Goal: Task Accomplishment & Management: Use online tool/utility

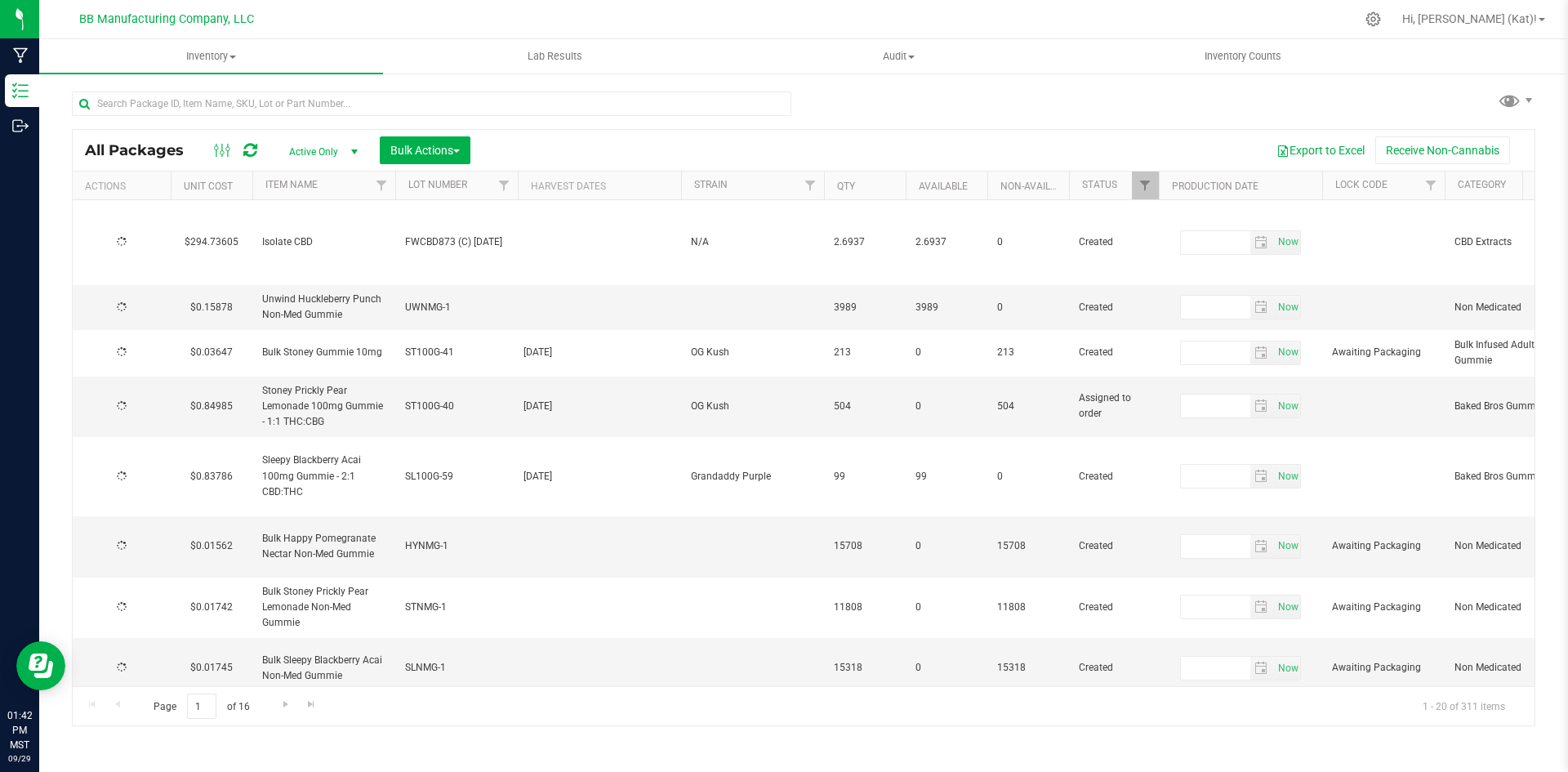
type input "[DATE]"
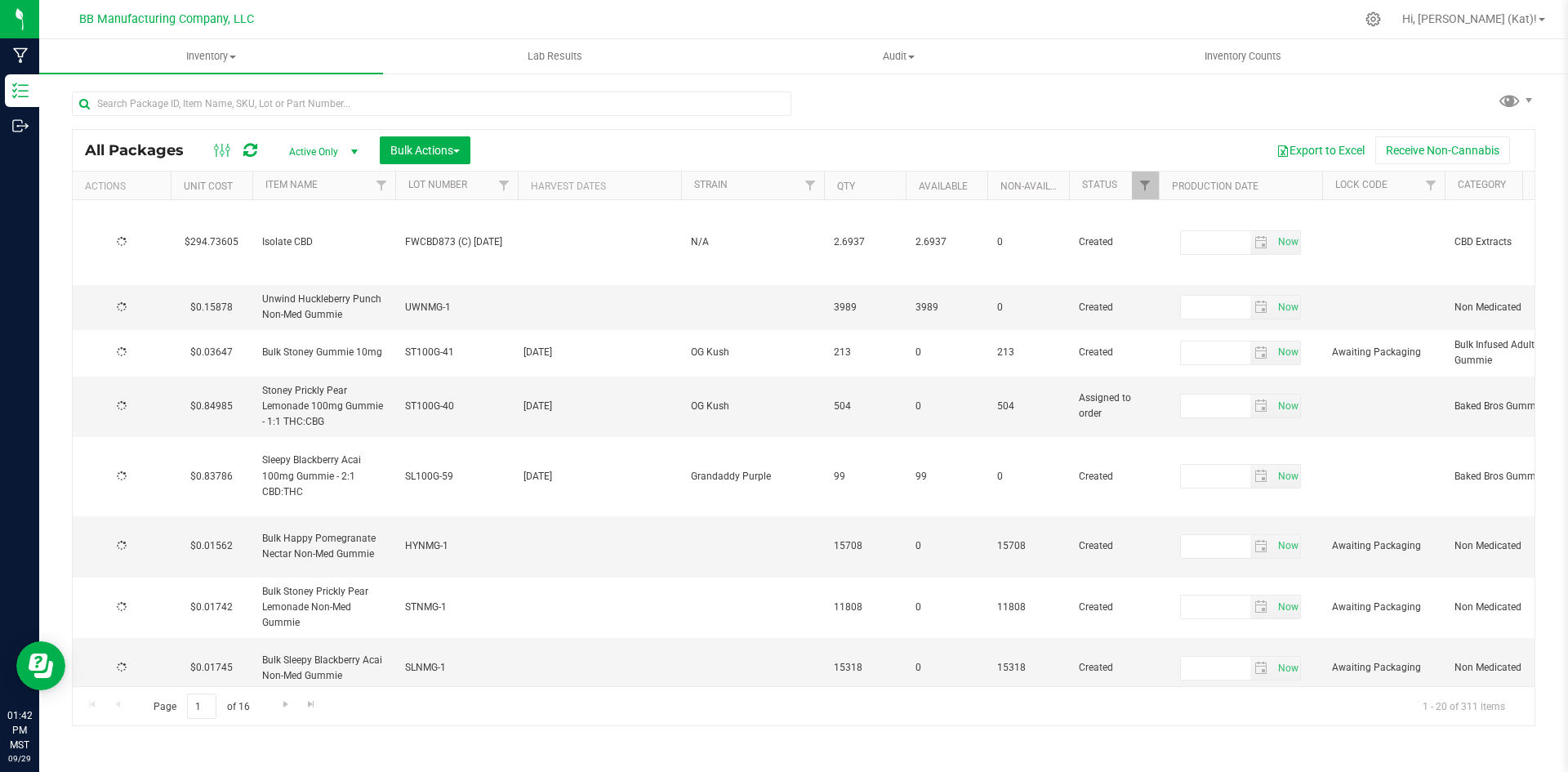
type input "[DATE]"
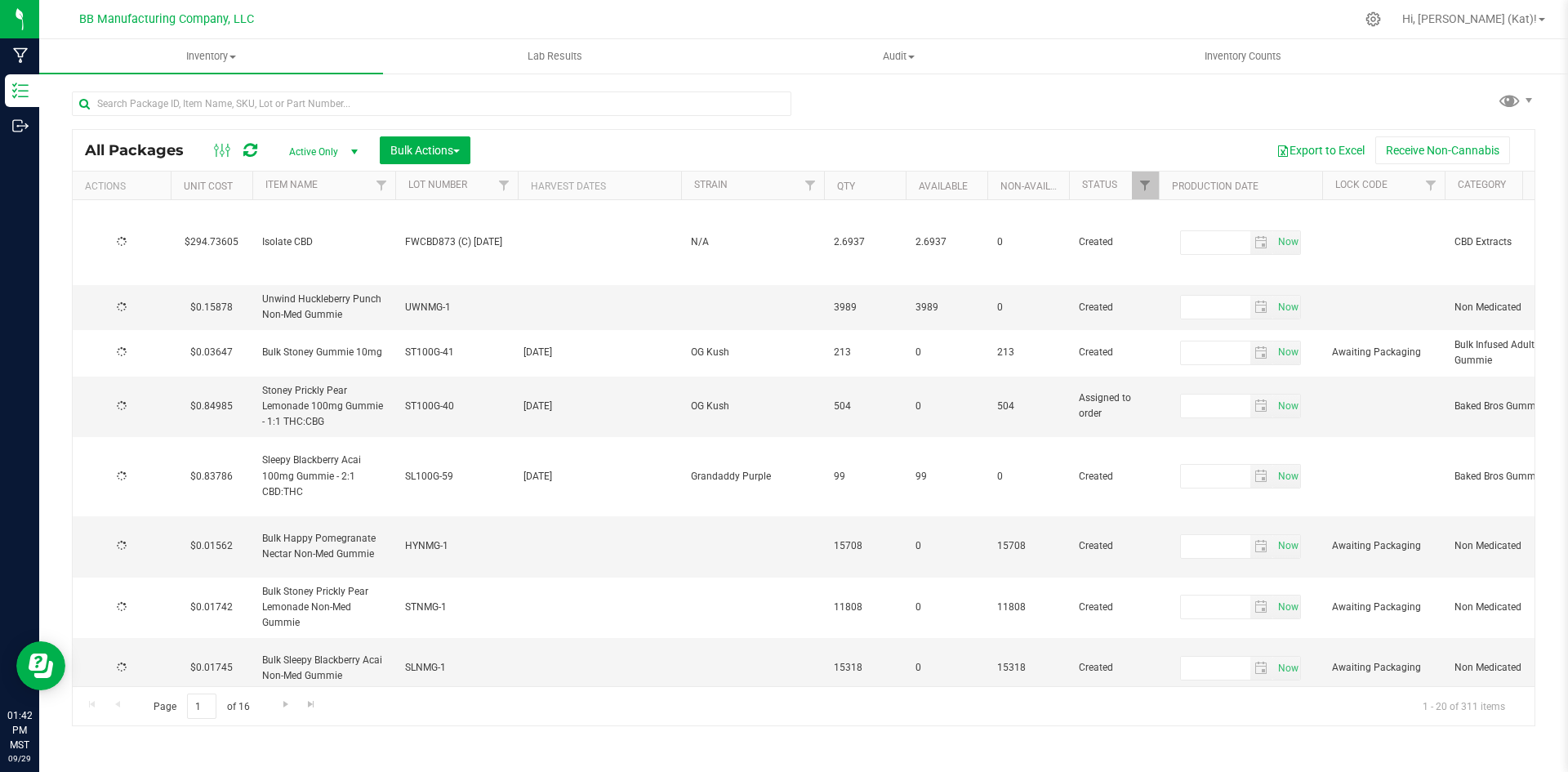
type input "[DATE]"
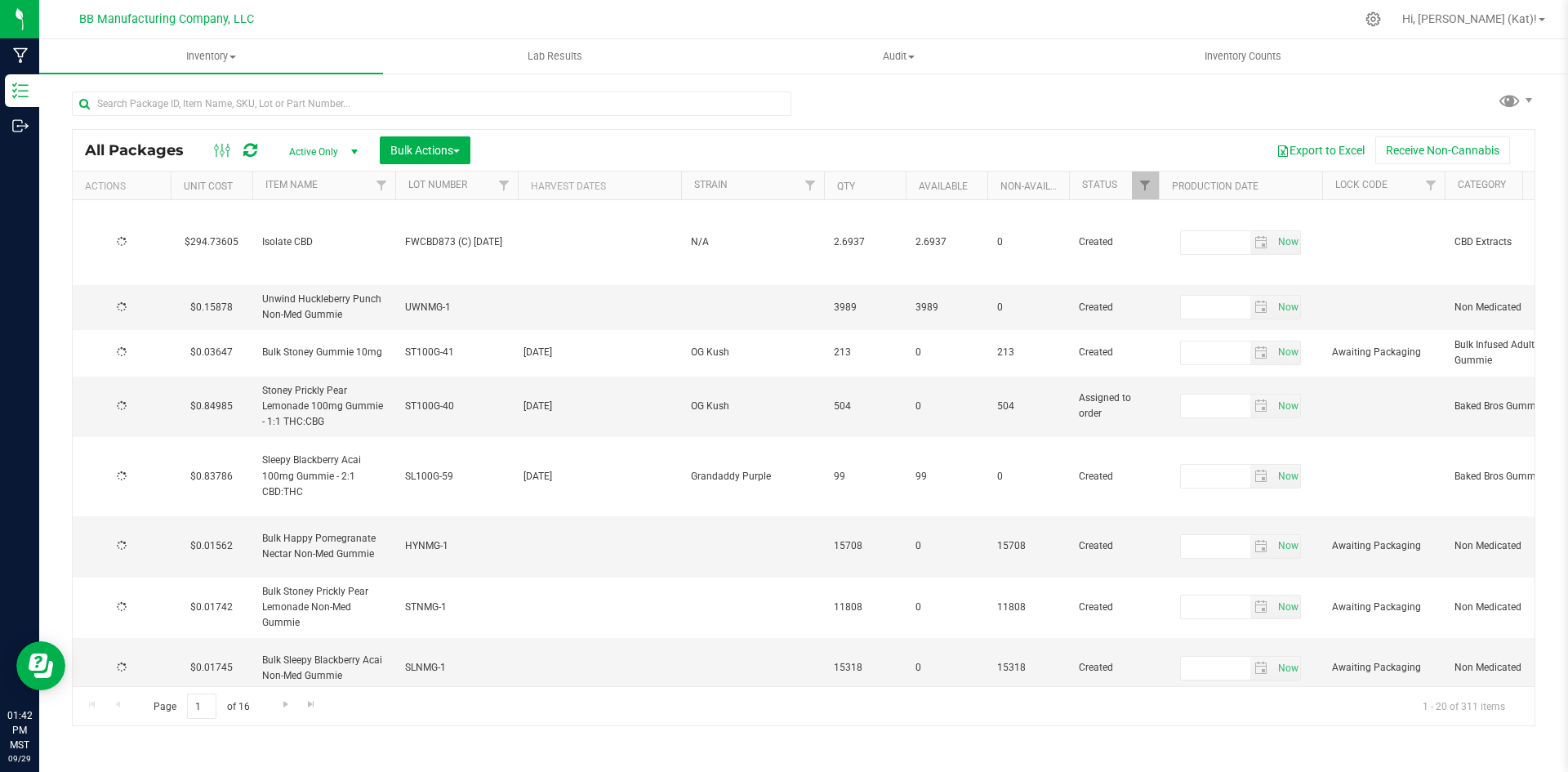
type input "[DATE]"
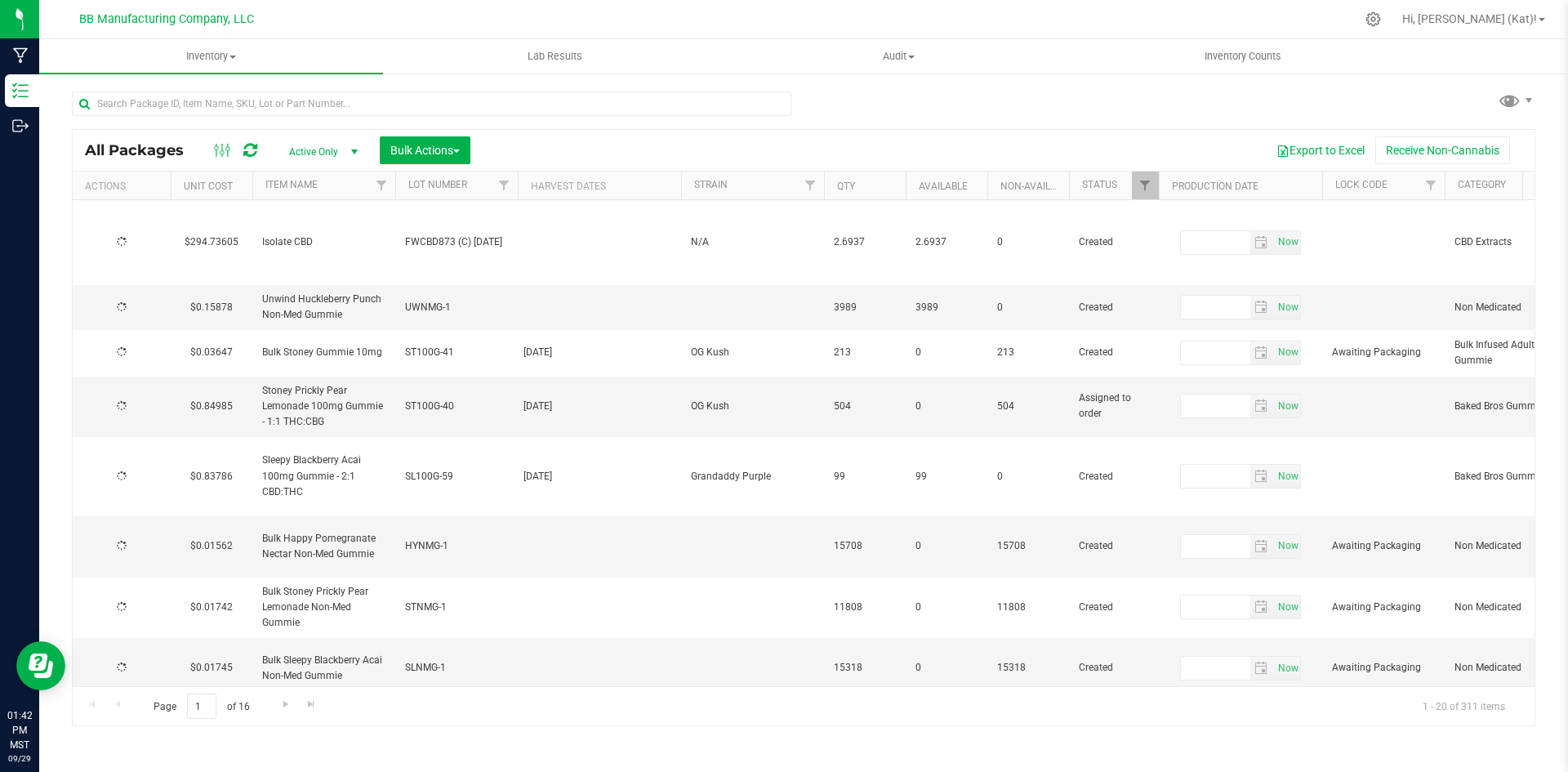
type input "[DATE]"
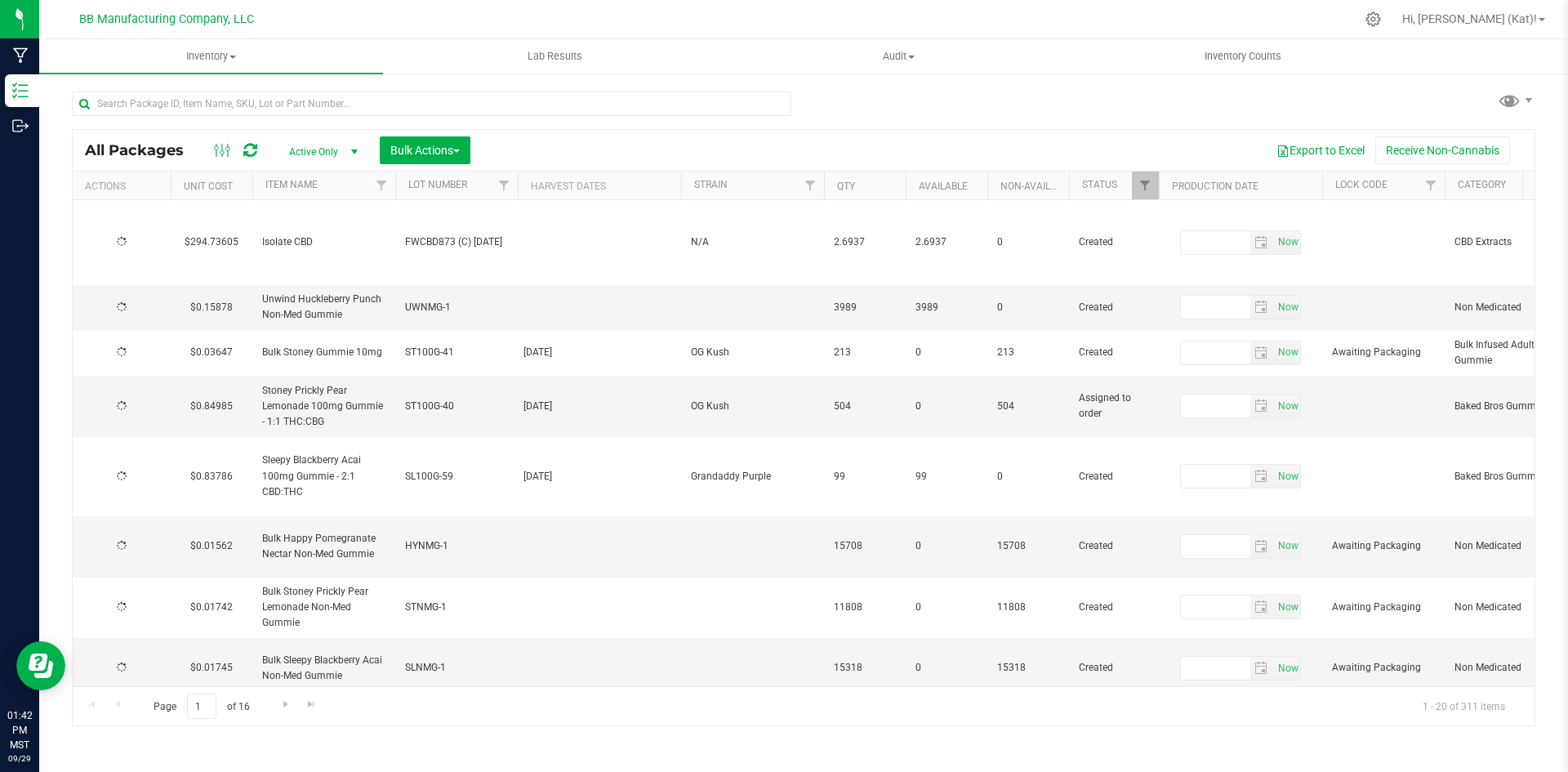
type input "[DATE]"
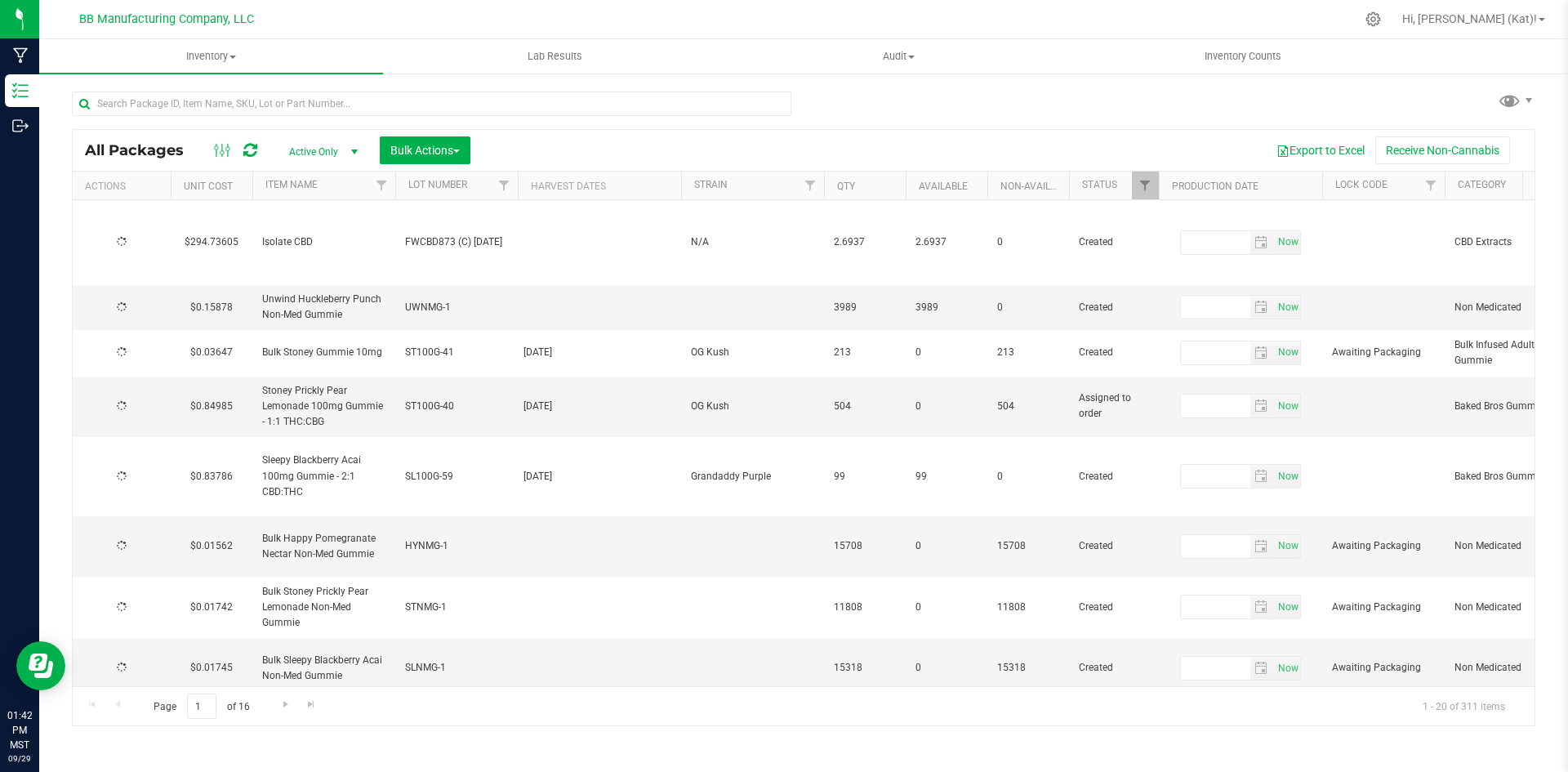
type input "[DATE]"
click at [138, 309] on span "select" at bounding box center [144, 306] width 13 height 13
click at [159, 524] on li "Print package label" at bounding box center [141, 538] width 103 height 45
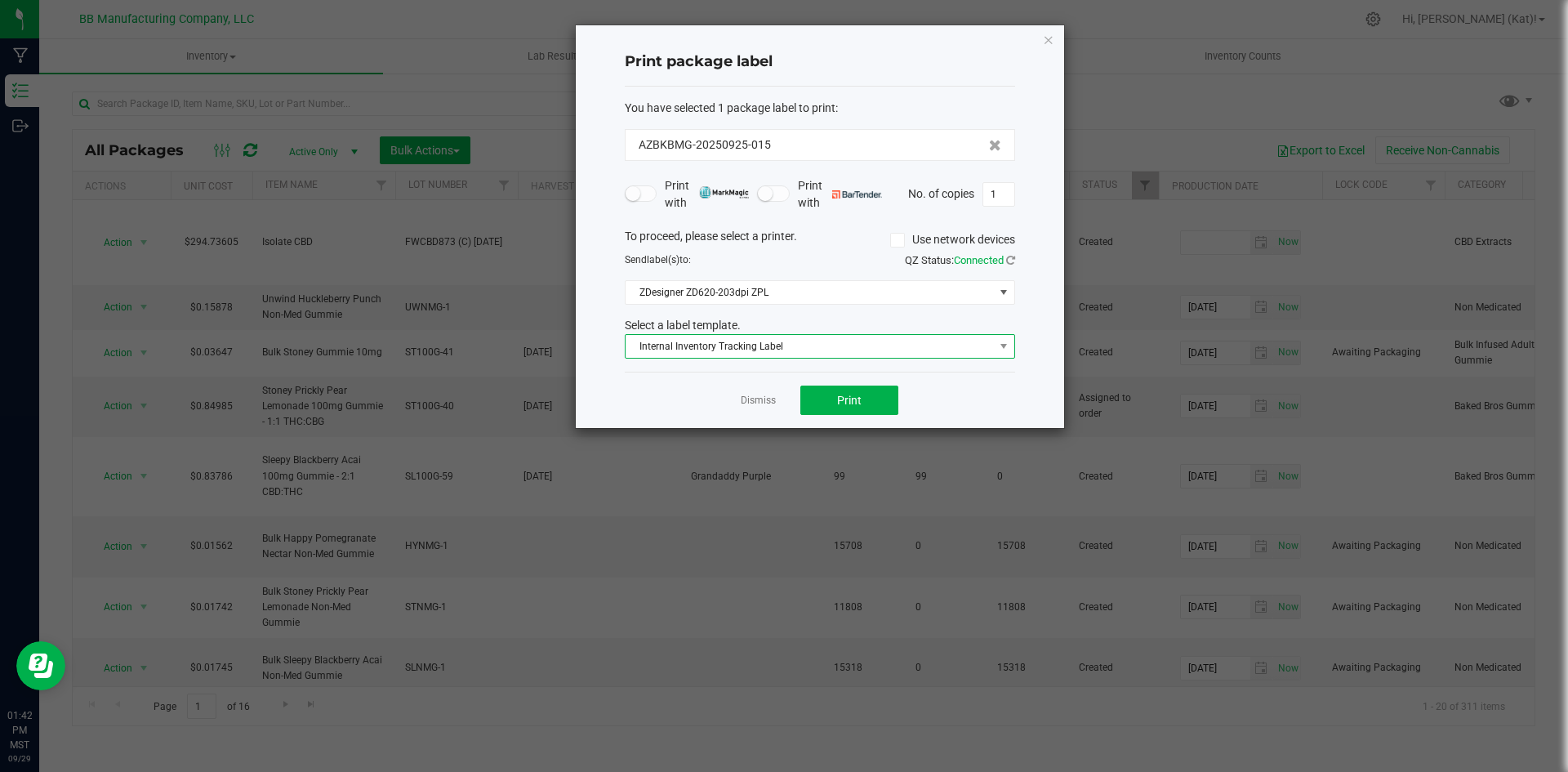
click at [822, 341] on span "Internal Inventory Tracking Label" at bounding box center [810, 346] width 368 height 22
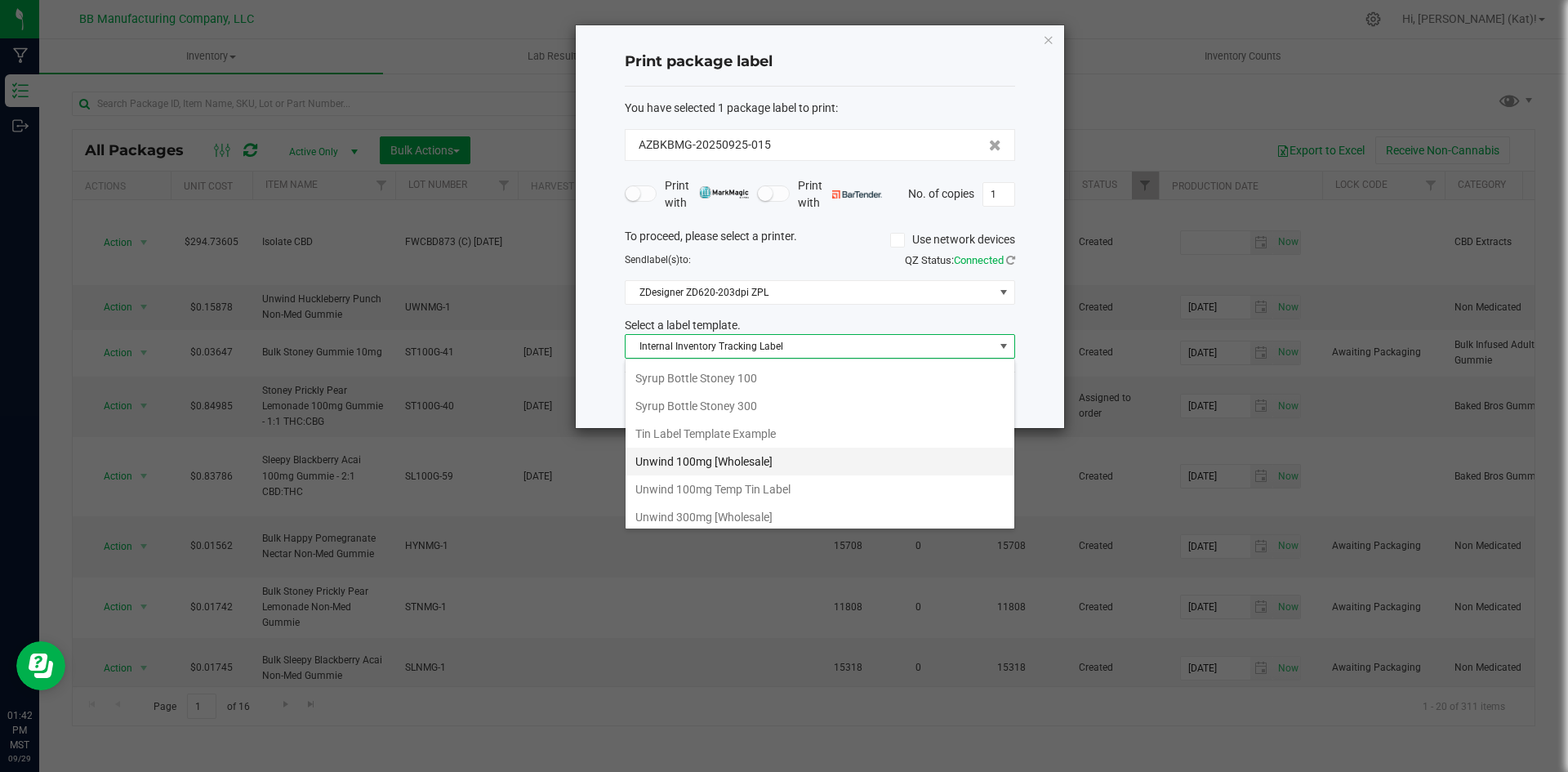
scroll to position [1336, 0]
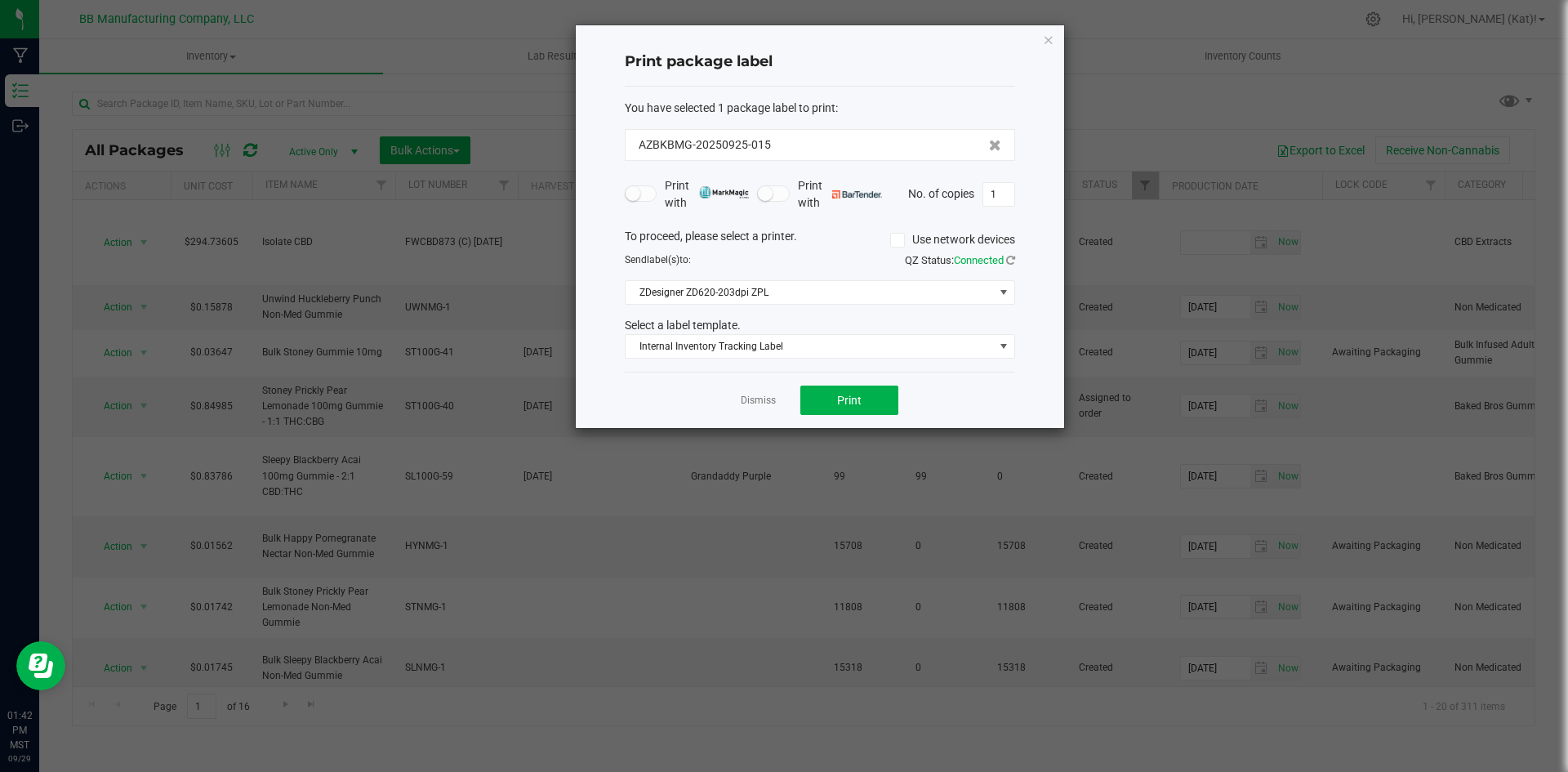
click at [1036, 332] on div "Print package label You have selected 1 package label to print : AZBKBMG-202509…" at bounding box center [819, 226] width 488 height 403
click at [1047, 38] on icon "button" at bounding box center [1049, 40] width 12 height 20
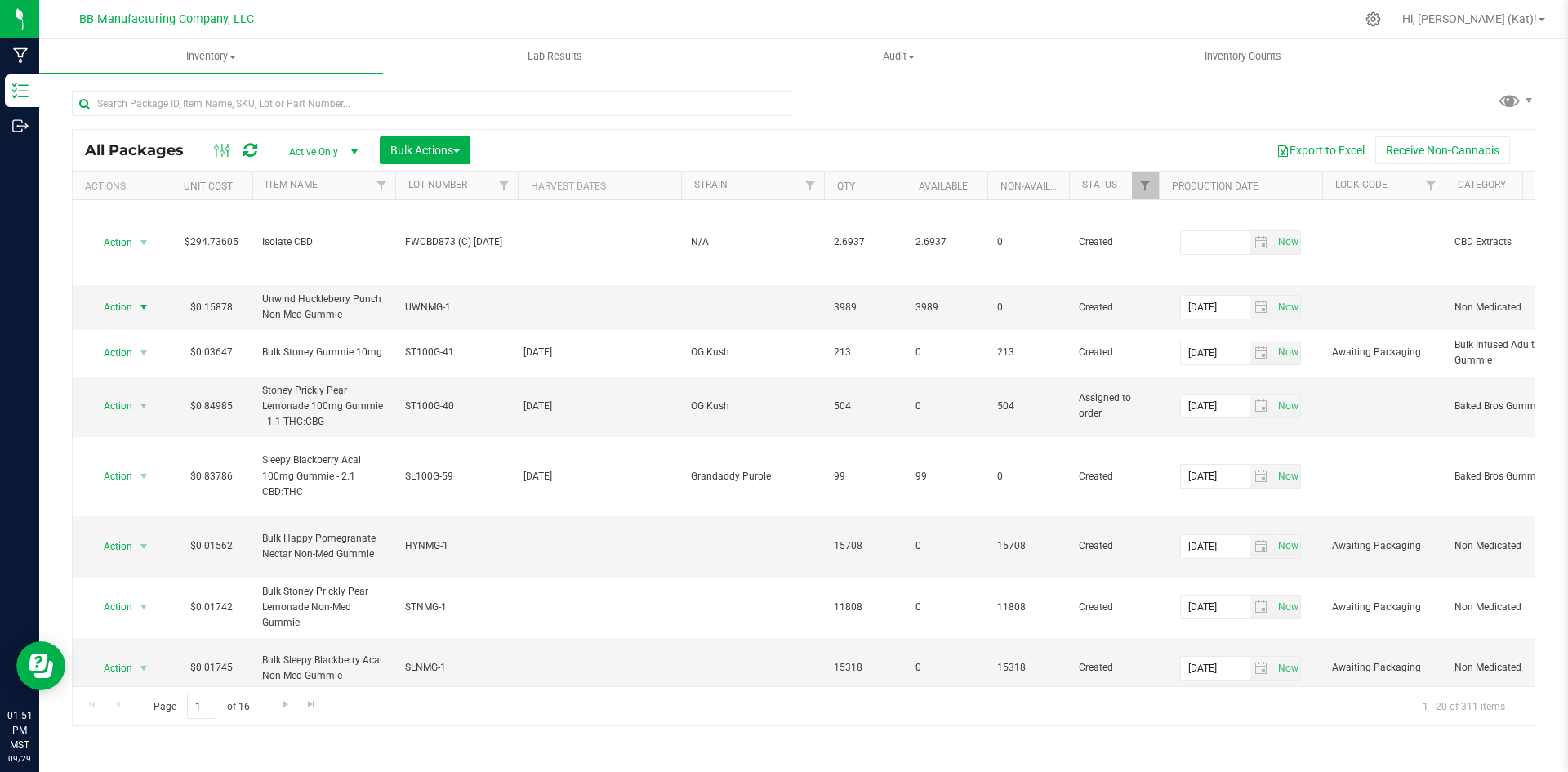
click at [339, 145] on span "Active Only" at bounding box center [320, 151] width 90 height 22
click at [332, 249] on li "All" at bounding box center [319, 250] width 88 height 24
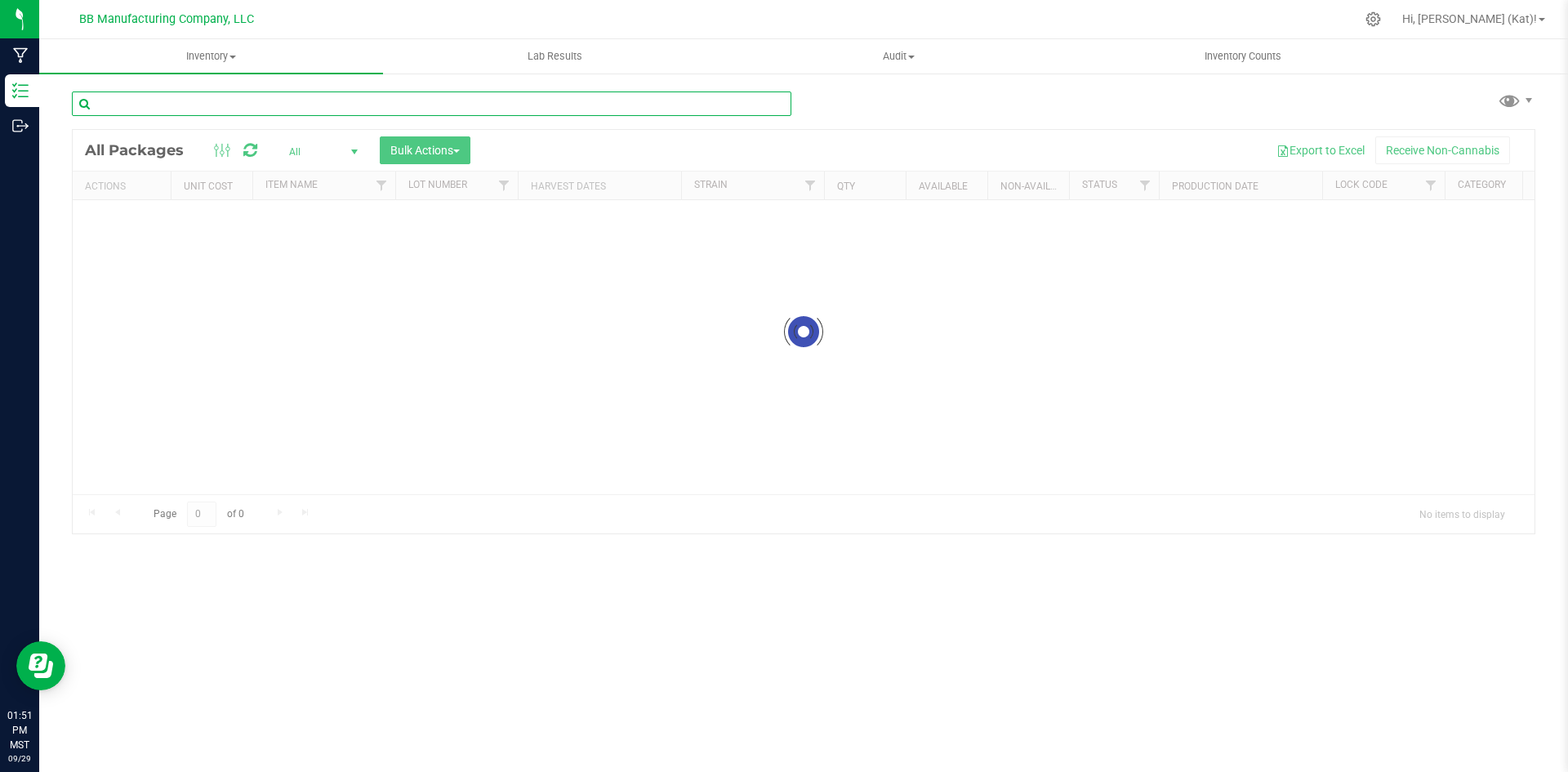
click at [321, 104] on input "text" at bounding box center [431, 103] width 720 height 24
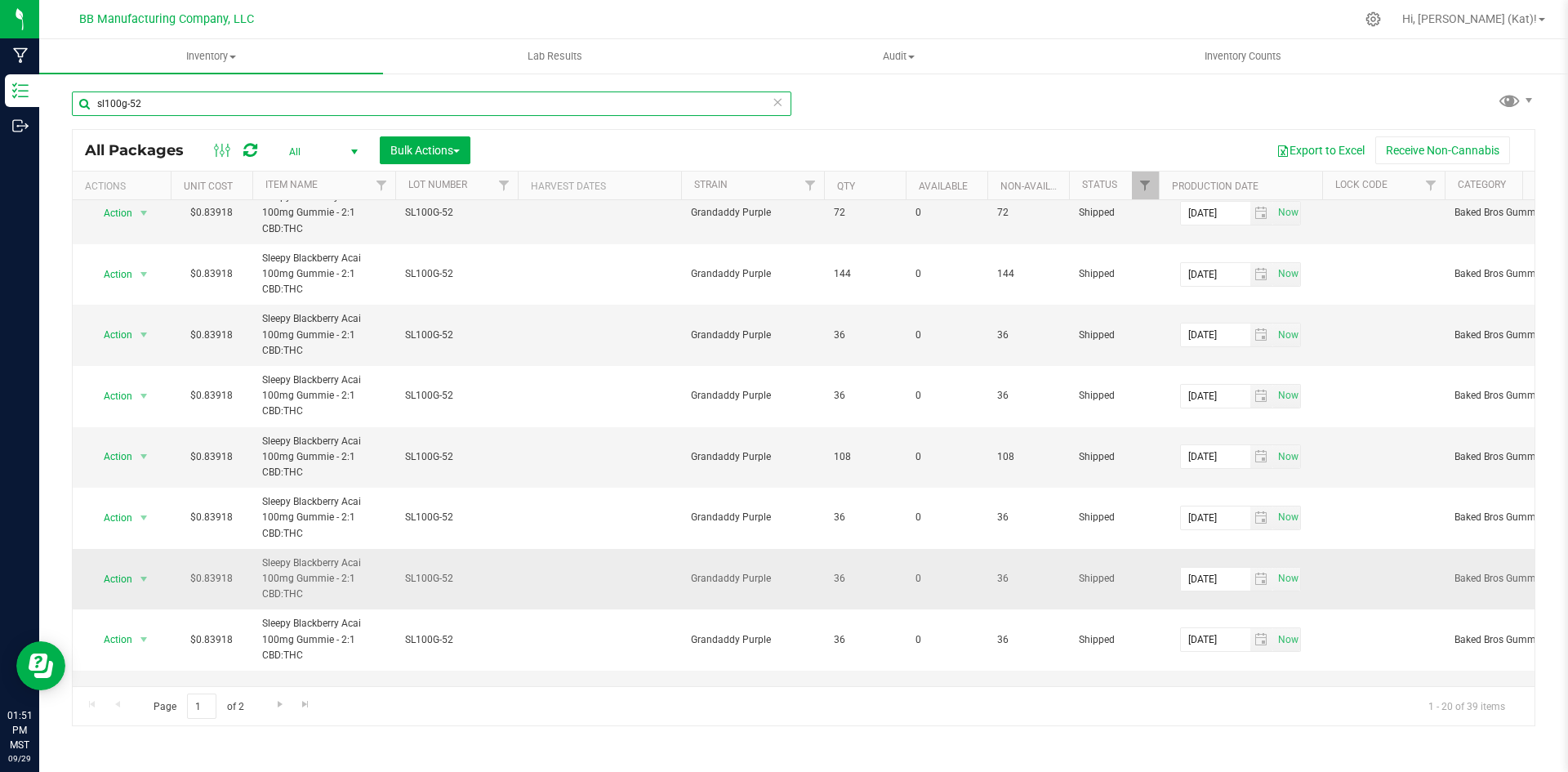
scroll to position [730, 0]
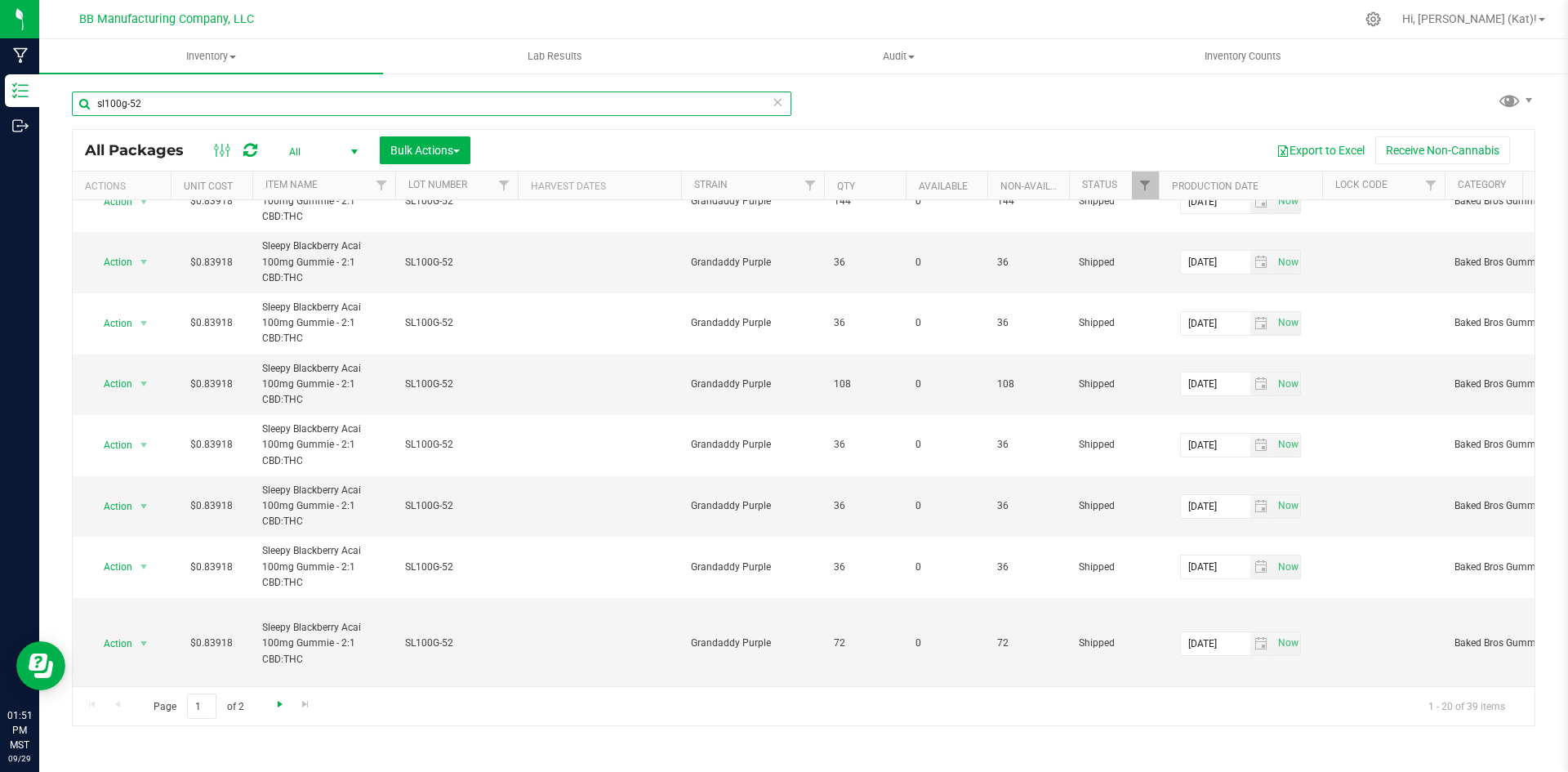
type input "sl100g-52"
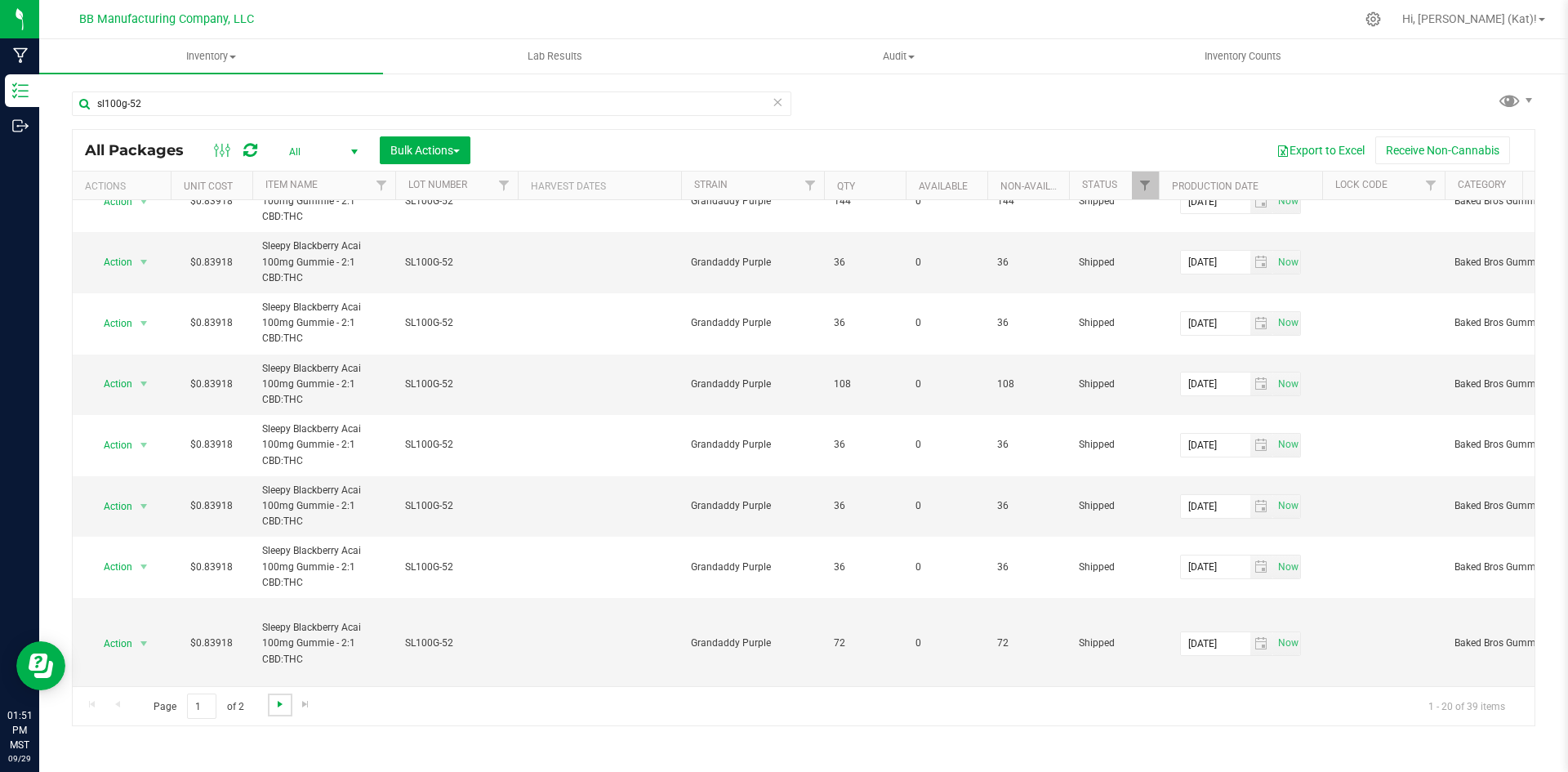
click at [274, 704] on span "Go to the next page" at bounding box center [279, 704] width 13 height 13
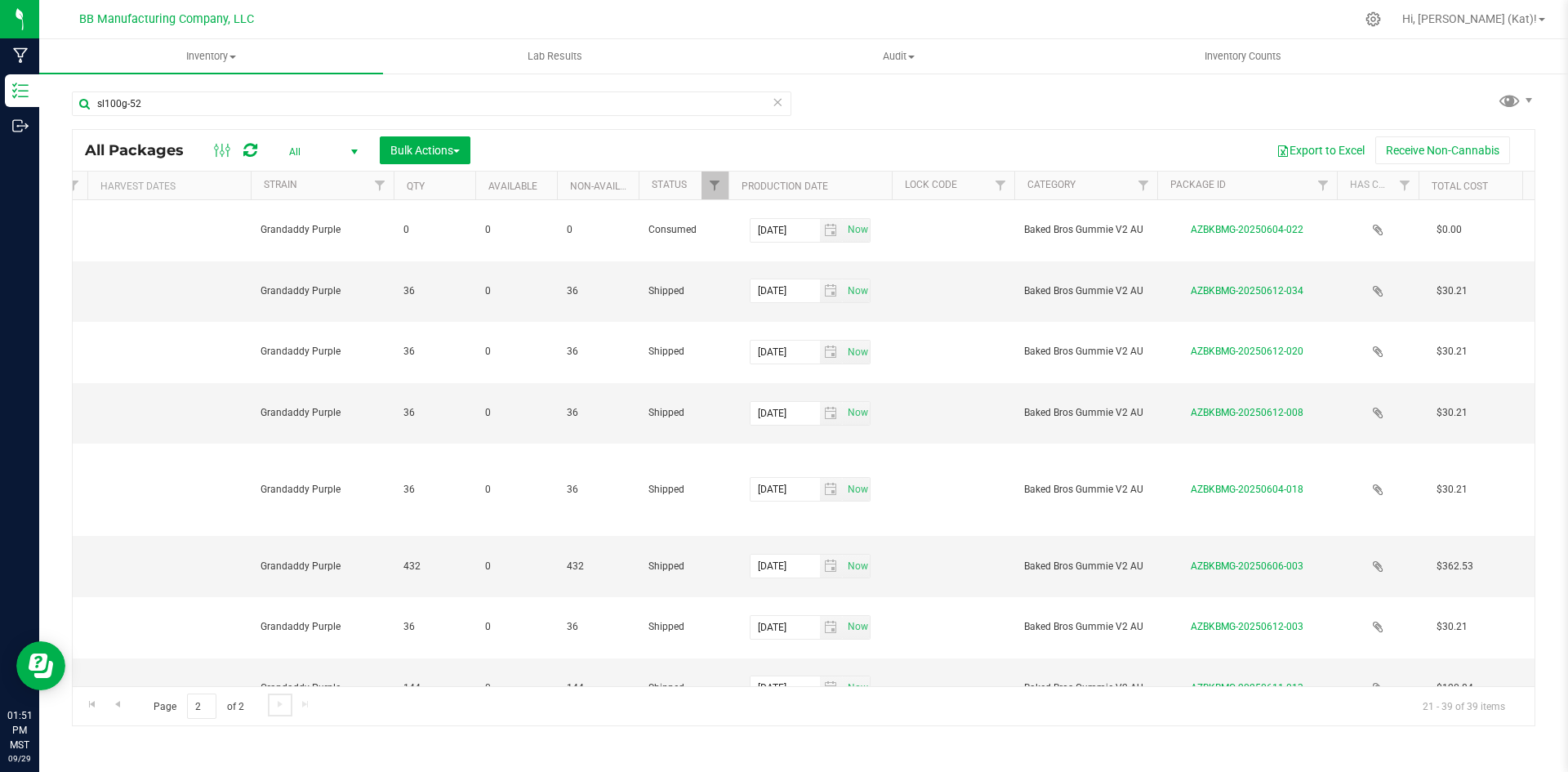
scroll to position [0, 677]
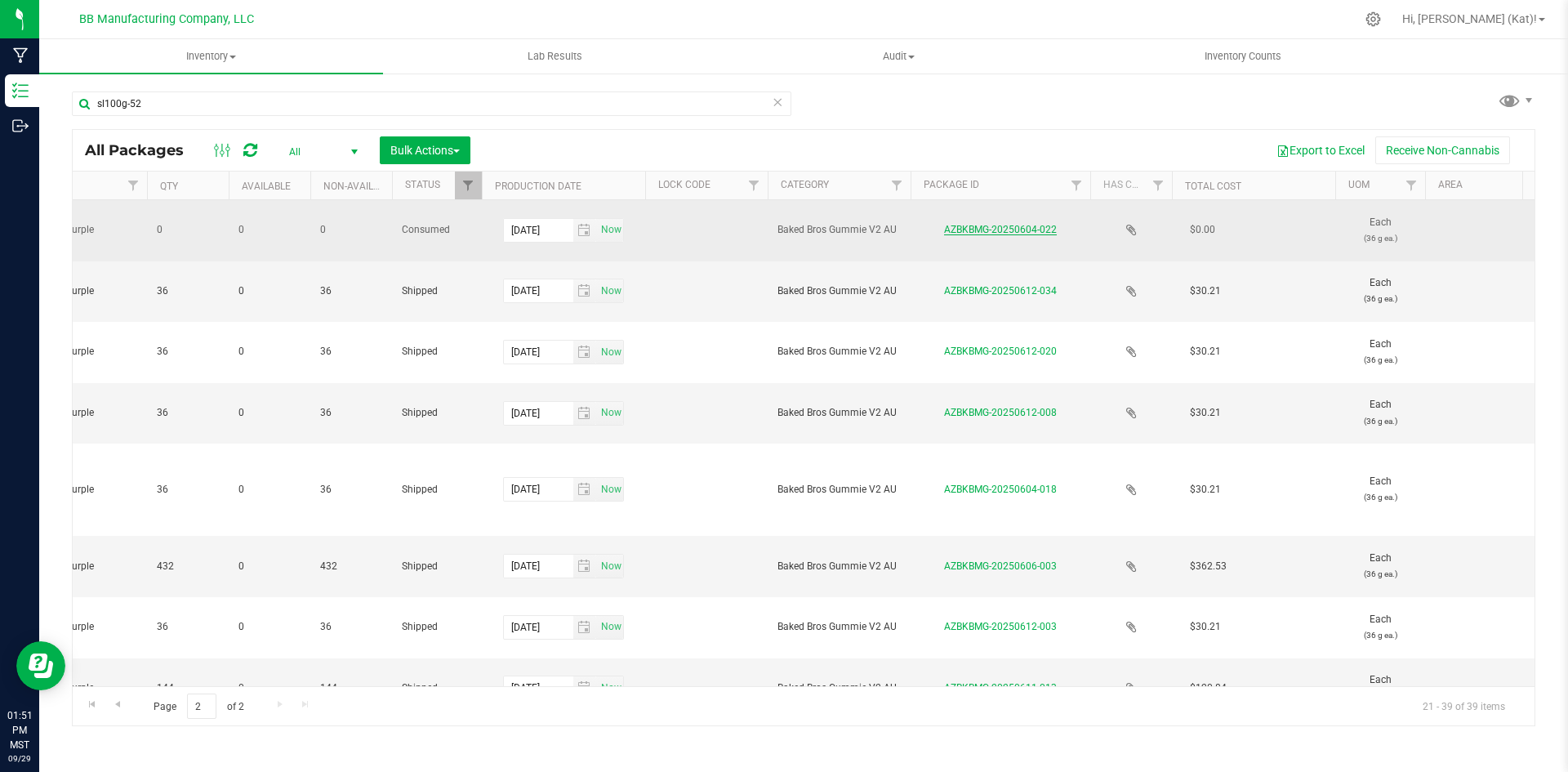
click at [953, 229] on link "AZBKBMG-20250604-022" at bounding box center [1000, 229] width 112 height 12
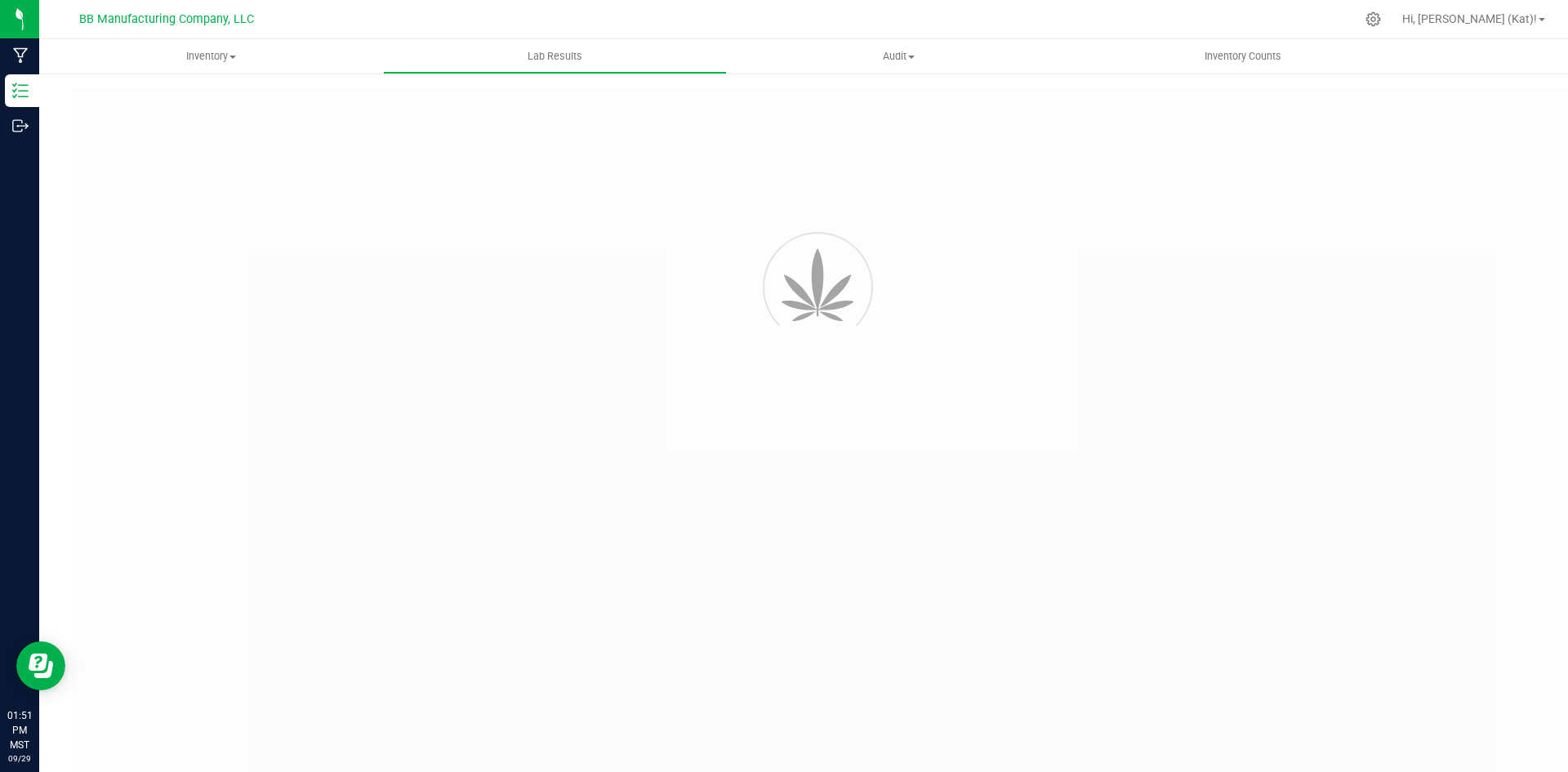
type input "AZBKBMG-20250519-095"
type input "2505KLAZ0651.2665"
type input "AZBKBMG-20250519-095"
type input "[DATE] 3:53 PM"
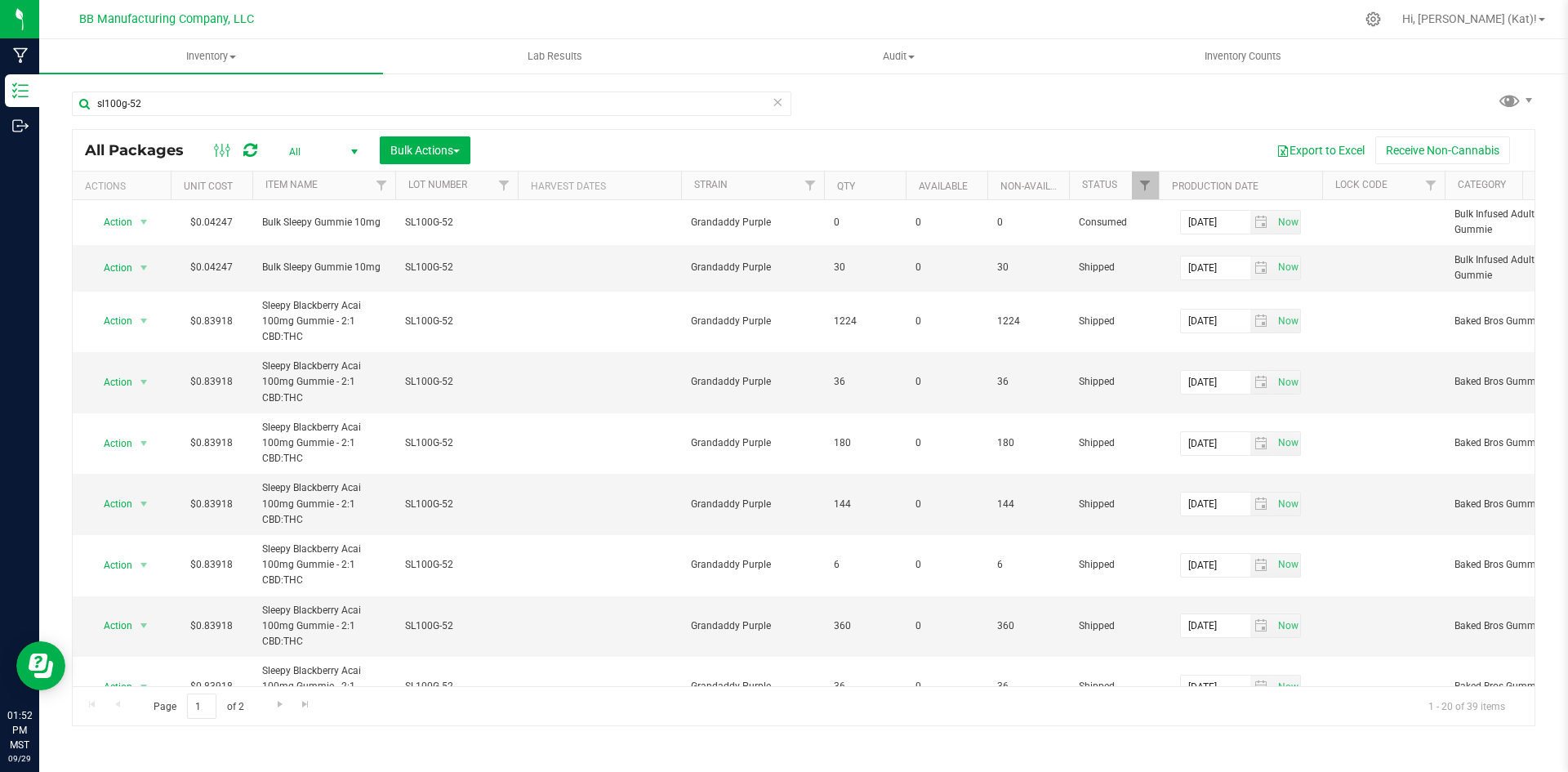
click at [322, 154] on span "All" at bounding box center [320, 151] width 90 height 22
click at [606, 148] on div "Export to Excel Receive Non-Cannabis" at bounding box center [1002, 150] width 1040 height 28
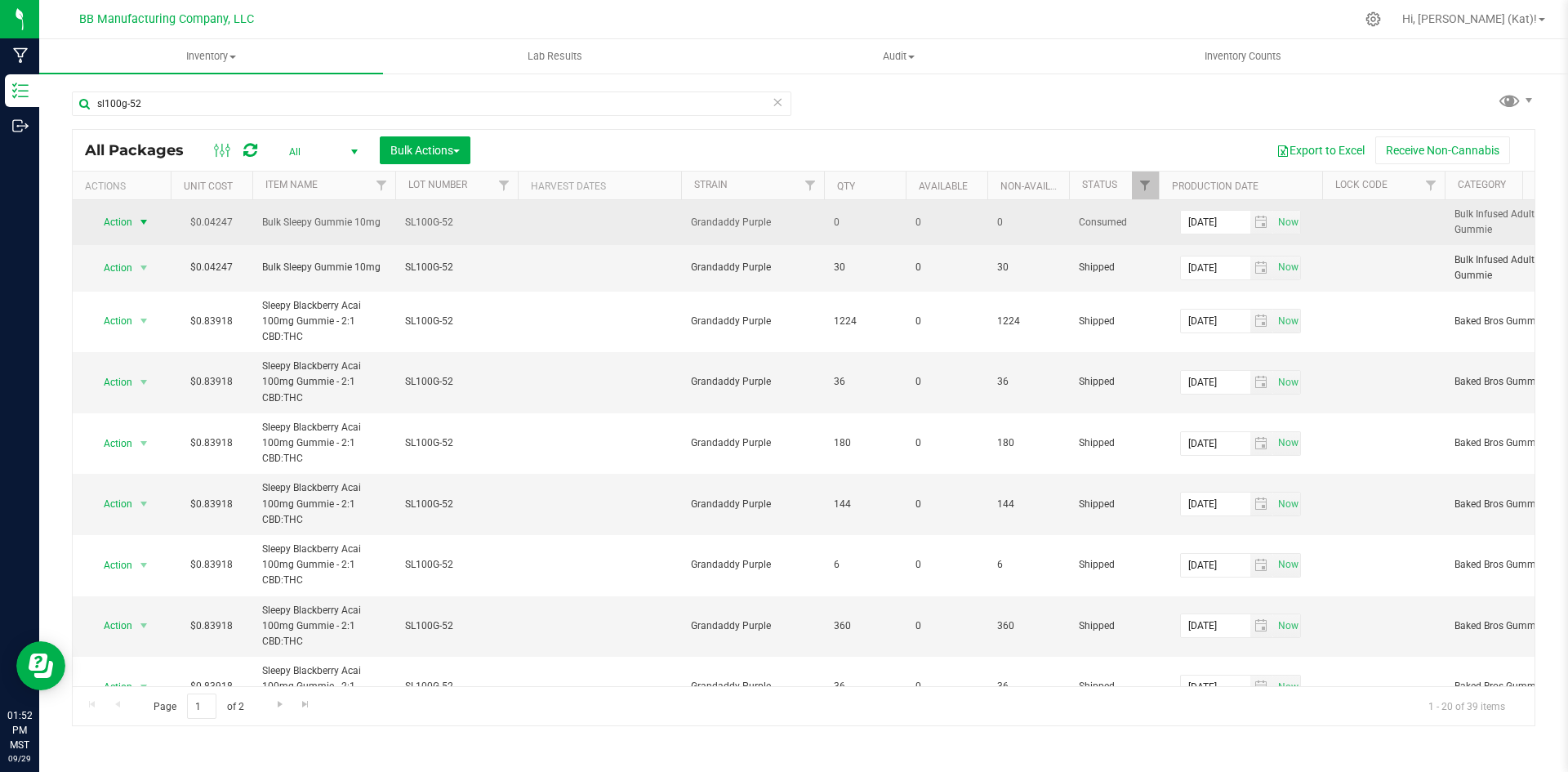
click at [137, 224] on span "select" at bounding box center [144, 221] width 21 height 22
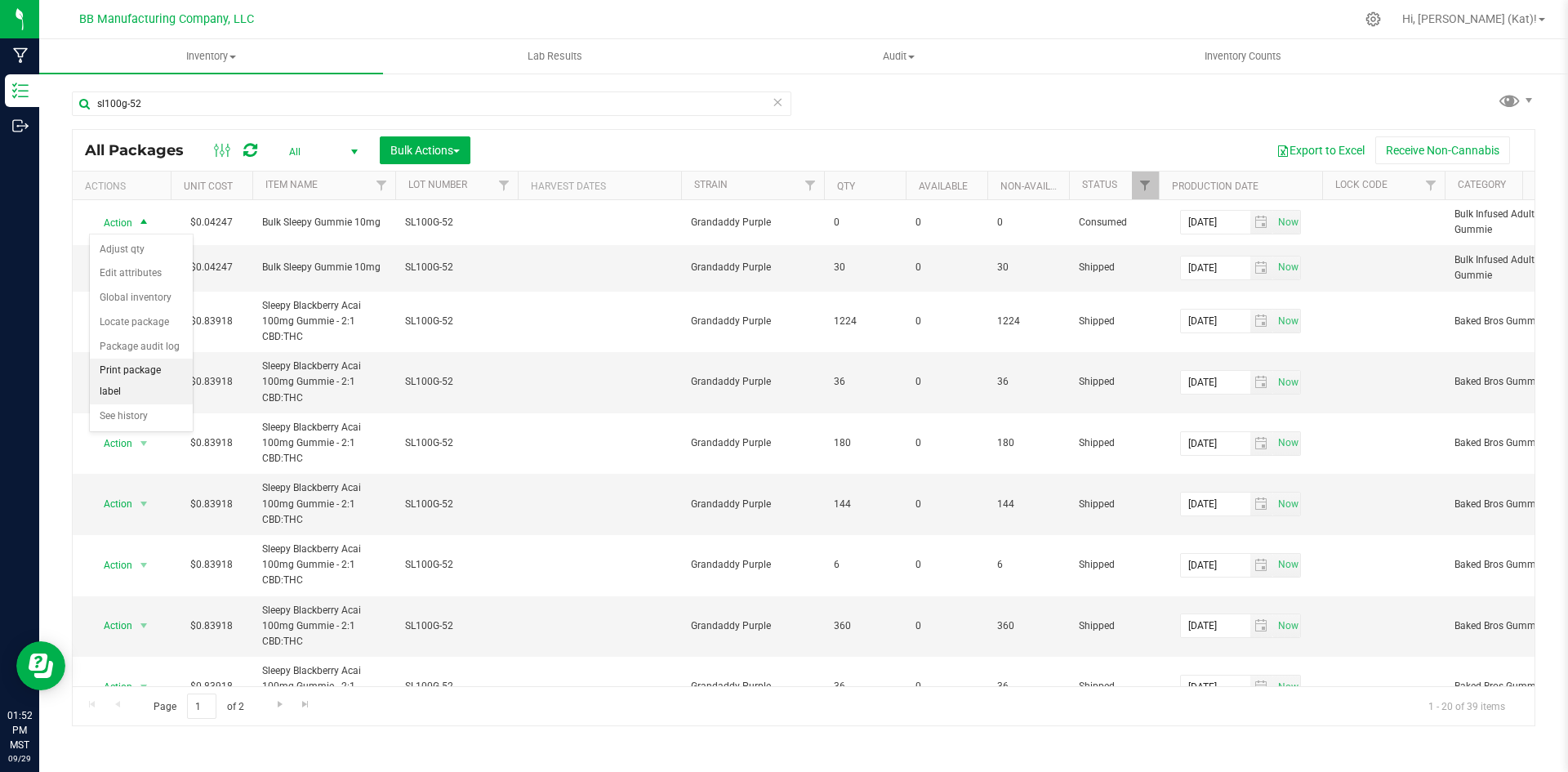
click at [167, 365] on li "Print package label" at bounding box center [141, 381] width 103 height 45
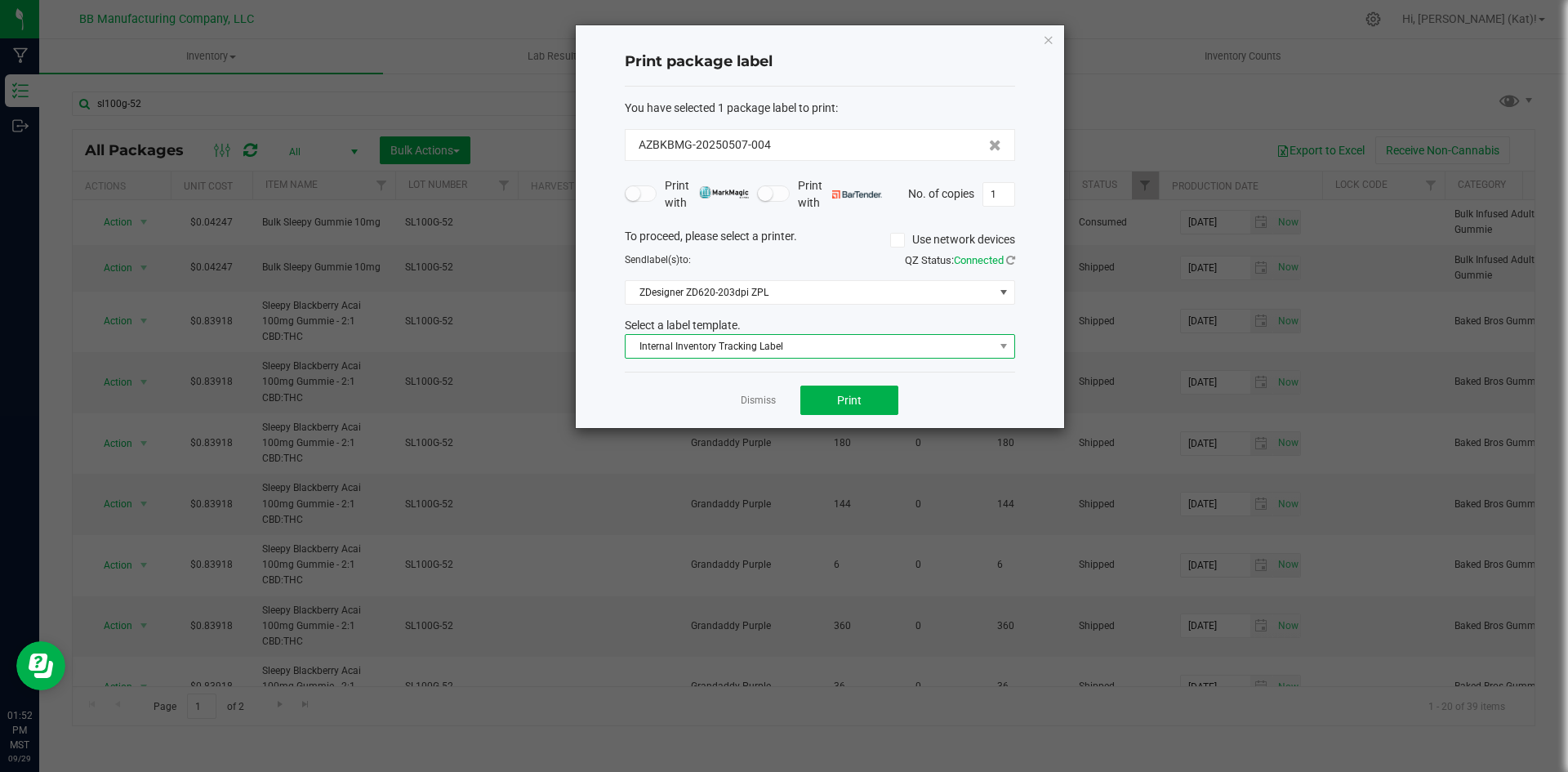
click at [846, 334] on span "Internal Inventory Tracking Label" at bounding box center [819, 346] width 390 height 24
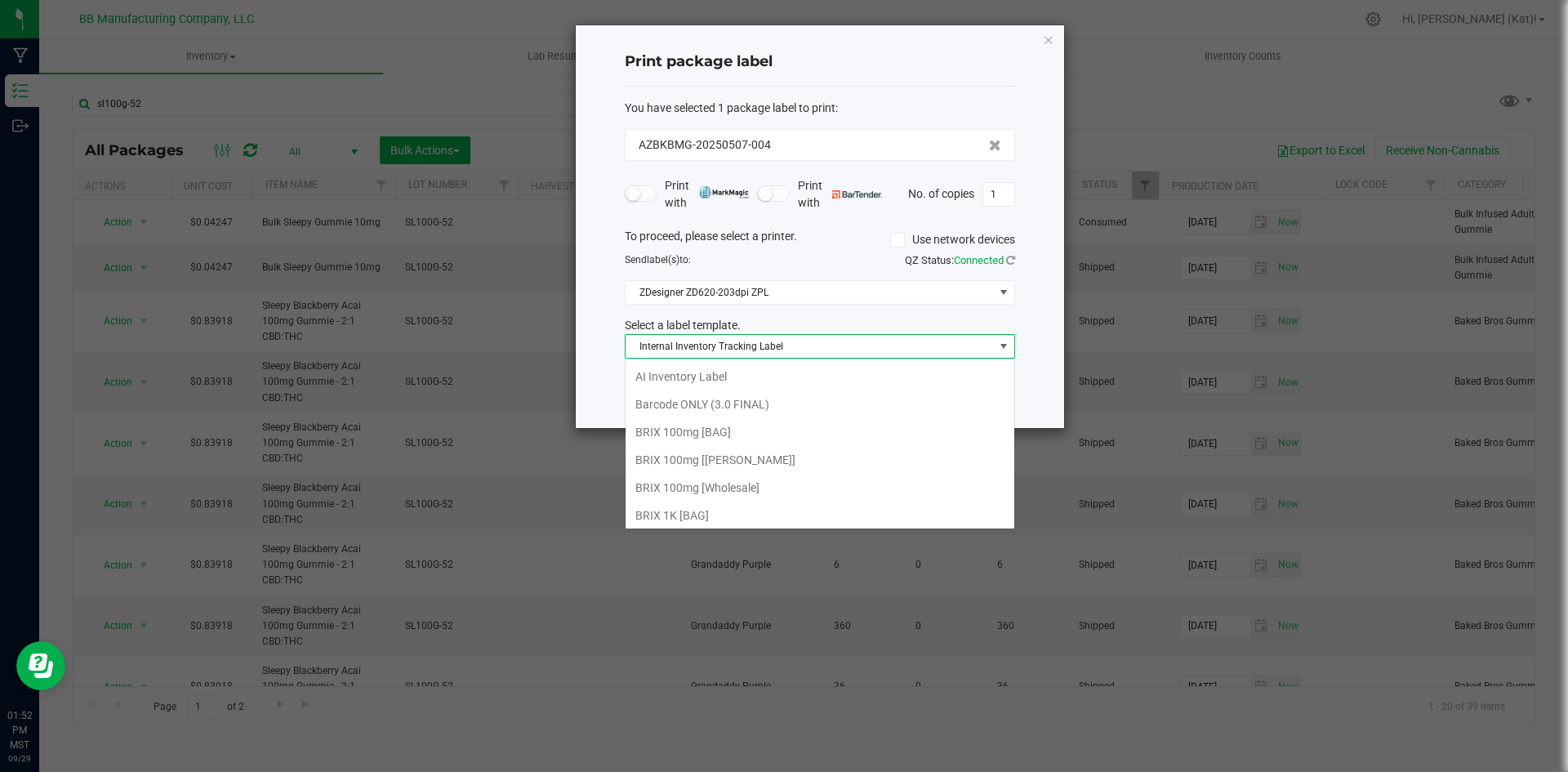
scroll to position [24, 390]
click at [846, 341] on span "Internal Inventory Tracking Label" at bounding box center [810, 346] width 368 height 22
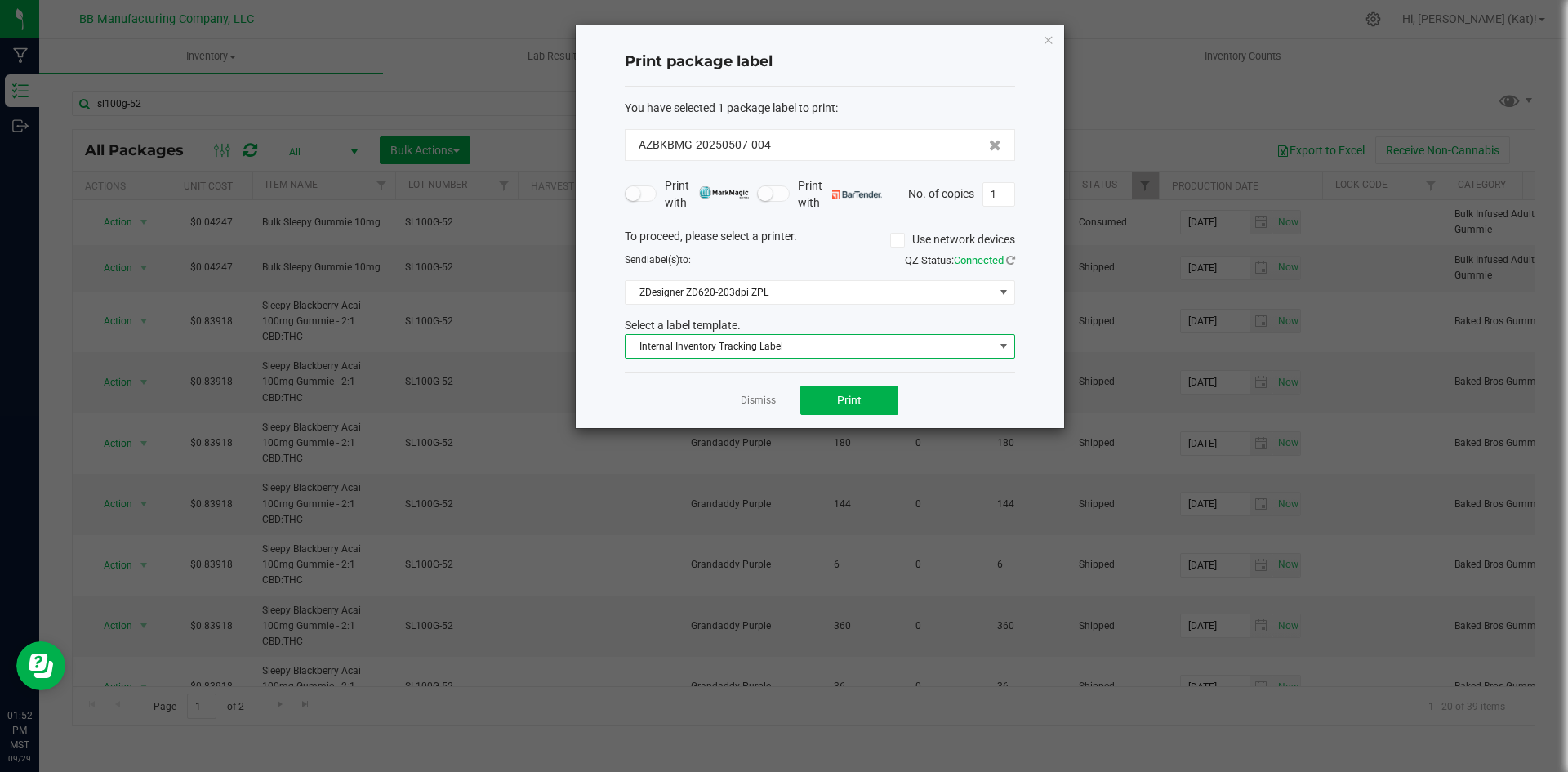
click at [846, 344] on span "Internal Inventory Tracking Label" at bounding box center [810, 346] width 368 height 22
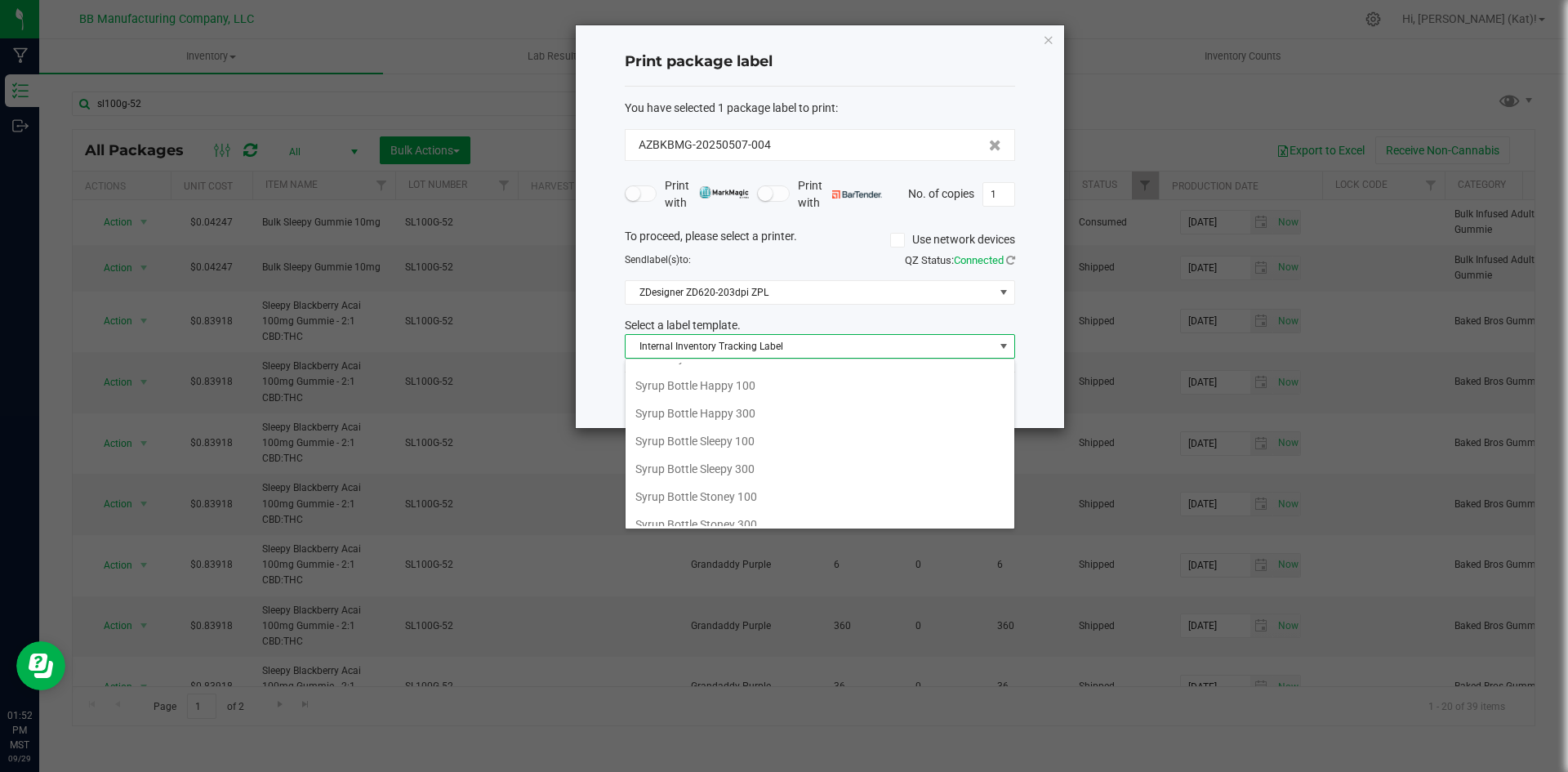
scroll to position [1313, 0]
click at [779, 454] on li "Tin Label Template Example" at bounding box center [819, 451] width 389 height 28
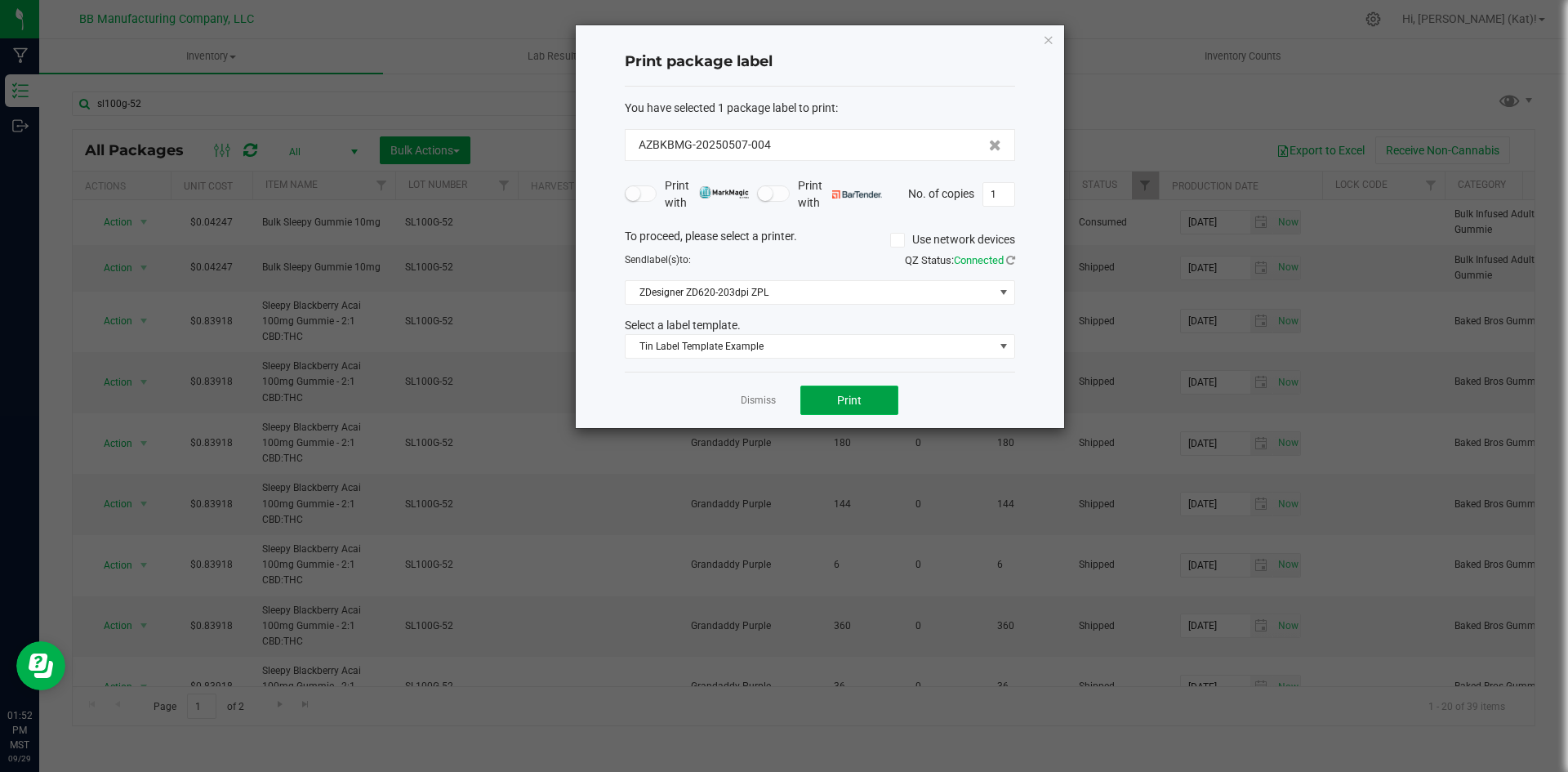
click at [823, 404] on button "Print" at bounding box center [849, 400] width 98 height 30
click at [872, 404] on button "Print" at bounding box center [849, 400] width 98 height 30
click at [1053, 41] on icon "button" at bounding box center [1049, 40] width 12 height 20
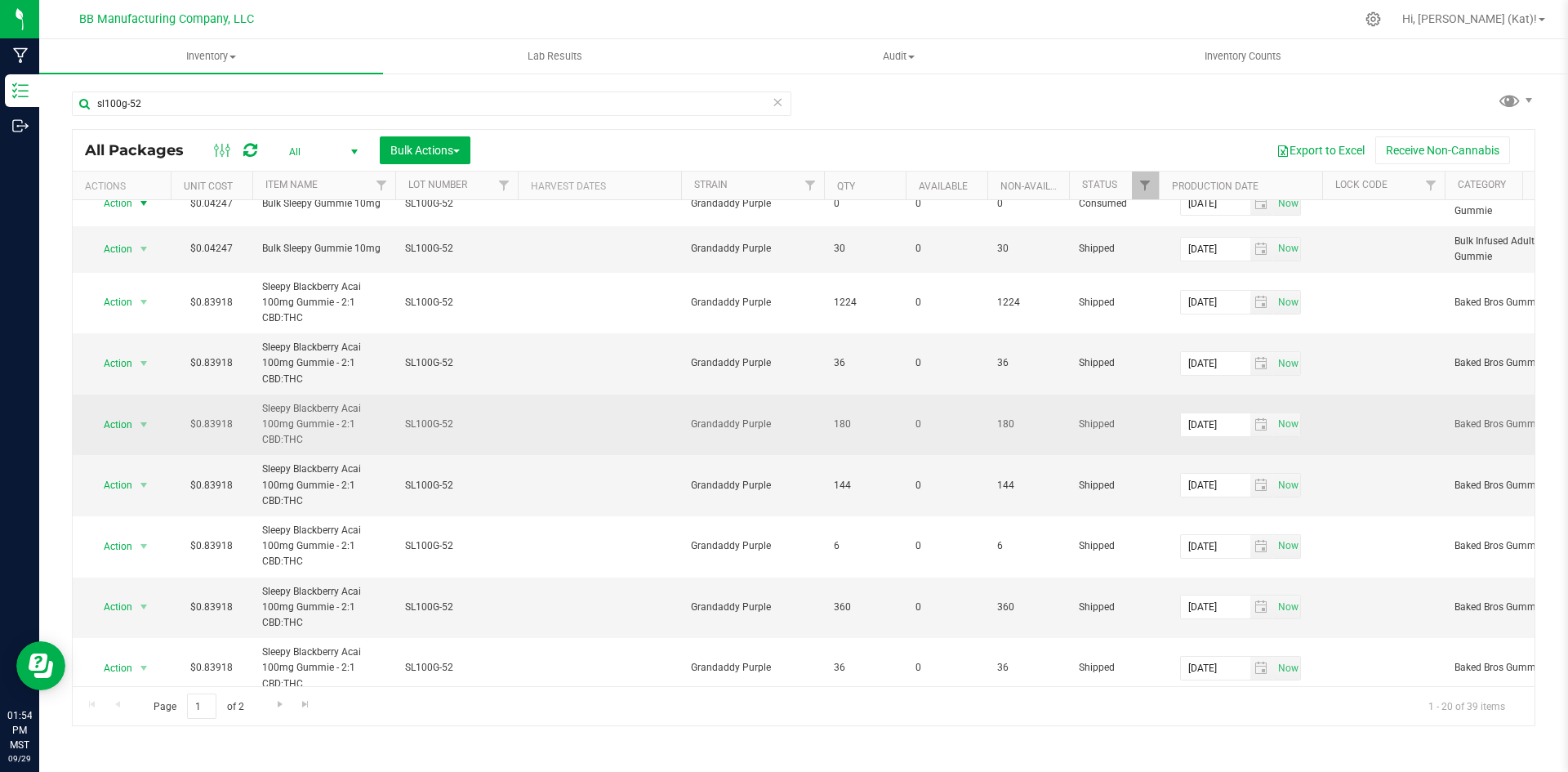
scroll to position [0, 0]
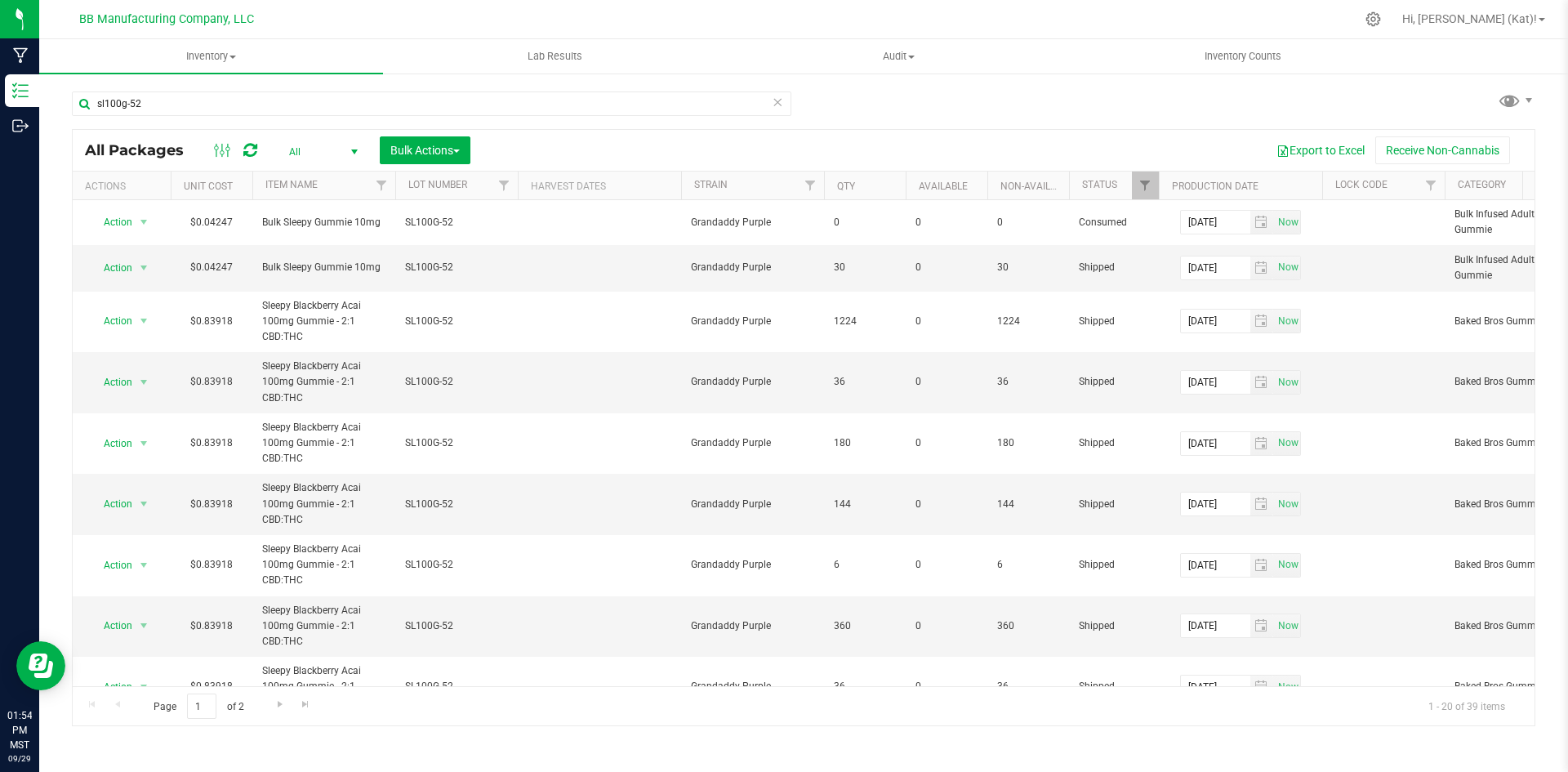
click at [1126, 185] on th "Status" at bounding box center [1114, 186] width 90 height 29
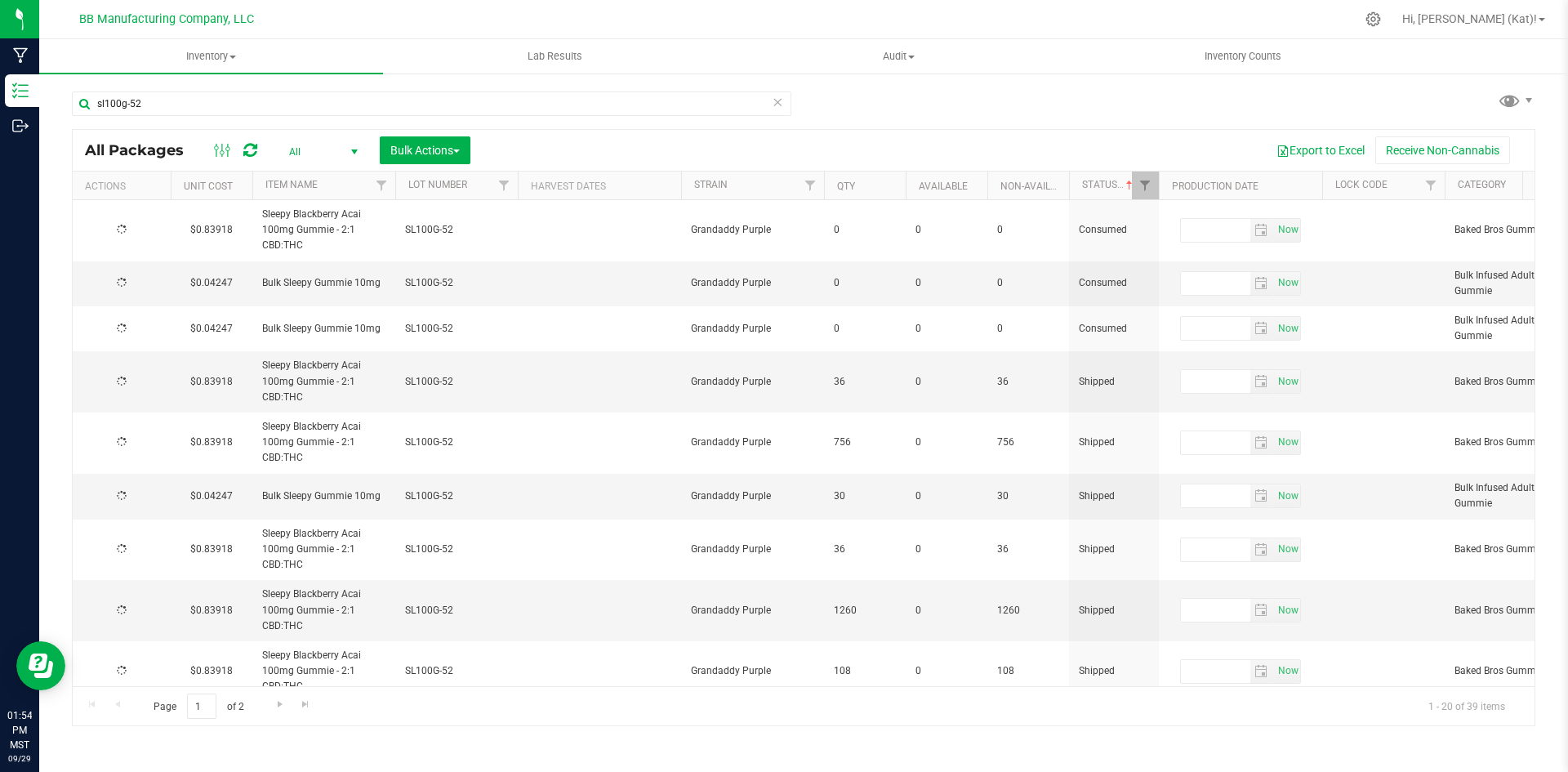
type input "[DATE]"
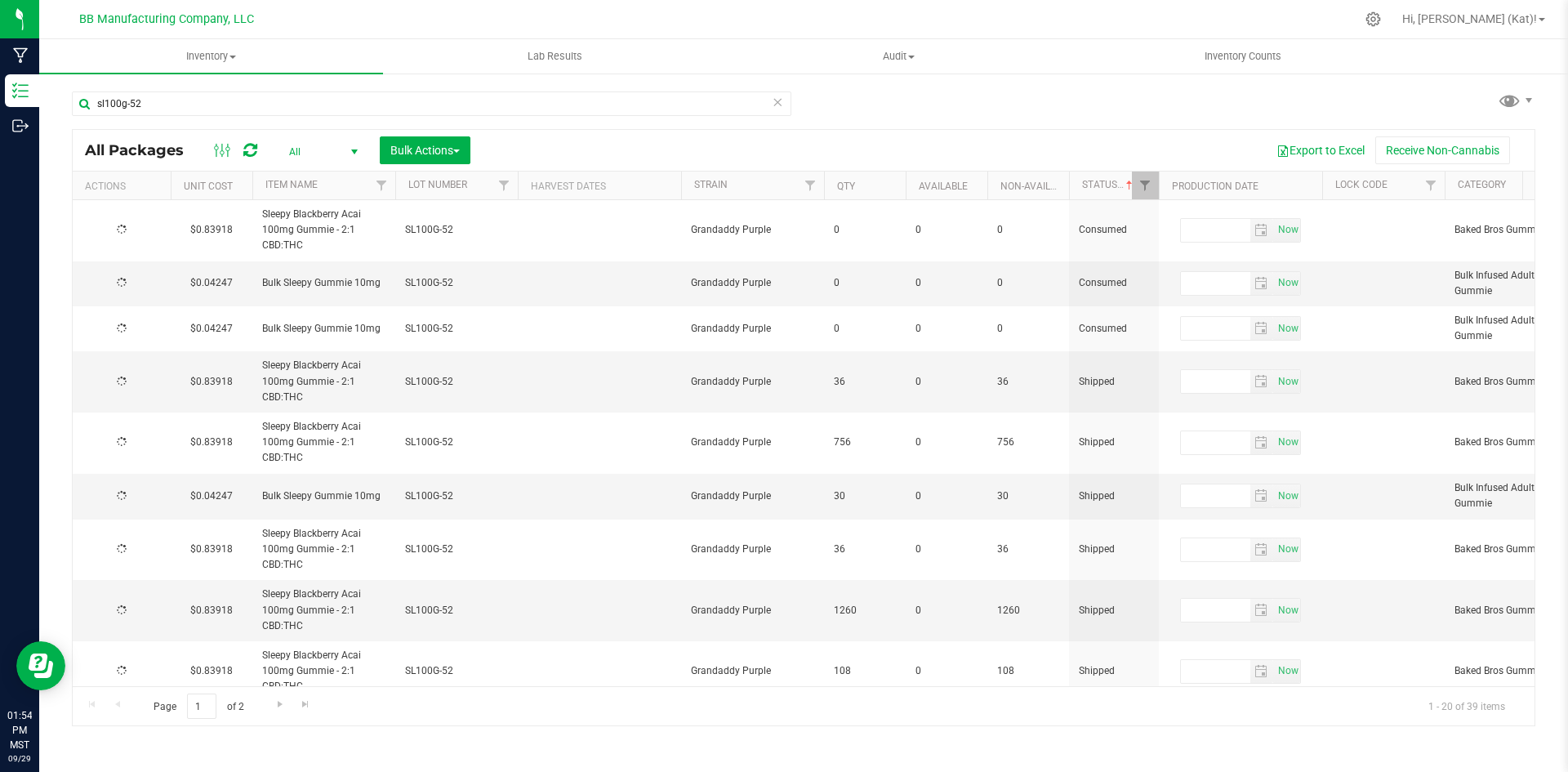
type input "[DATE]"
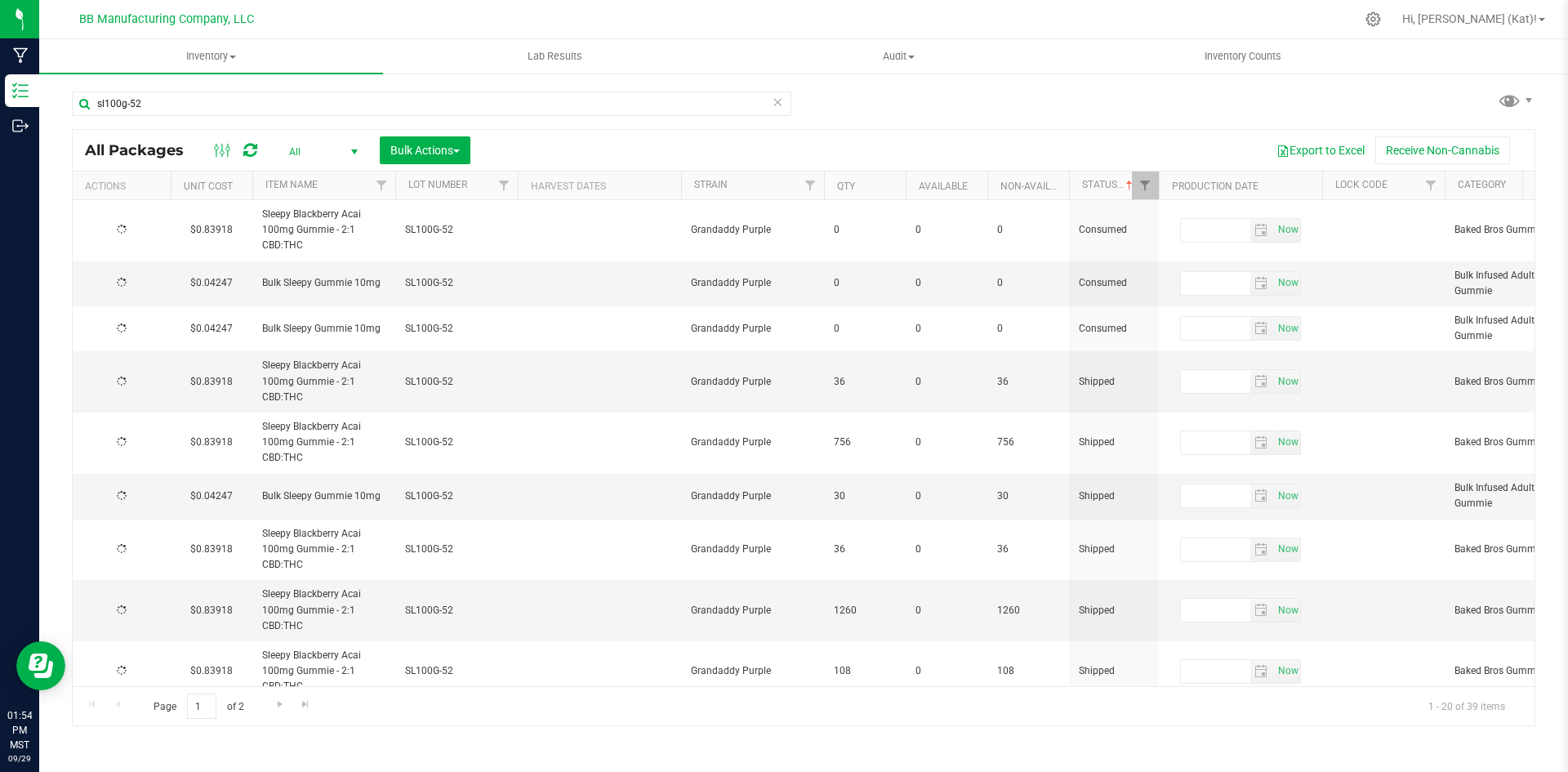
type input "[DATE]"
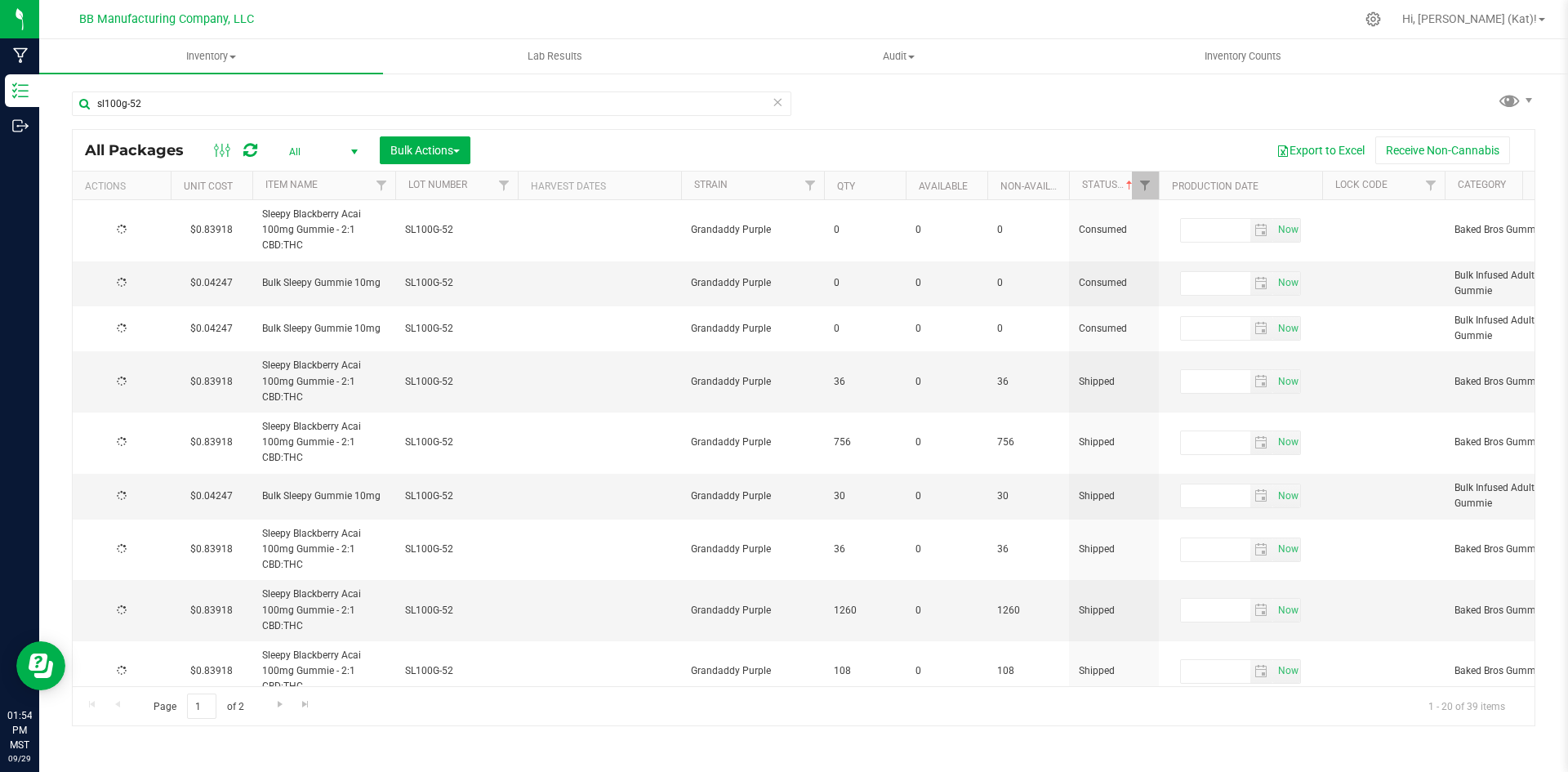
type input "[DATE]"
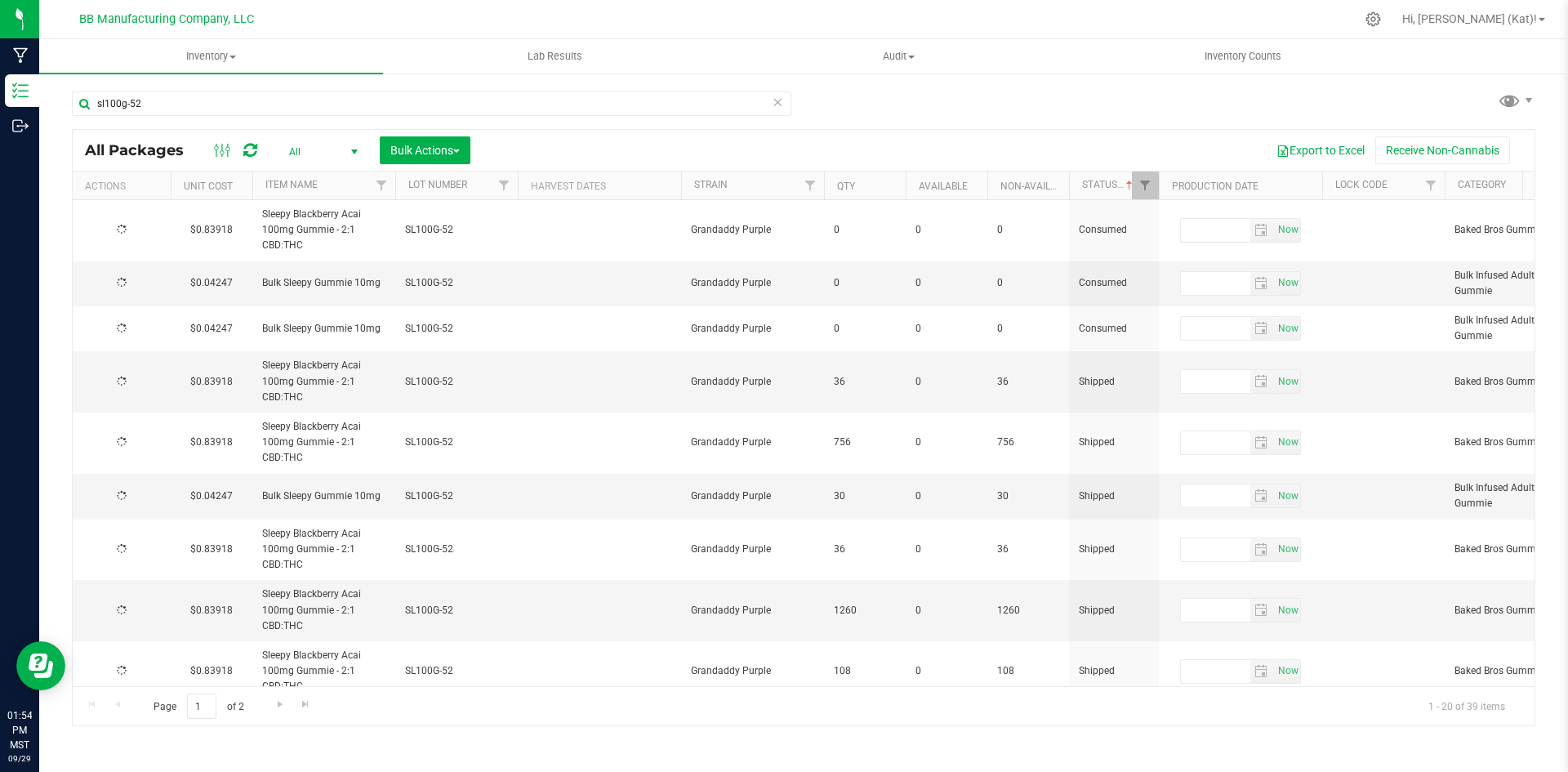
type input "[DATE]"
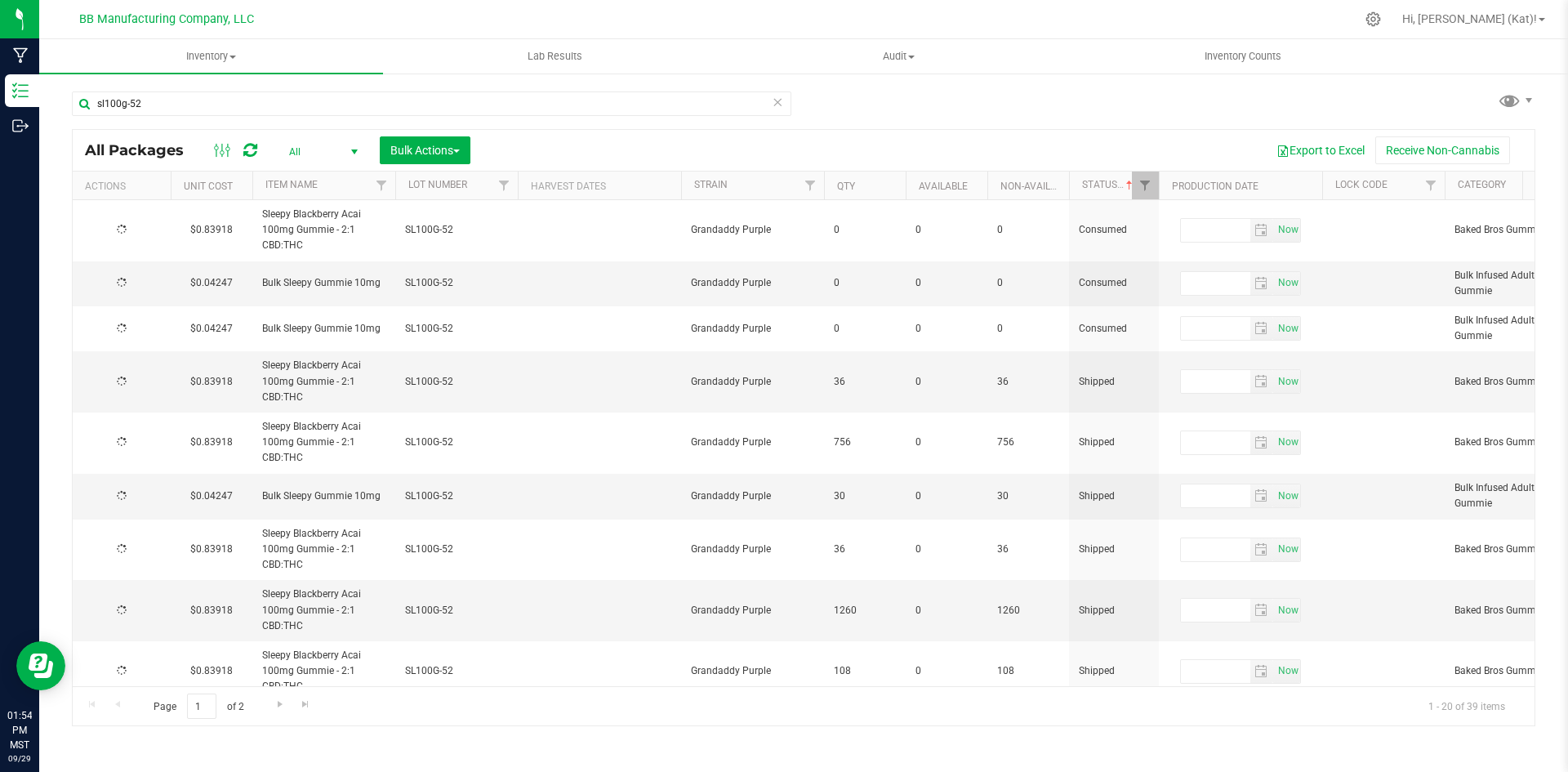
type input "[DATE]"
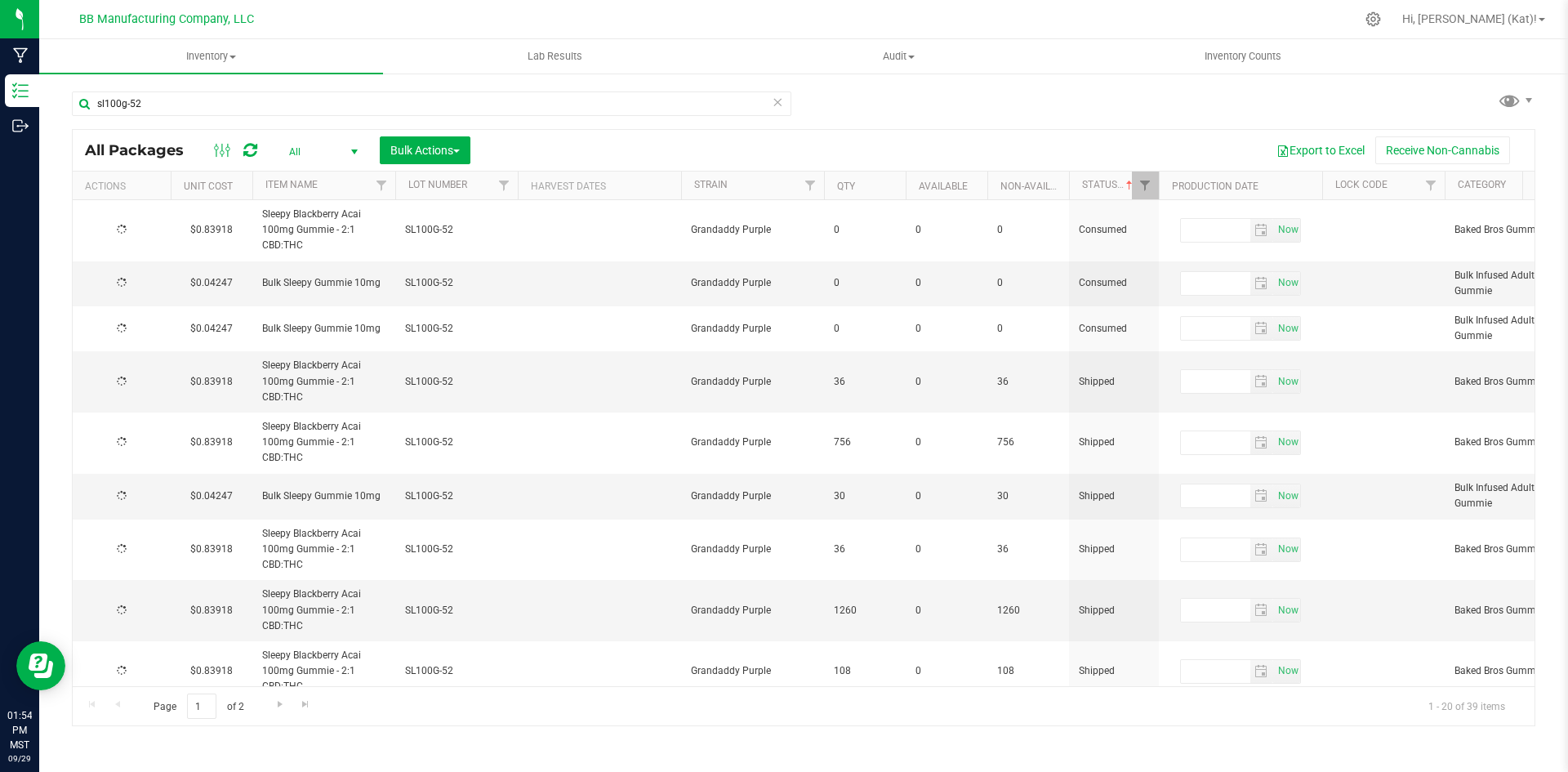
type input "[DATE]"
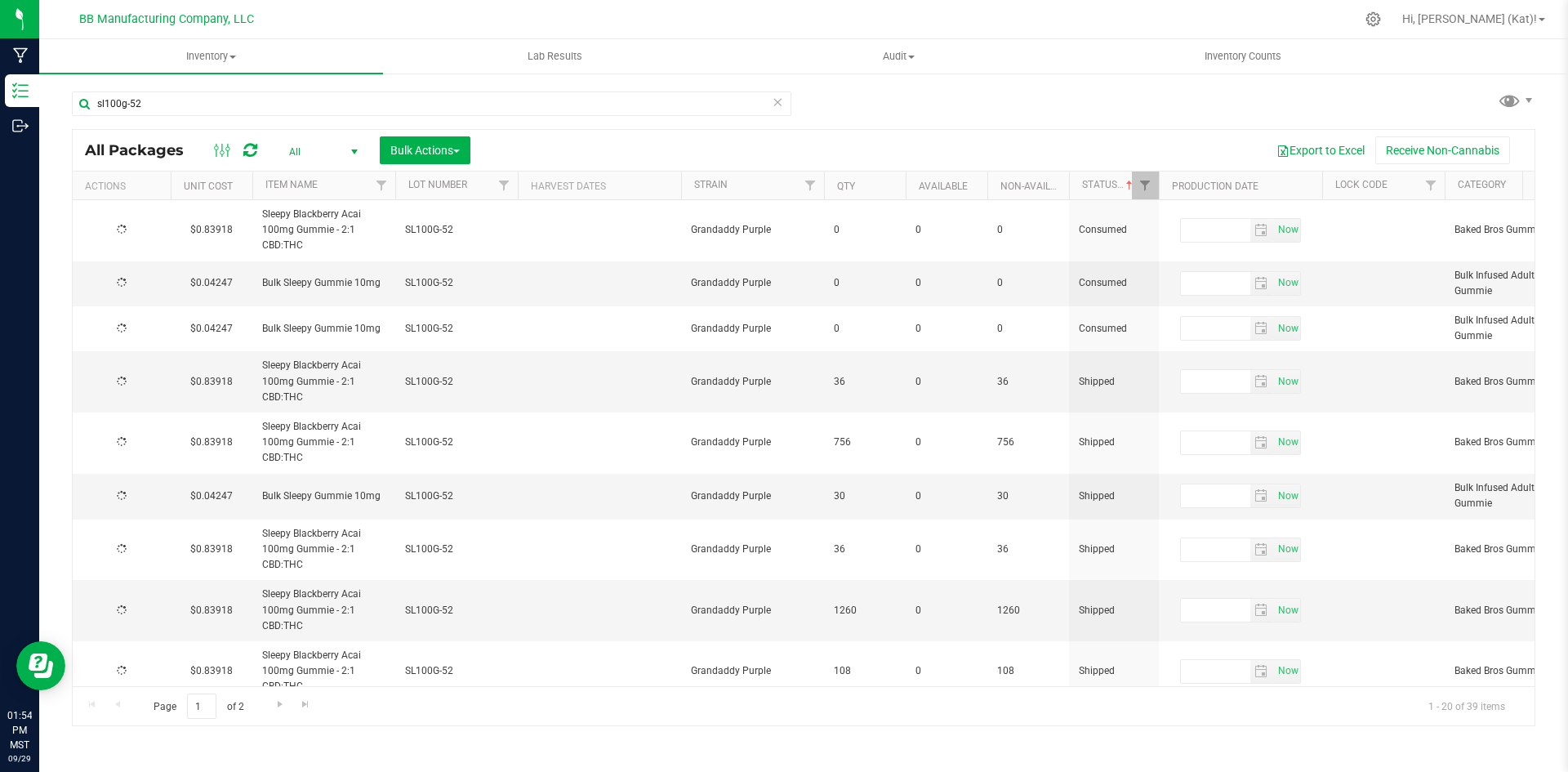
type input "[DATE]"
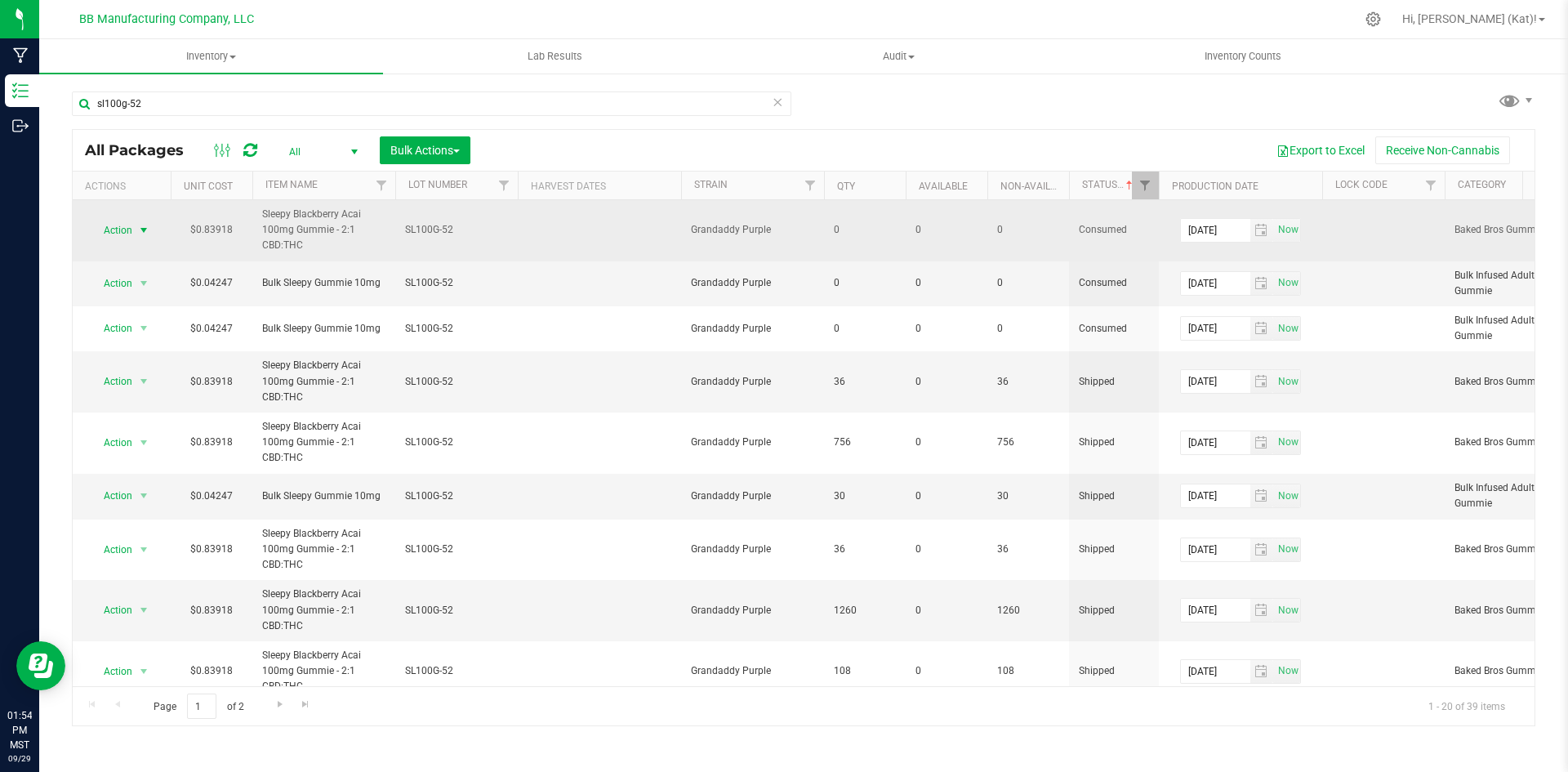
click at [139, 225] on span "select" at bounding box center [144, 230] width 13 height 13
click at [634, 240] on td at bounding box center [599, 231] width 164 height 61
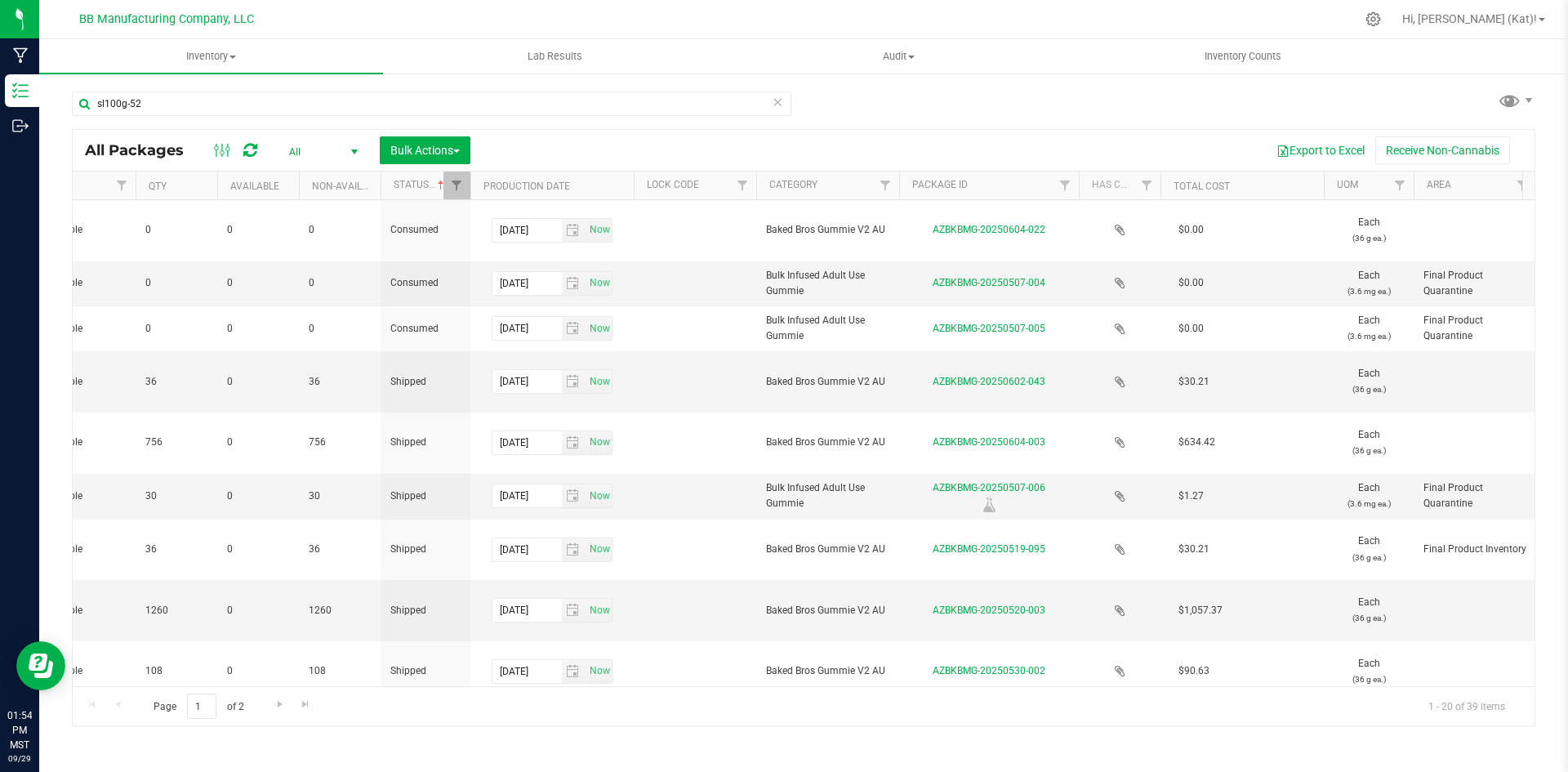
scroll to position [0, 723]
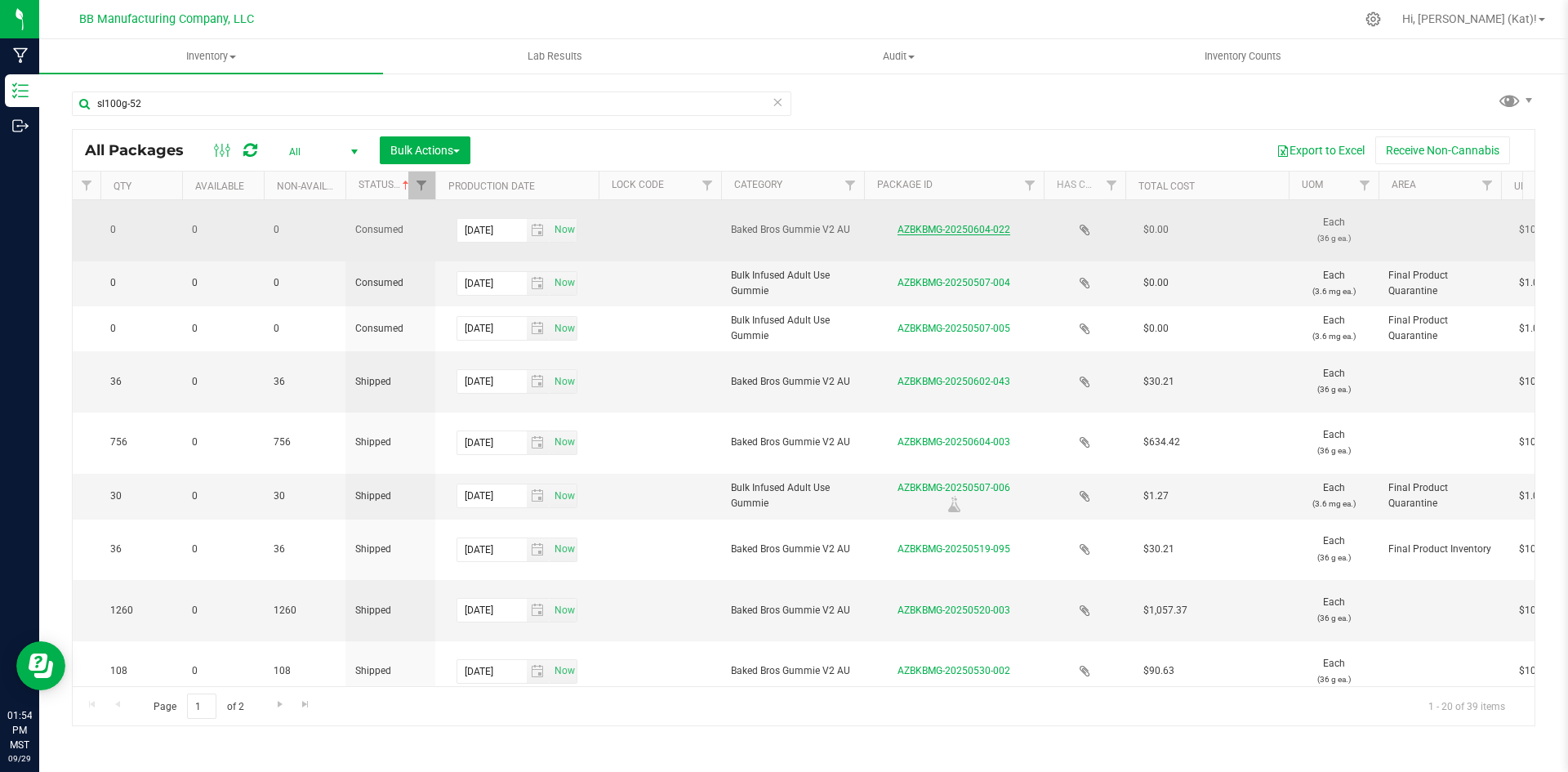
click at [985, 226] on link "AZBKBMG-20250604-022" at bounding box center [953, 229] width 112 height 12
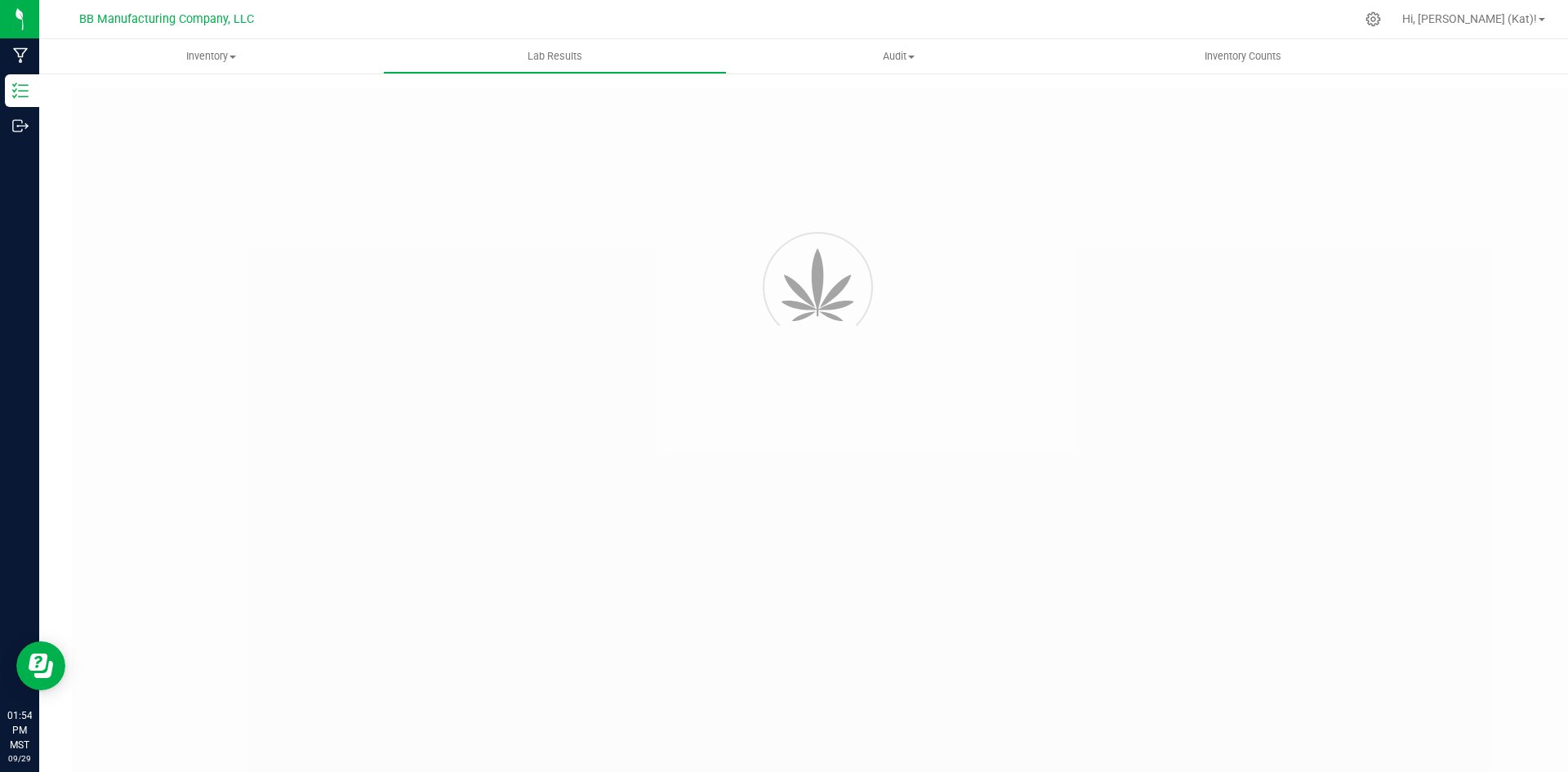
type input "AZBKBMG-20250519-095"
type input "2505KLAZ0651.2665"
type input "AZBKBMG-20250519-095"
type input "[DATE] 3:53 PM"
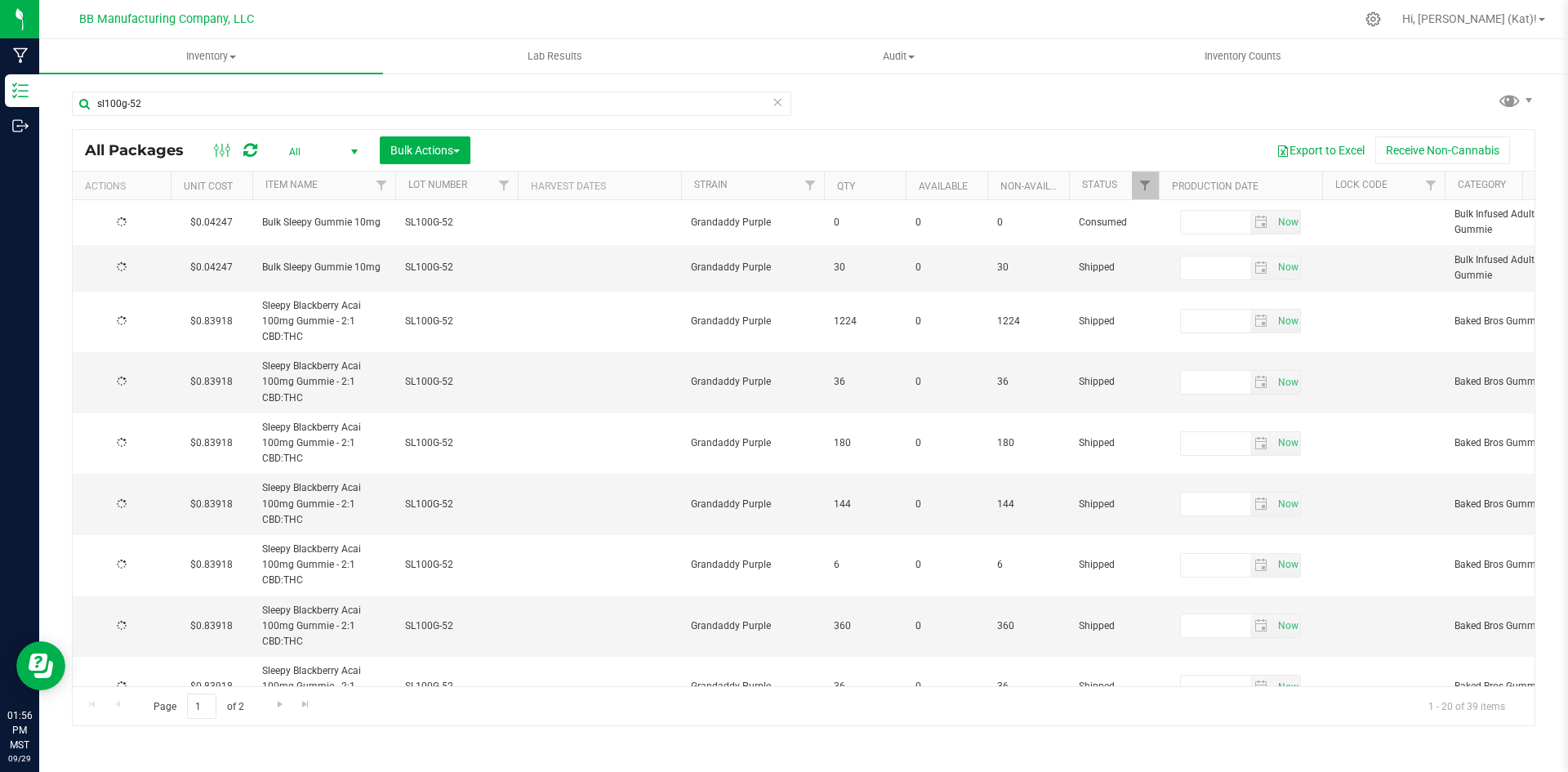
type input "[DATE]"
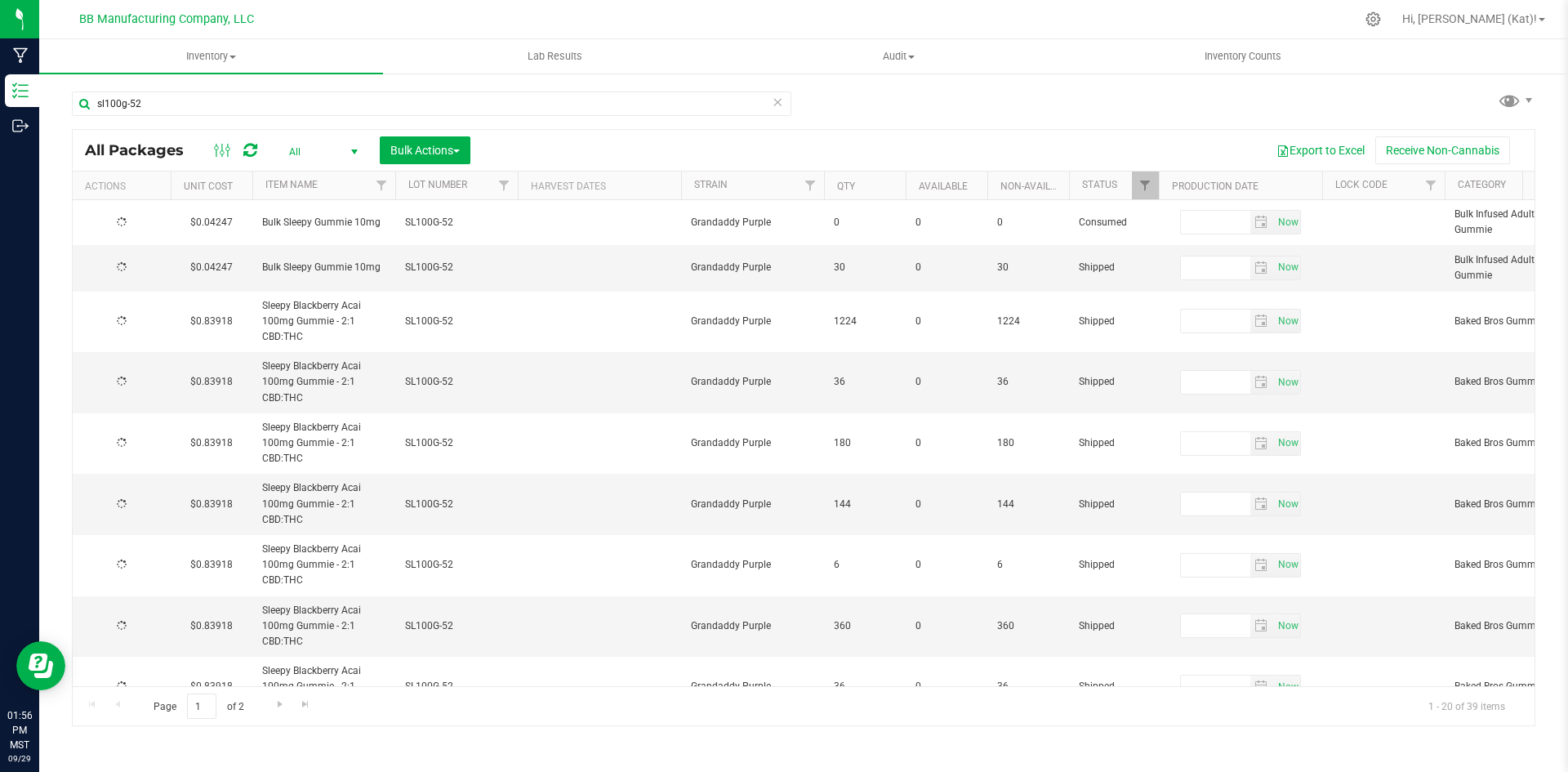
type input "[DATE]"
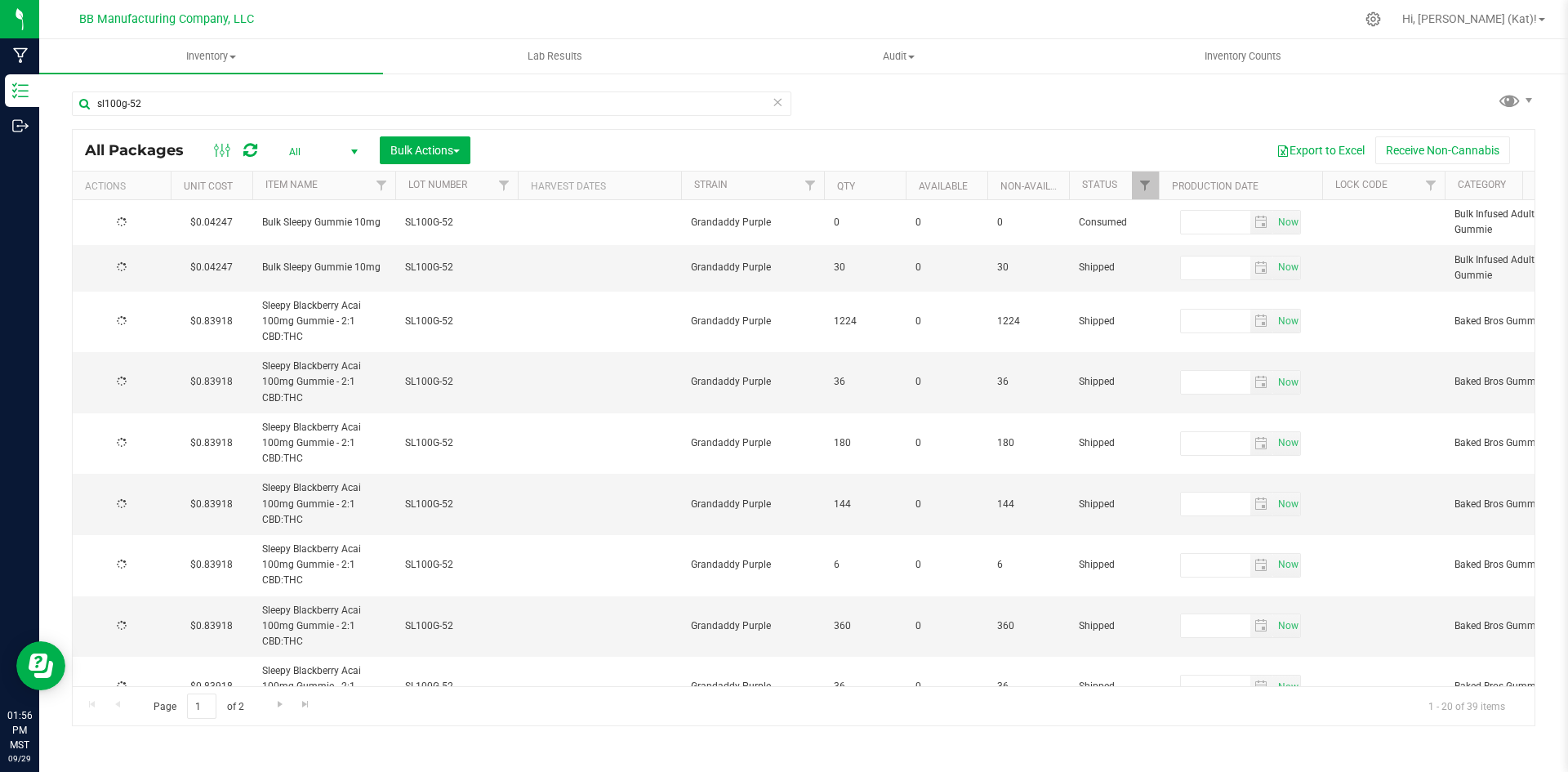
type input "[DATE]"
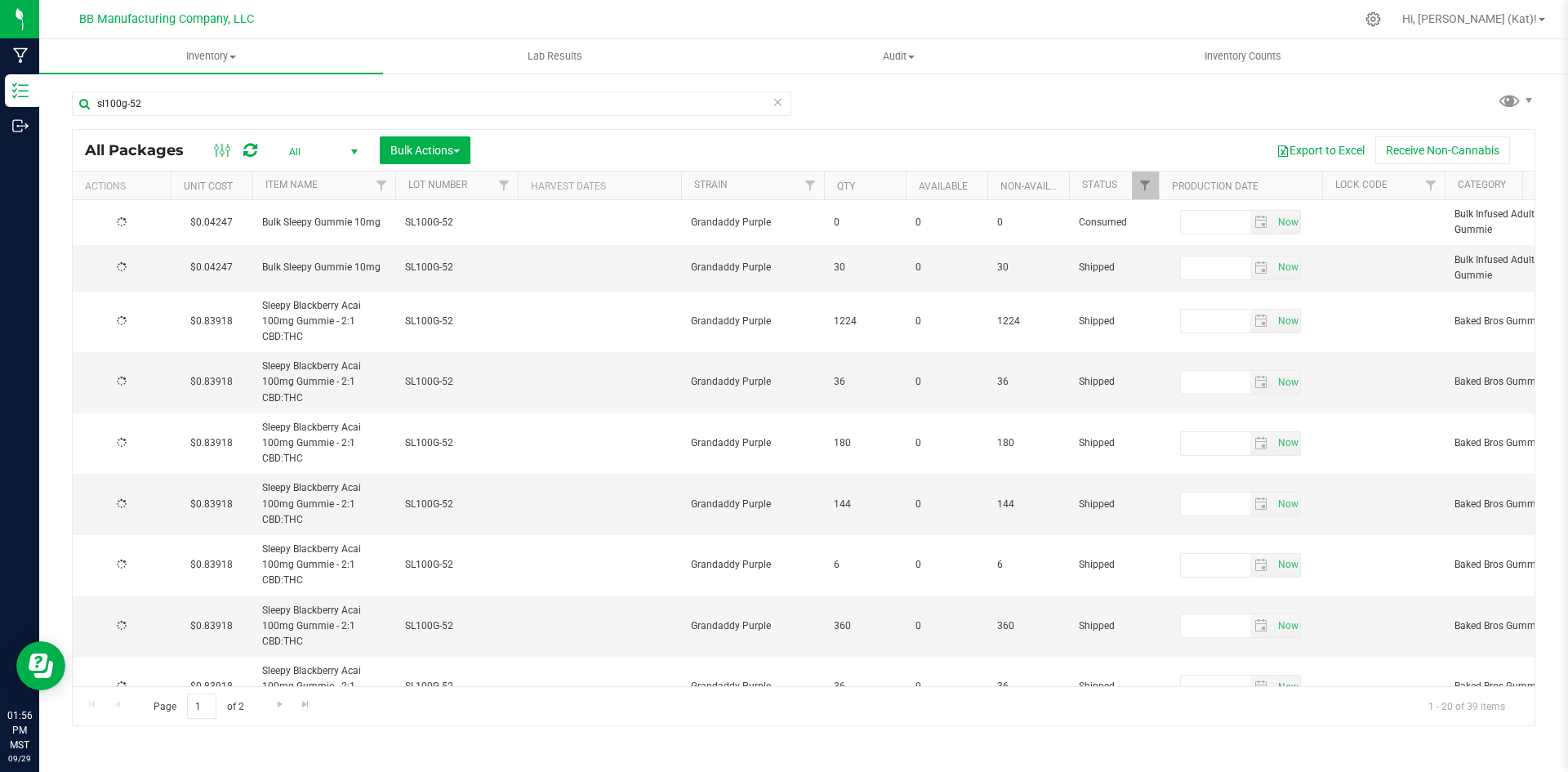
type input "[DATE]"
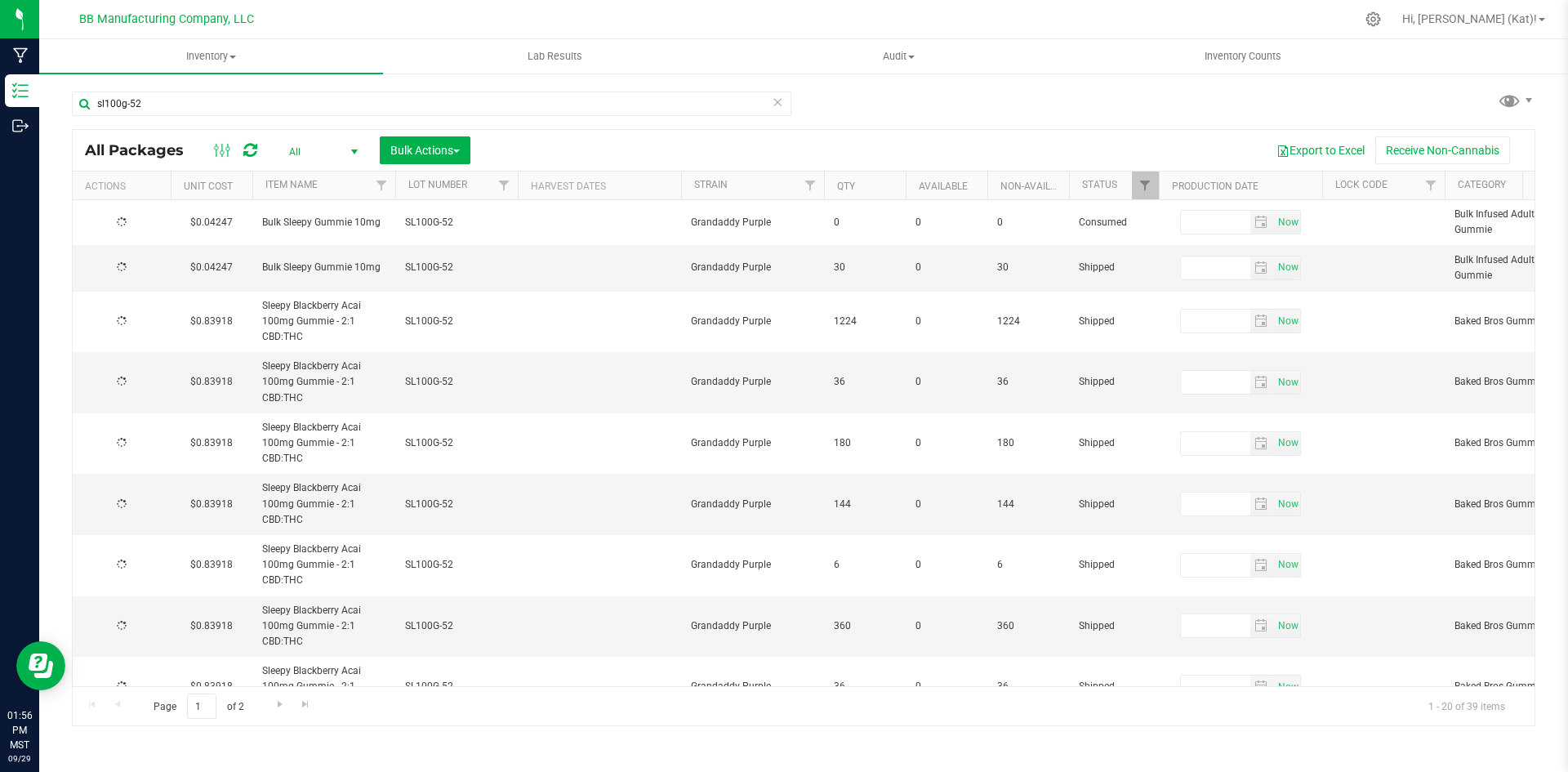
type input "[DATE]"
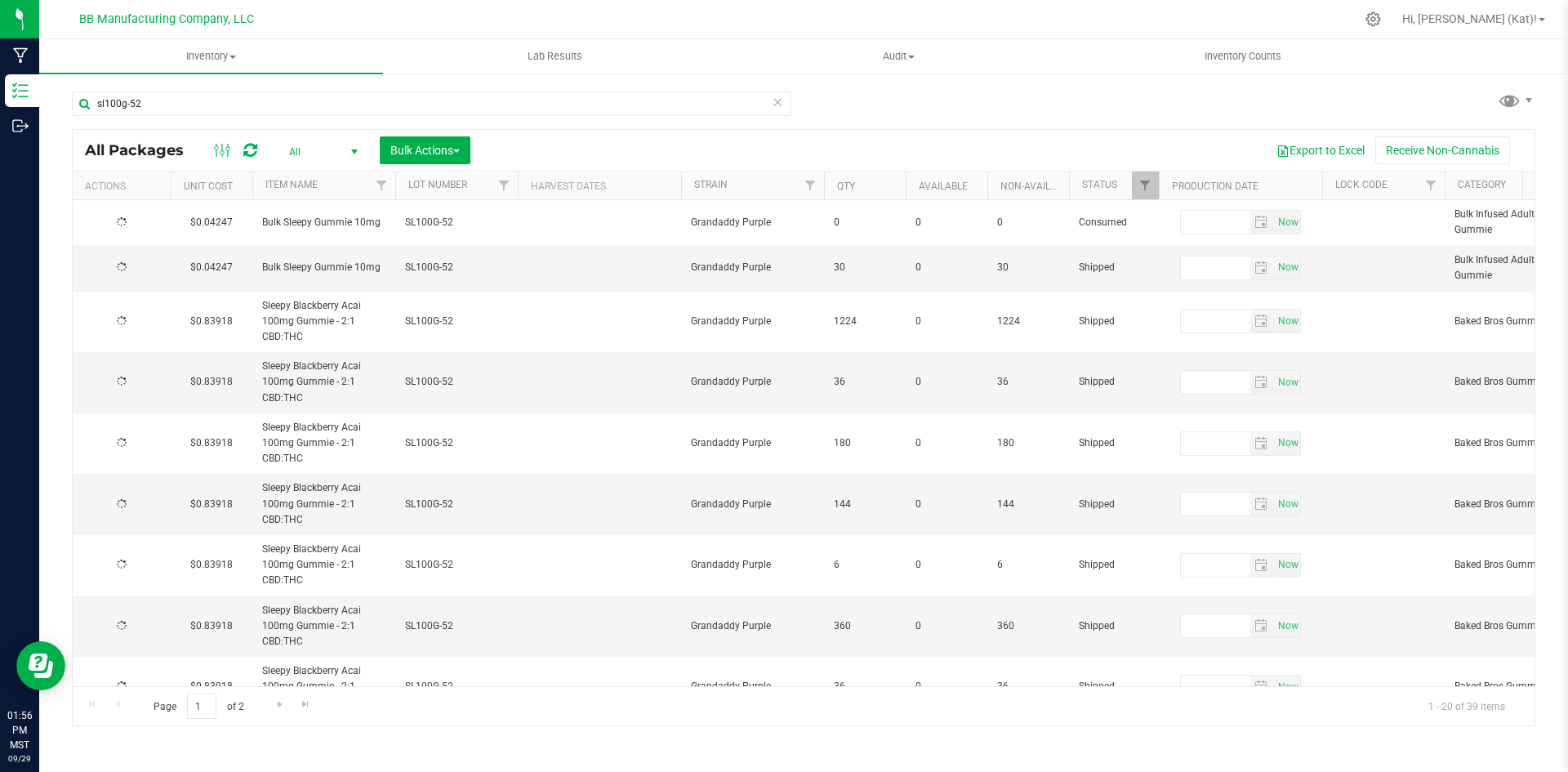
type input "[DATE]"
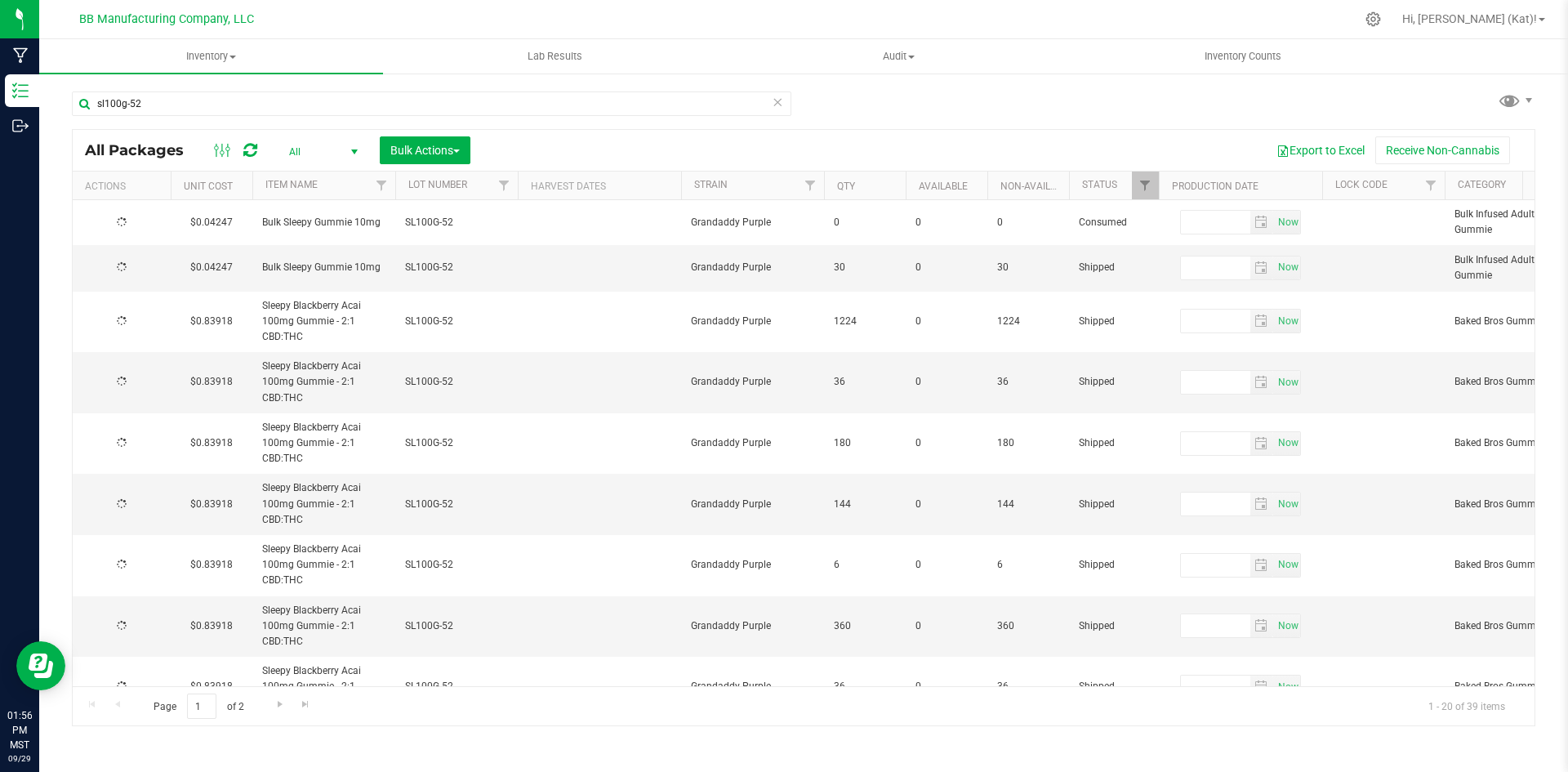
type input "[DATE]"
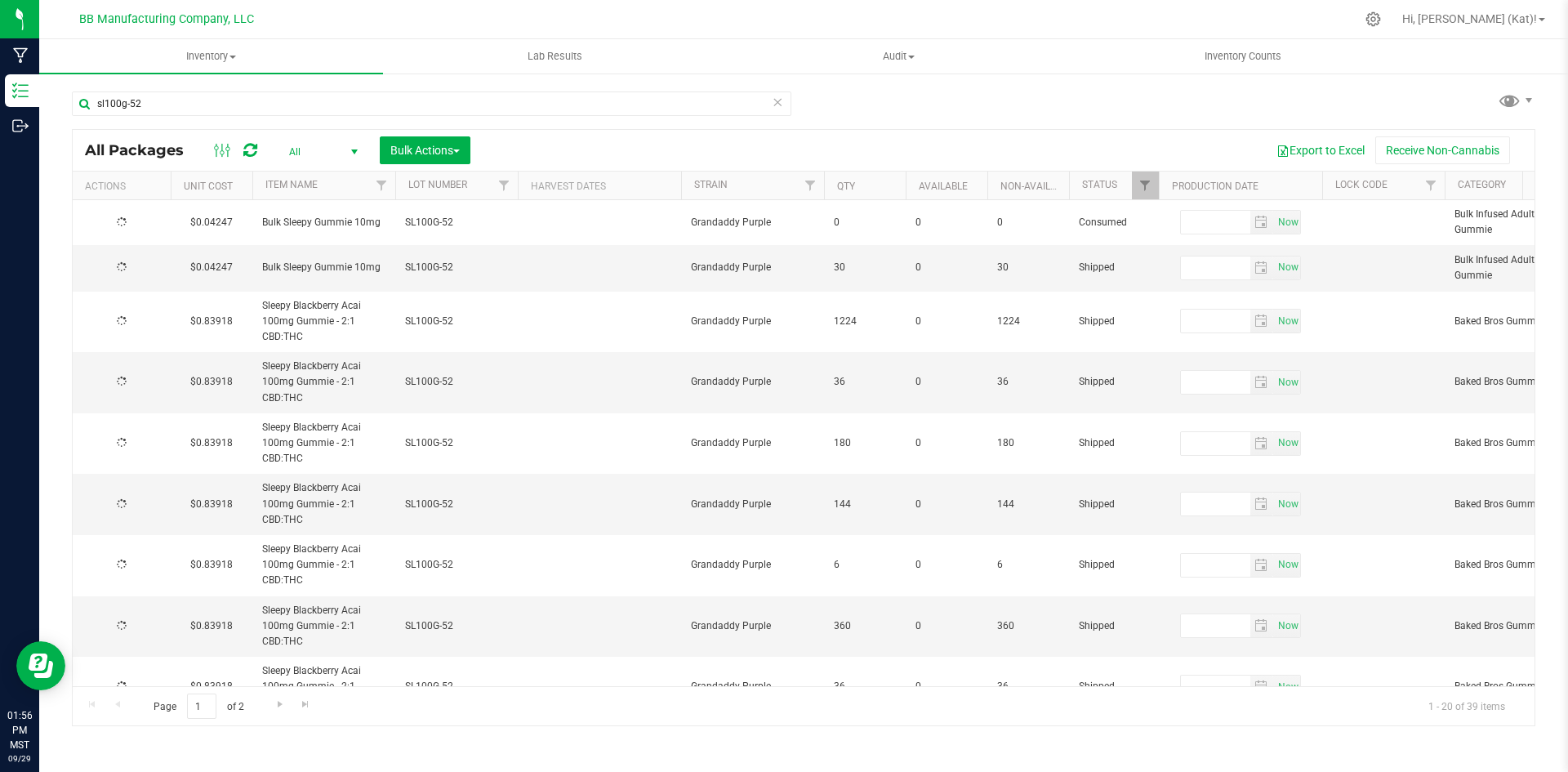
type input "[DATE]"
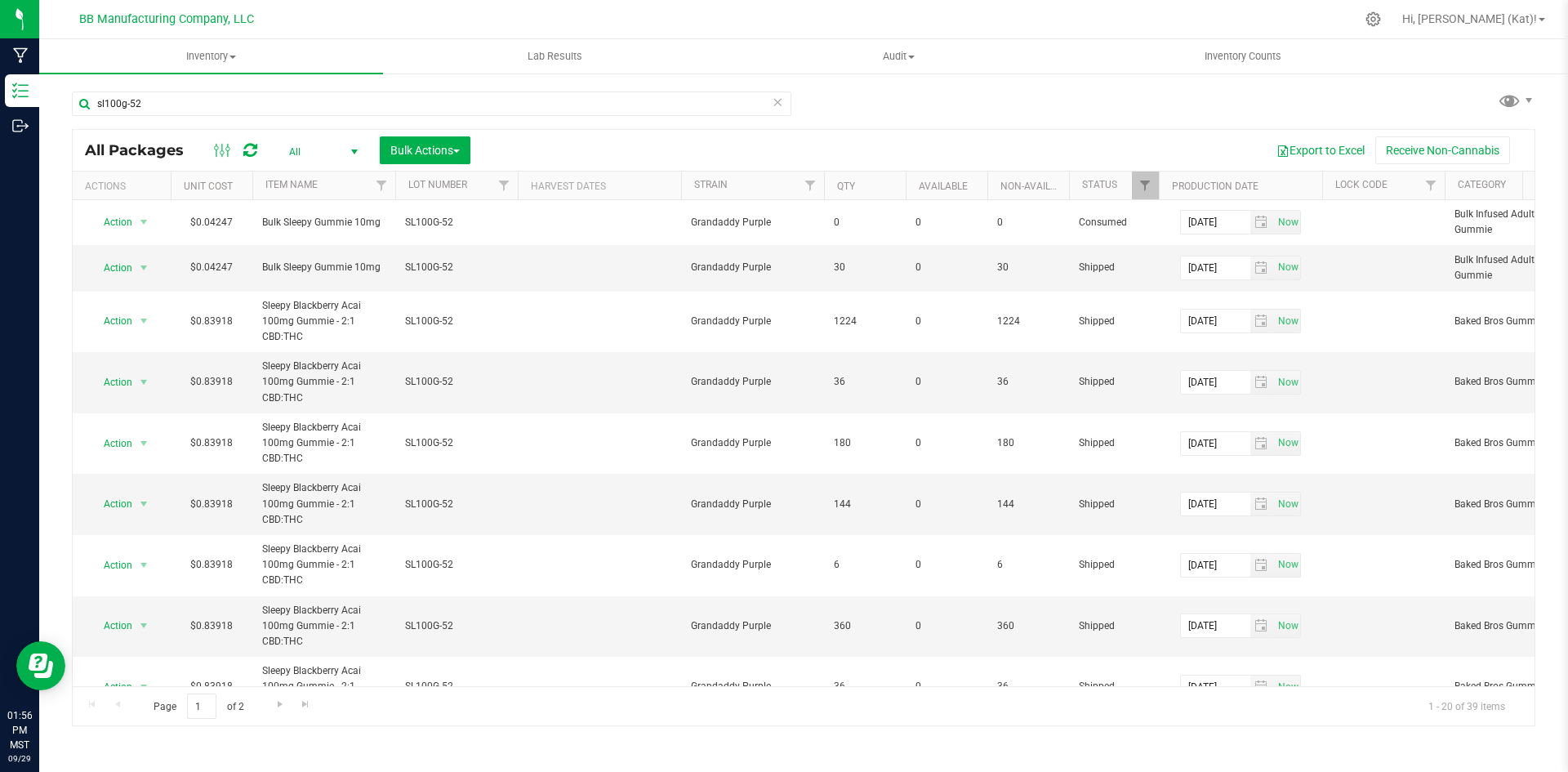
click at [1124, 190] on th "Status" at bounding box center [1114, 186] width 90 height 29
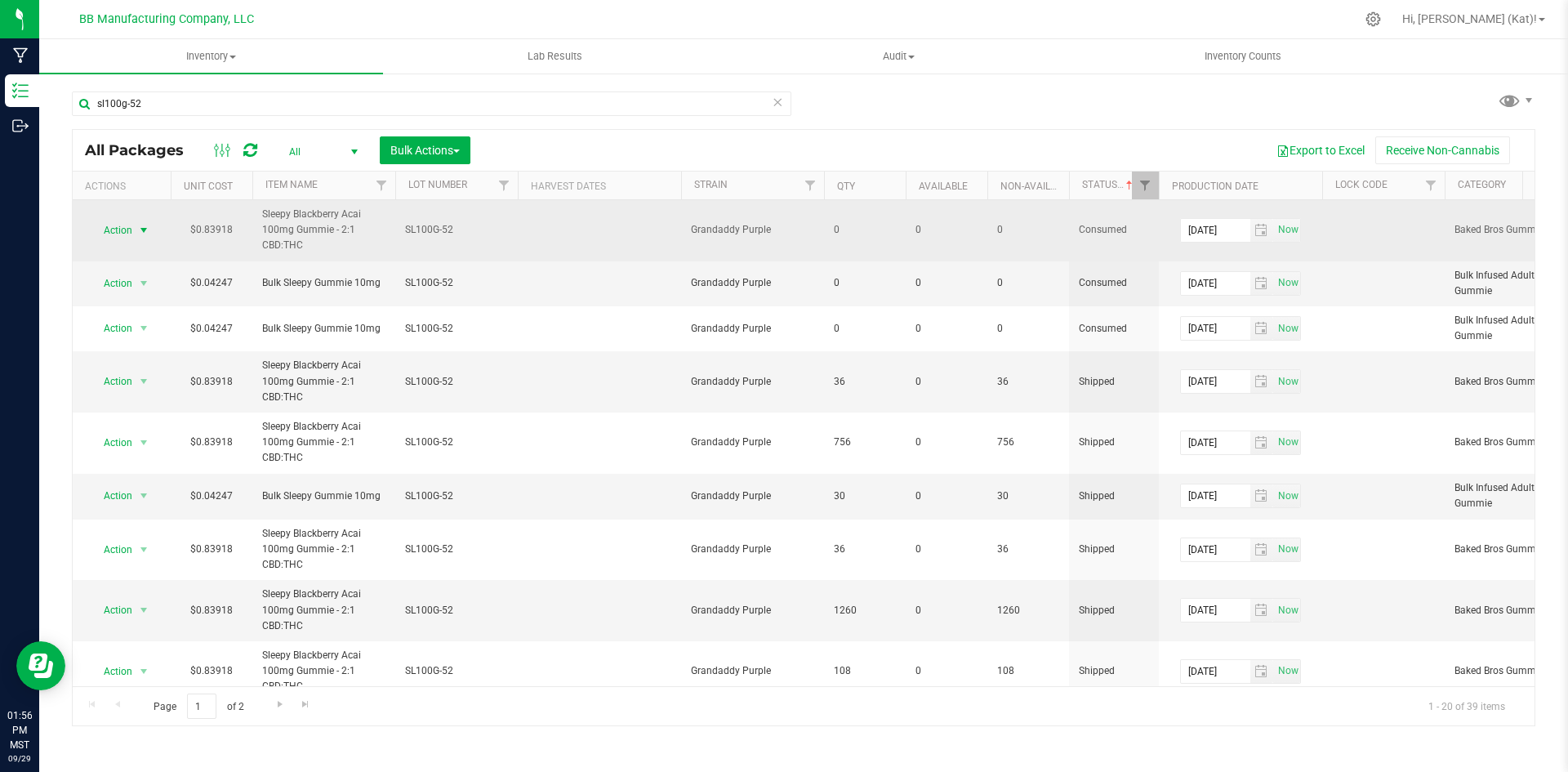
click at [148, 224] on span "select" at bounding box center [144, 230] width 13 height 13
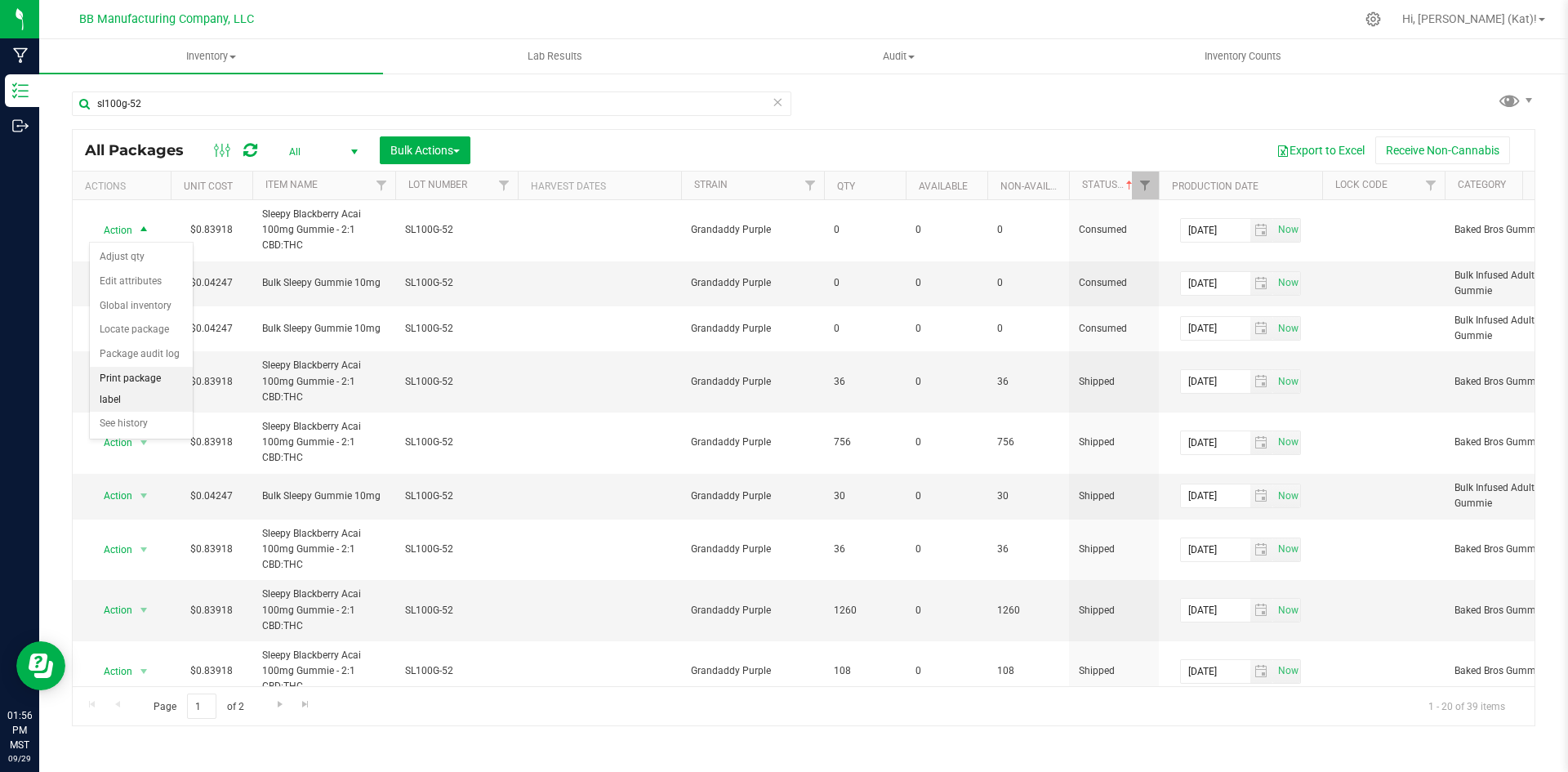
click at [155, 372] on li "Print package label" at bounding box center [141, 389] width 103 height 45
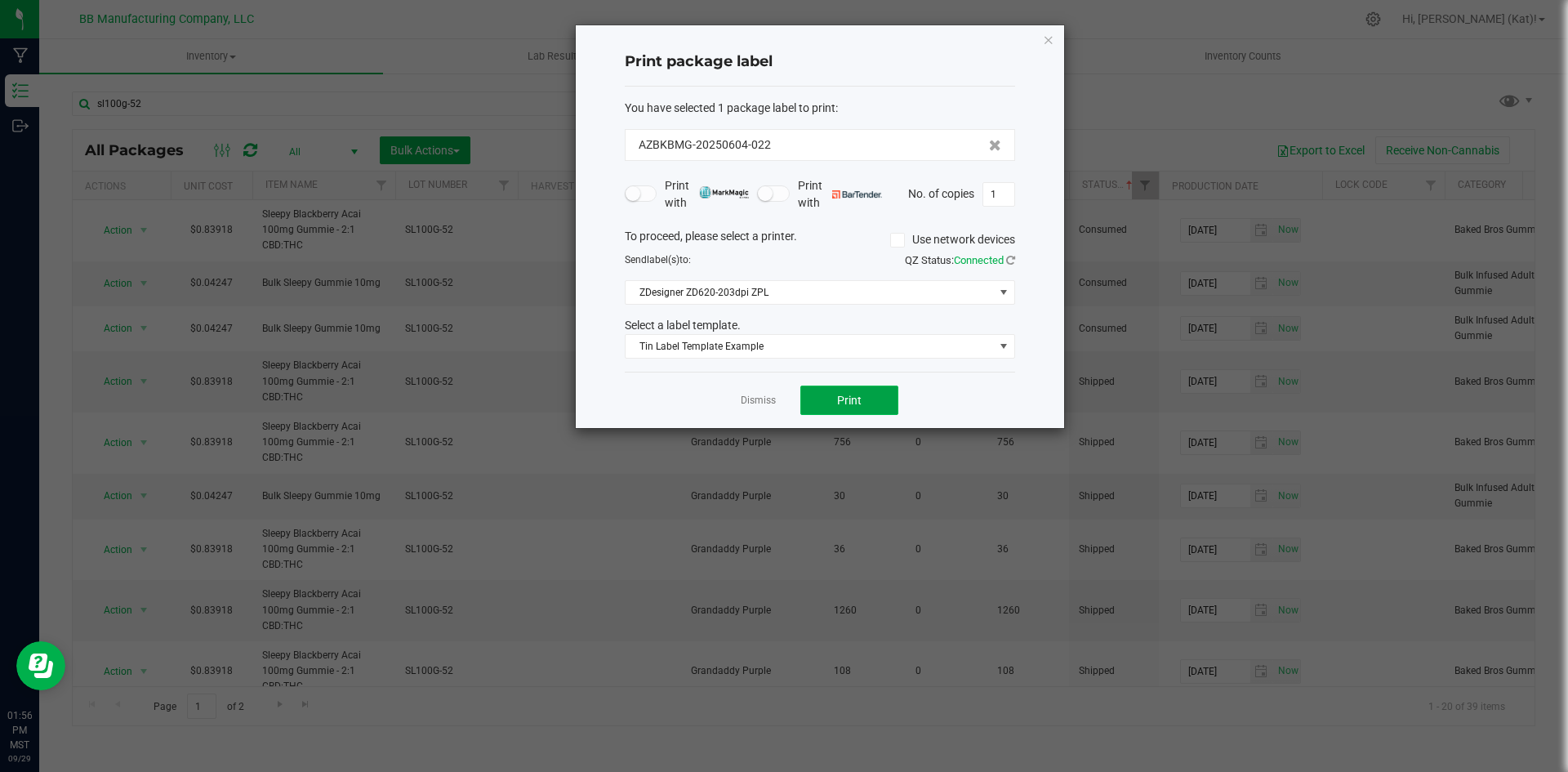
click at [839, 394] on span "Print" at bounding box center [849, 400] width 24 height 13
click at [845, 356] on span "Tin Label Template Example" at bounding box center [810, 346] width 368 height 22
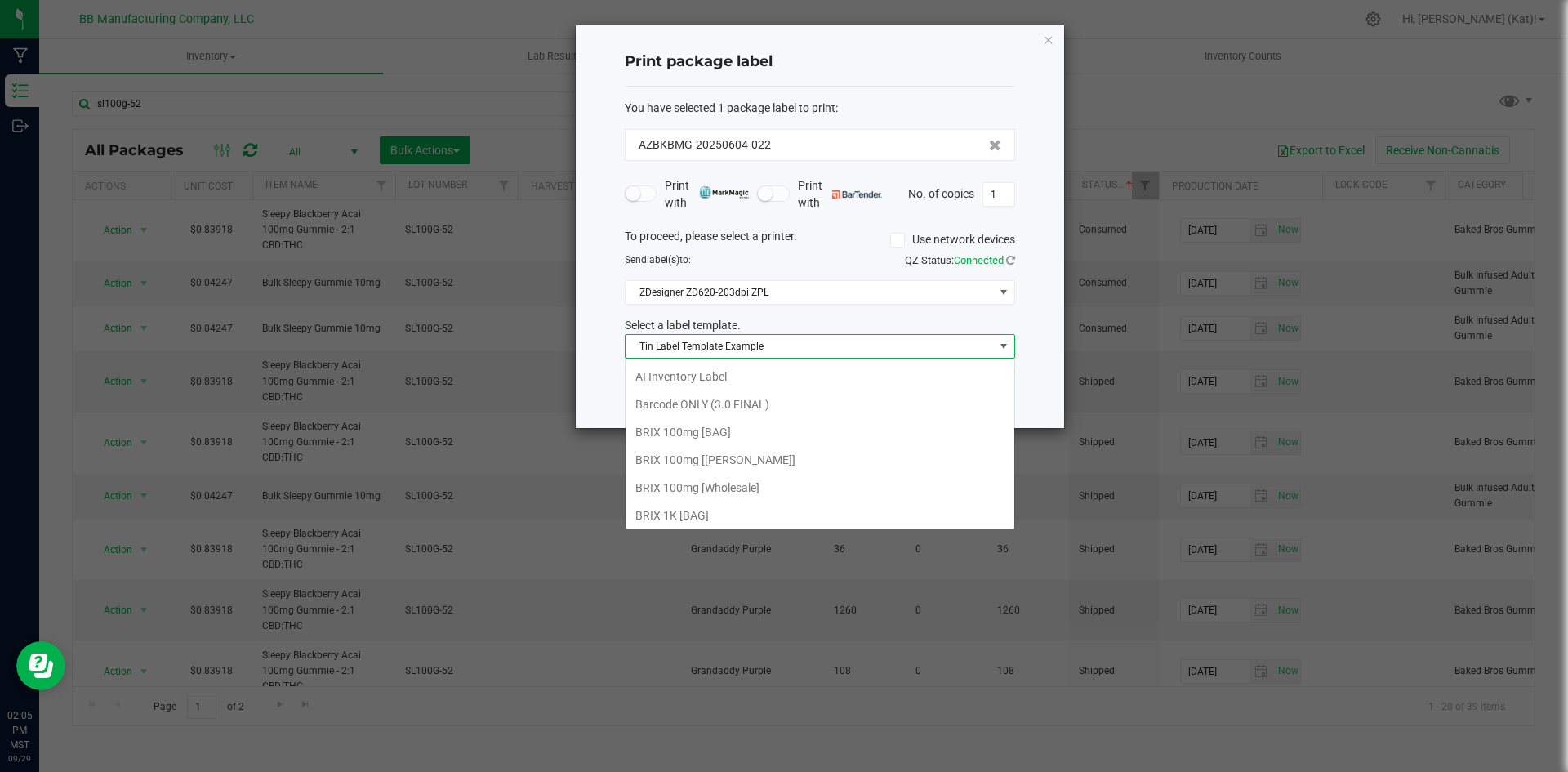
scroll to position [1253, 0]
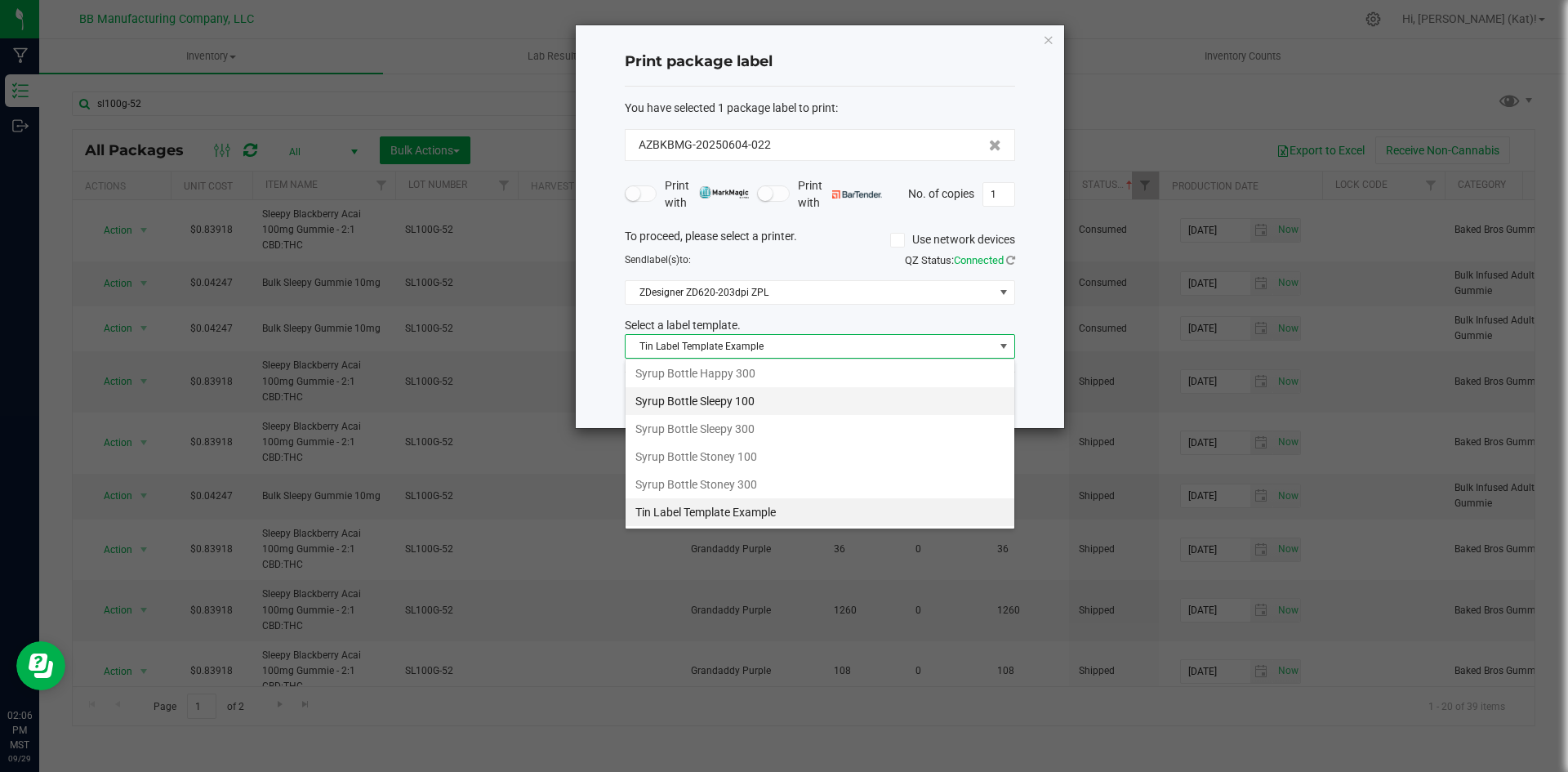
click at [767, 402] on li "Syrup Bottle Sleepy 100" at bounding box center [819, 401] width 389 height 28
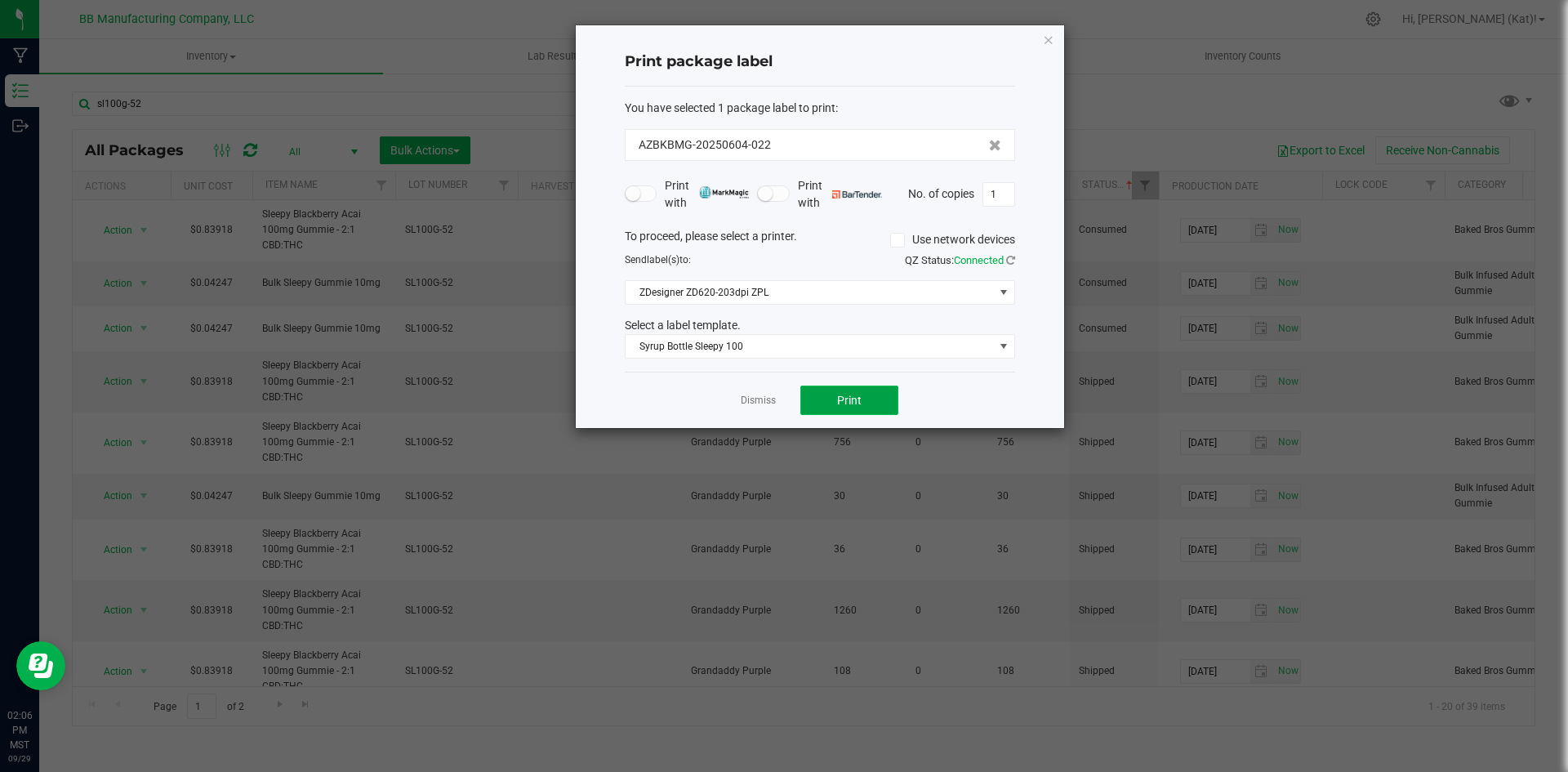
click at [842, 401] on span "Print" at bounding box center [849, 400] width 24 height 13
click at [1052, 40] on icon "button" at bounding box center [1049, 40] width 12 height 20
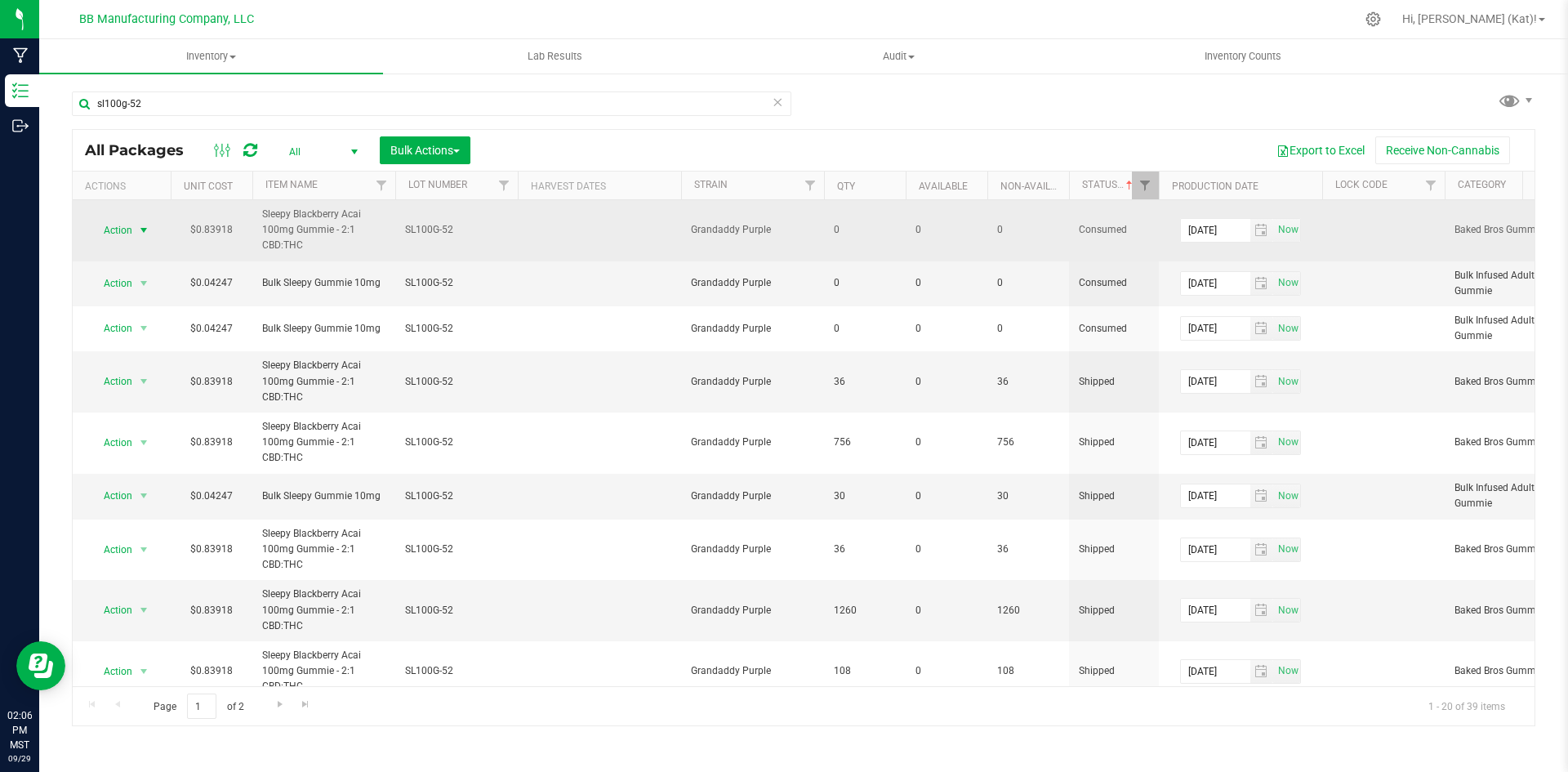
click at [146, 232] on span "select" at bounding box center [144, 230] width 13 height 13
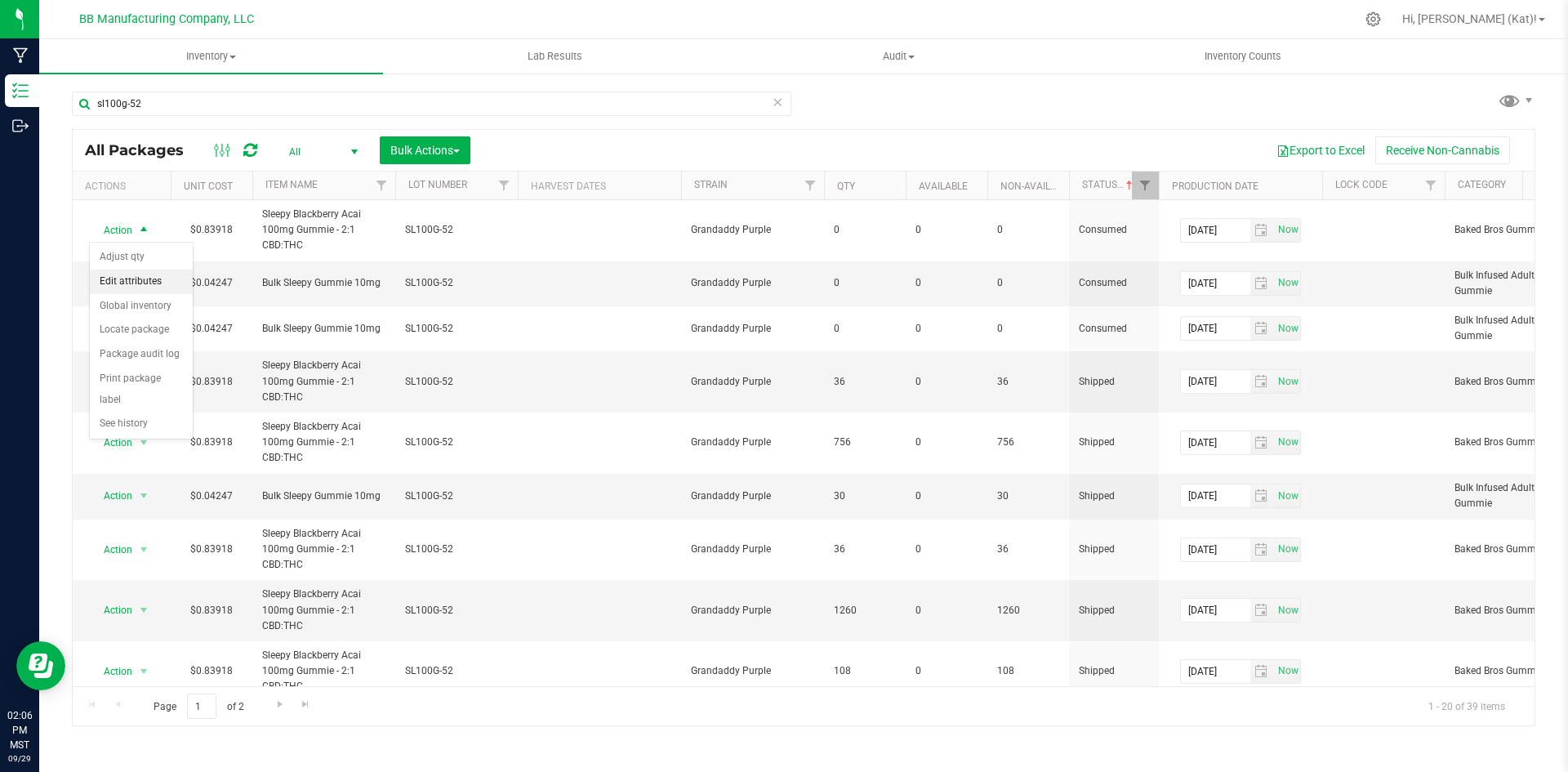
click at [160, 283] on li "Edit attributes" at bounding box center [141, 281] width 103 height 24
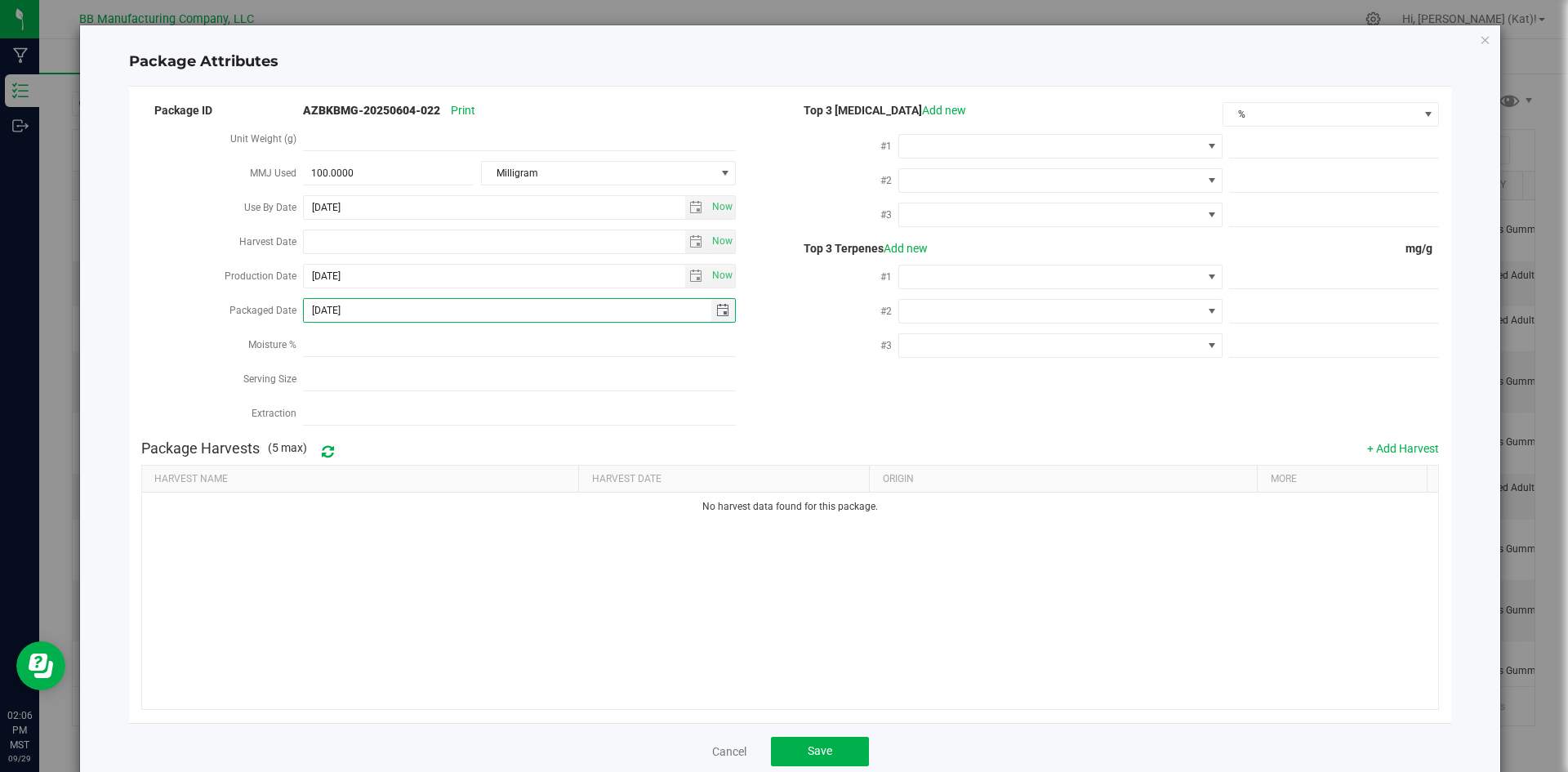
drag, startPoint x: 394, startPoint y: 303, endPoint x: 341, endPoint y: 306, distance: 53.1
click at [341, 306] on input "[DATE]" at bounding box center [508, 310] width 408 height 22
type input "[DATE]"
click at [828, 740] on button "Save" at bounding box center [819, 751] width 98 height 30
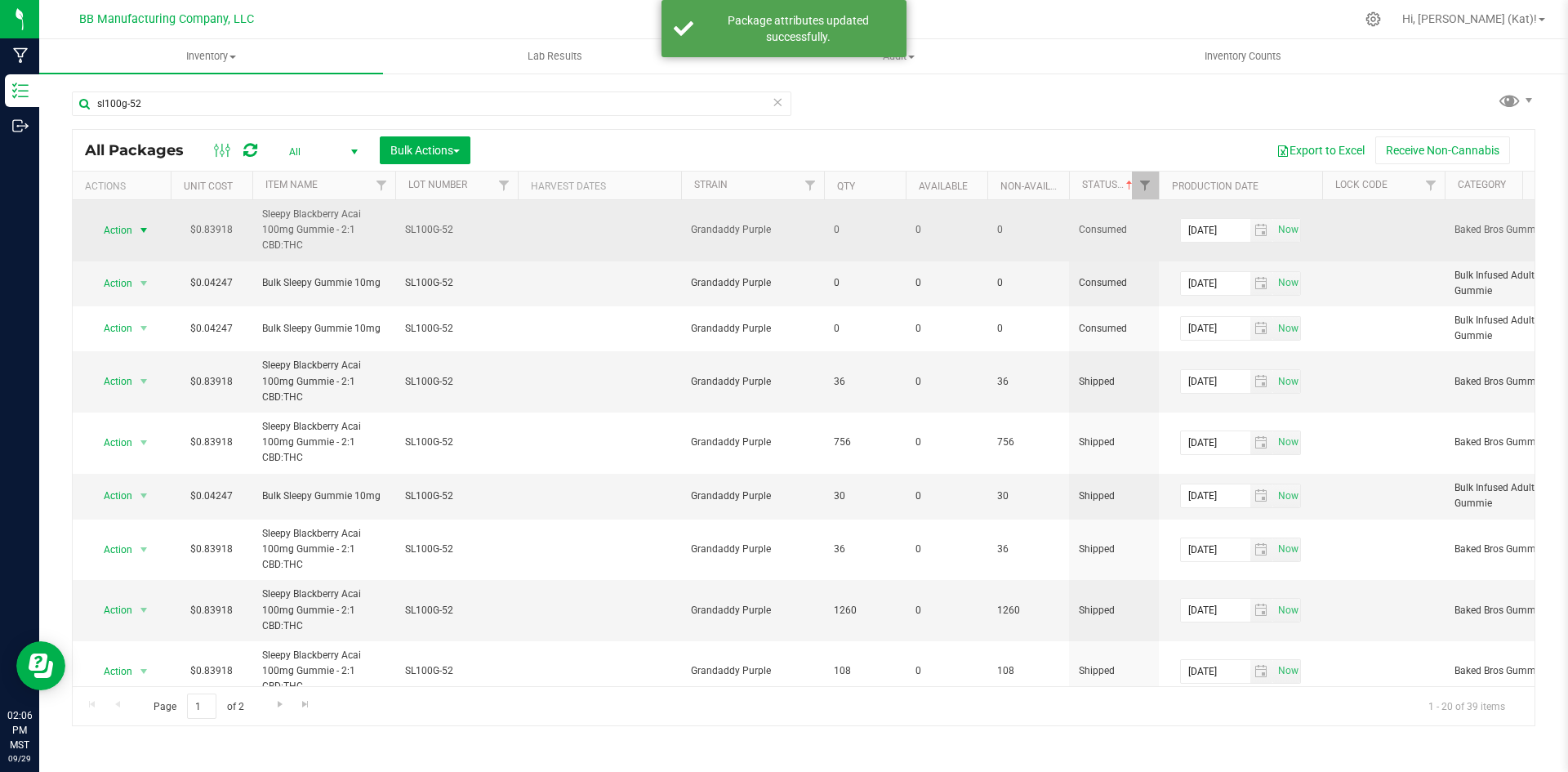
click at [122, 236] on span "Action" at bounding box center [111, 230] width 44 height 22
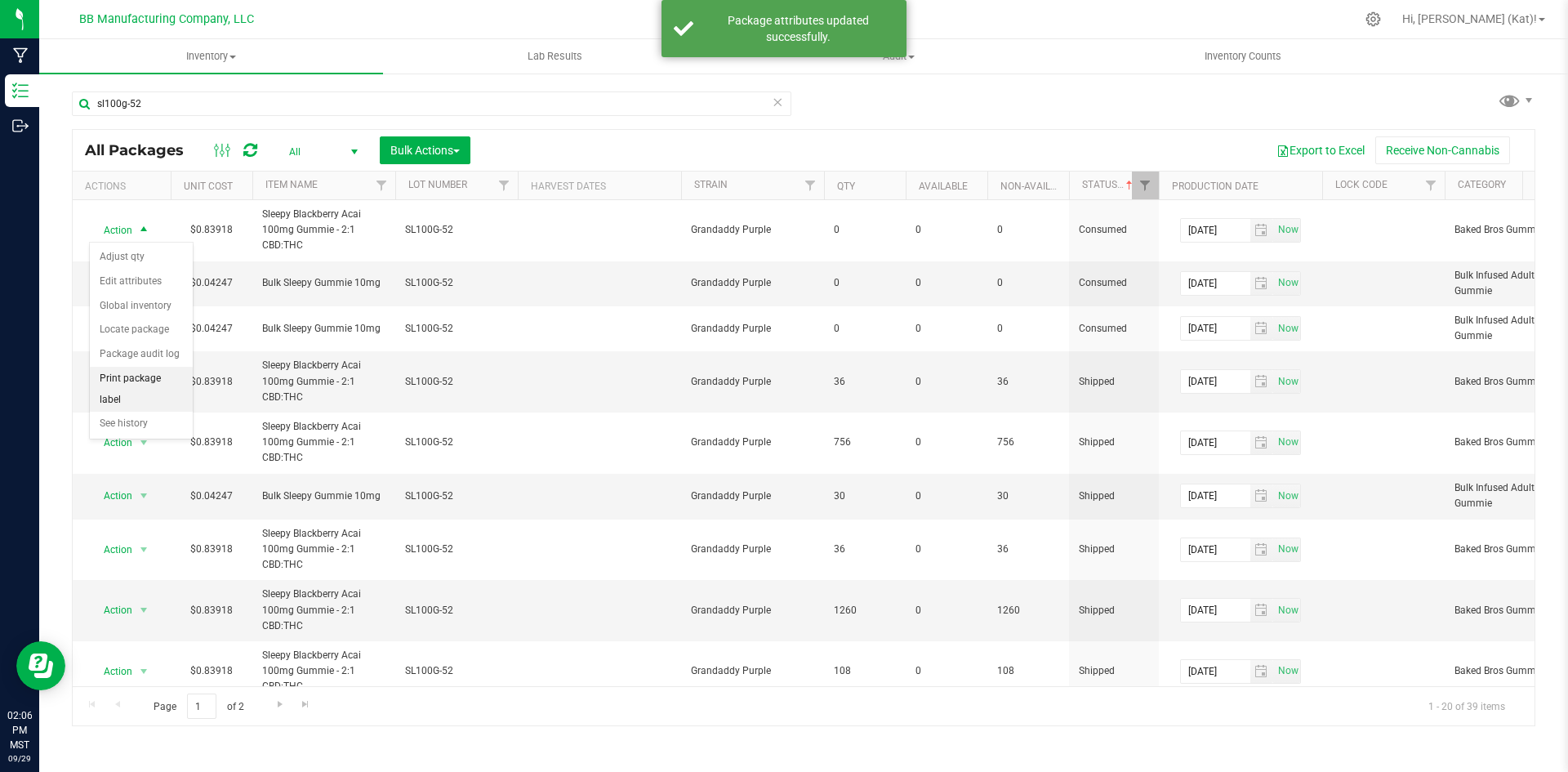
click at [132, 373] on li "Print package label" at bounding box center [141, 389] width 103 height 45
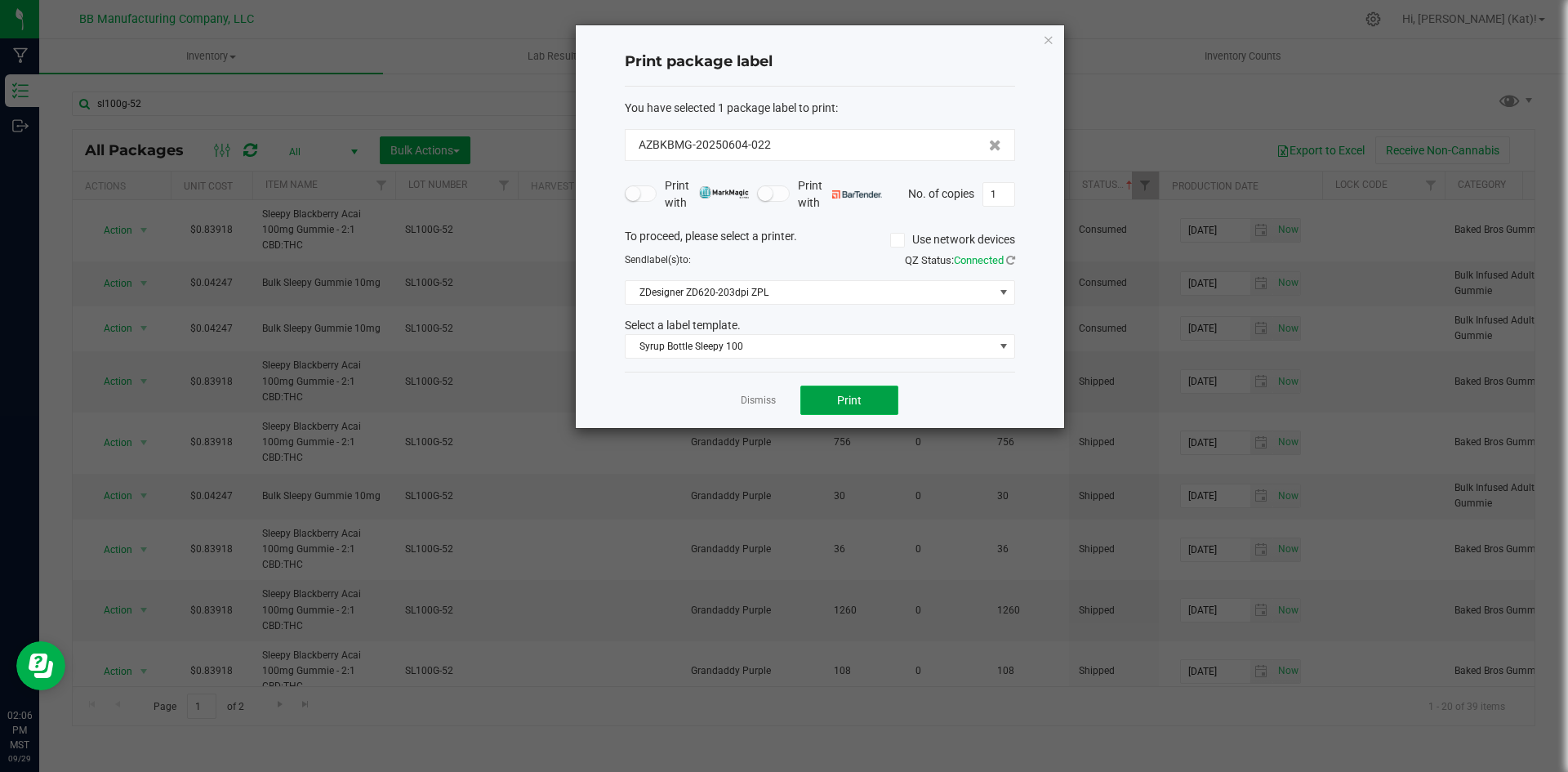
click at [864, 392] on button "Print" at bounding box center [849, 400] width 98 height 30
click at [997, 191] on input "1" at bounding box center [998, 194] width 31 height 22
type input "25"
click at [856, 403] on span "Print" at bounding box center [849, 400] width 24 height 13
click at [1052, 39] on icon "button" at bounding box center [1049, 40] width 12 height 20
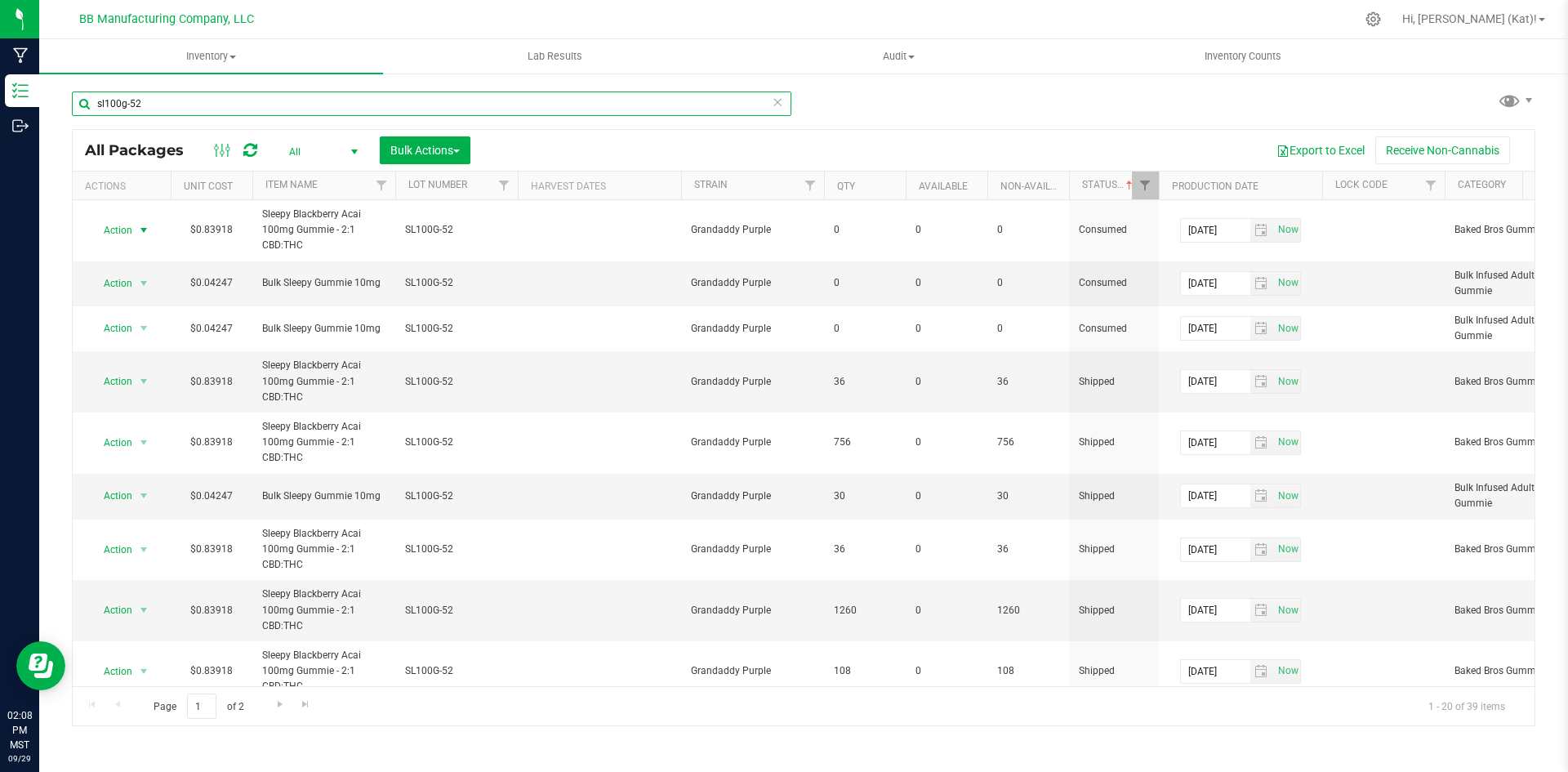
click at [197, 102] on input "sl100g-52" at bounding box center [431, 103] width 720 height 24
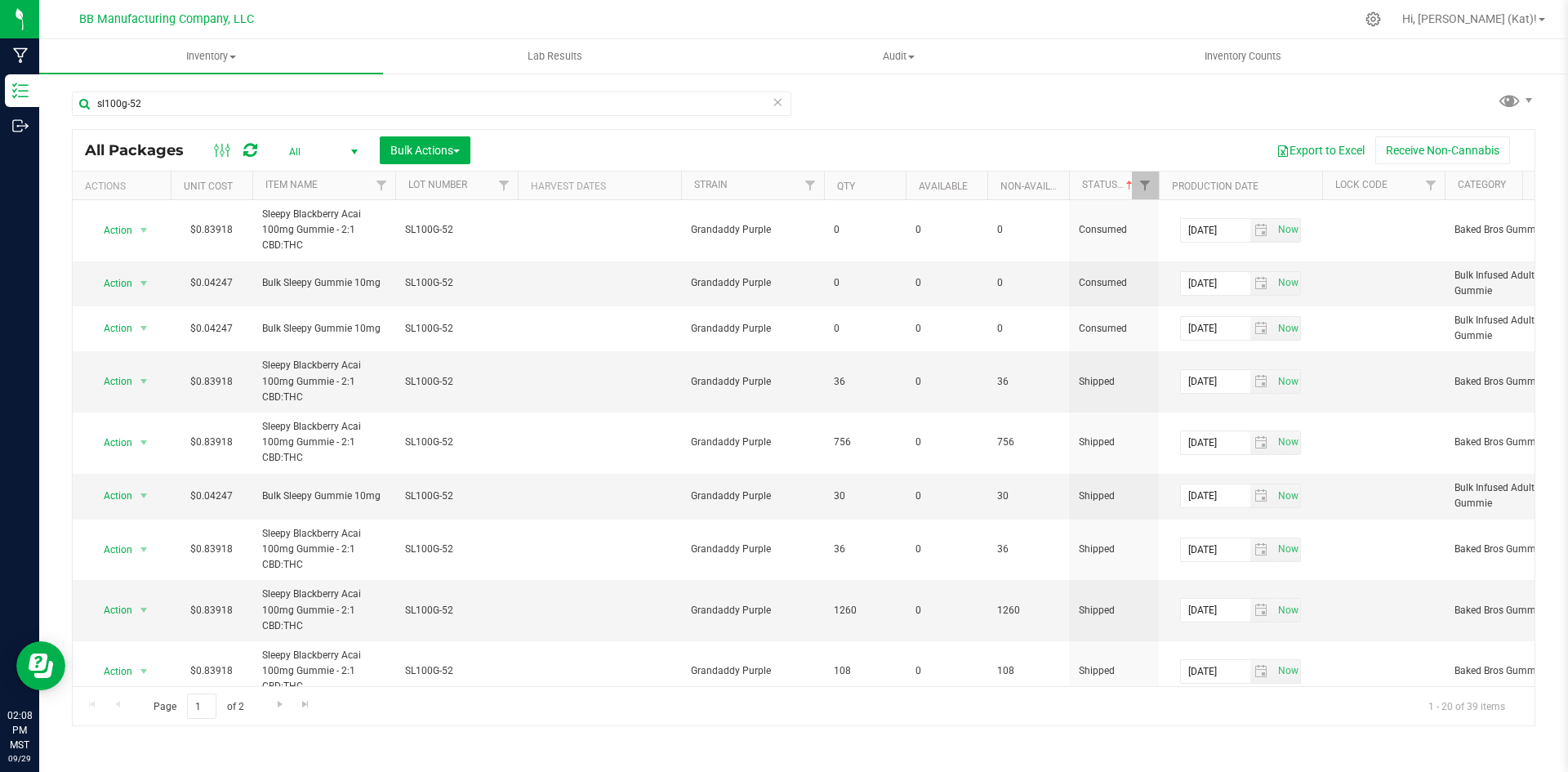
click at [322, 151] on span "All" at bounding box center [320, 151] width 90 height 22
click at [323, 174] on li "Active Only" at bounding box center [319, 177] width 88 height 24
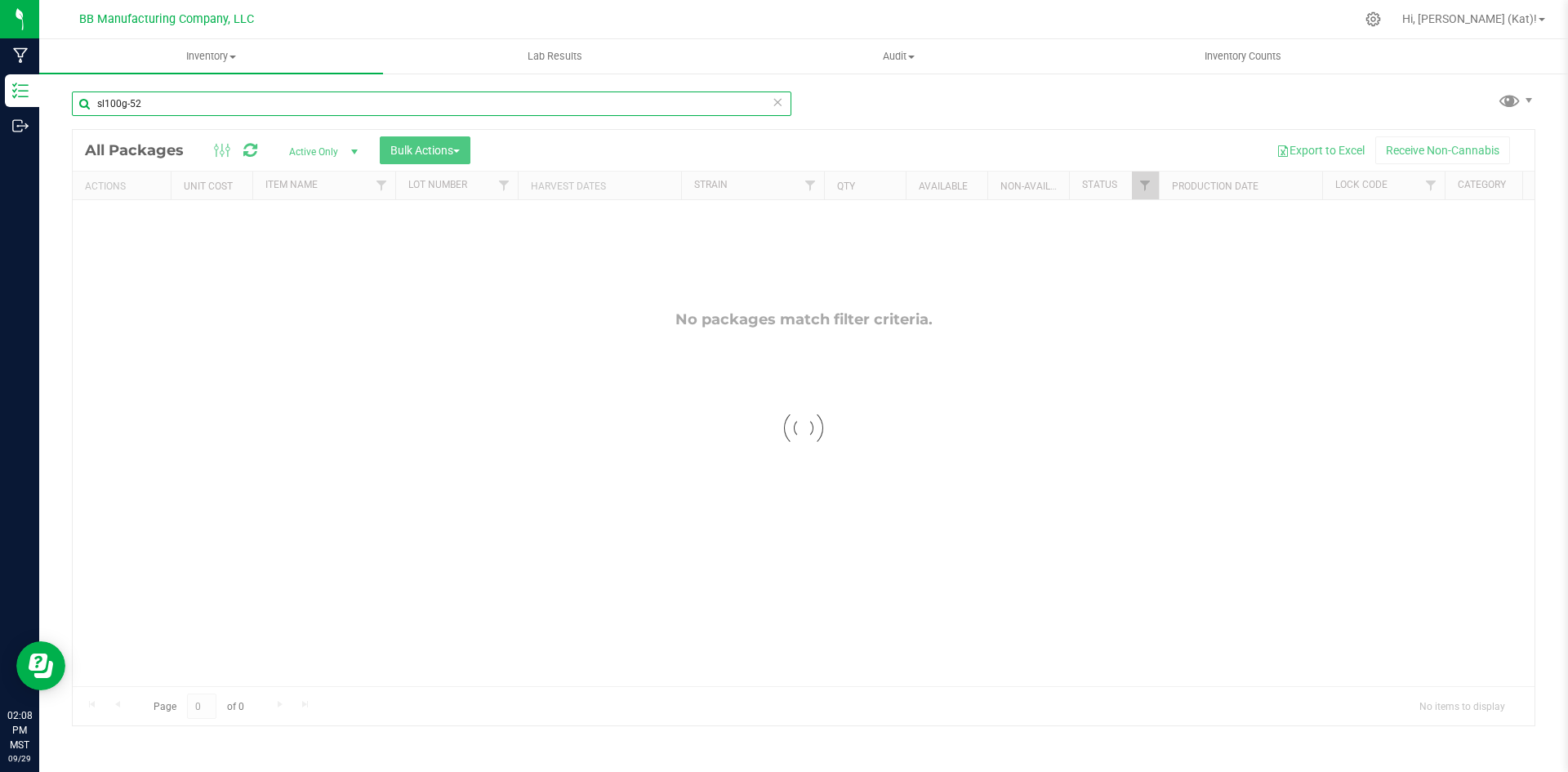
click at [185, 103] on input "sl100g-52" at bounding box center [431, 103] width 720 height 24
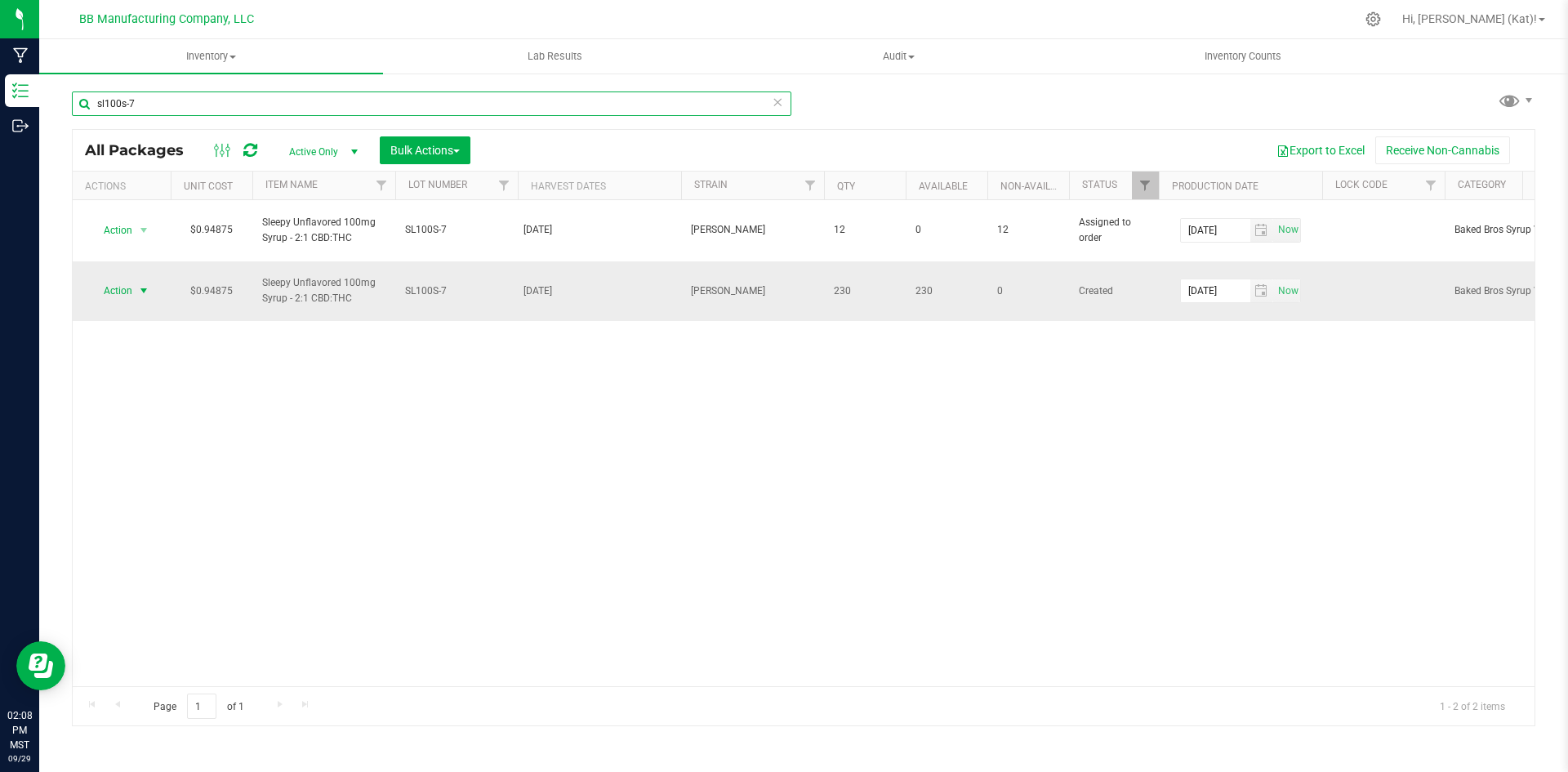
type input "sl100s-7"
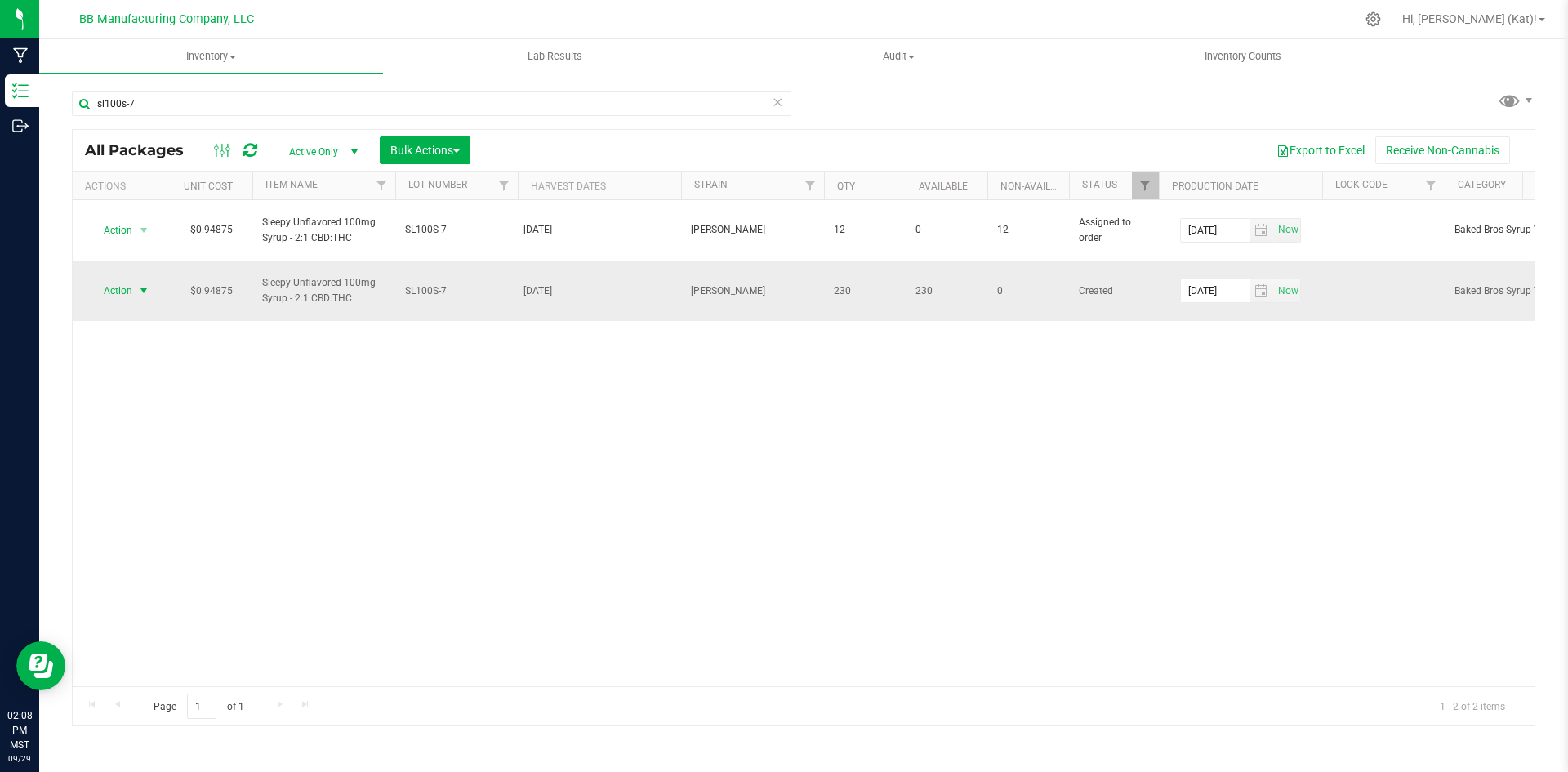
click at [105, 280] on span "Action" at bounding box center [111, 290] width 44 height 22
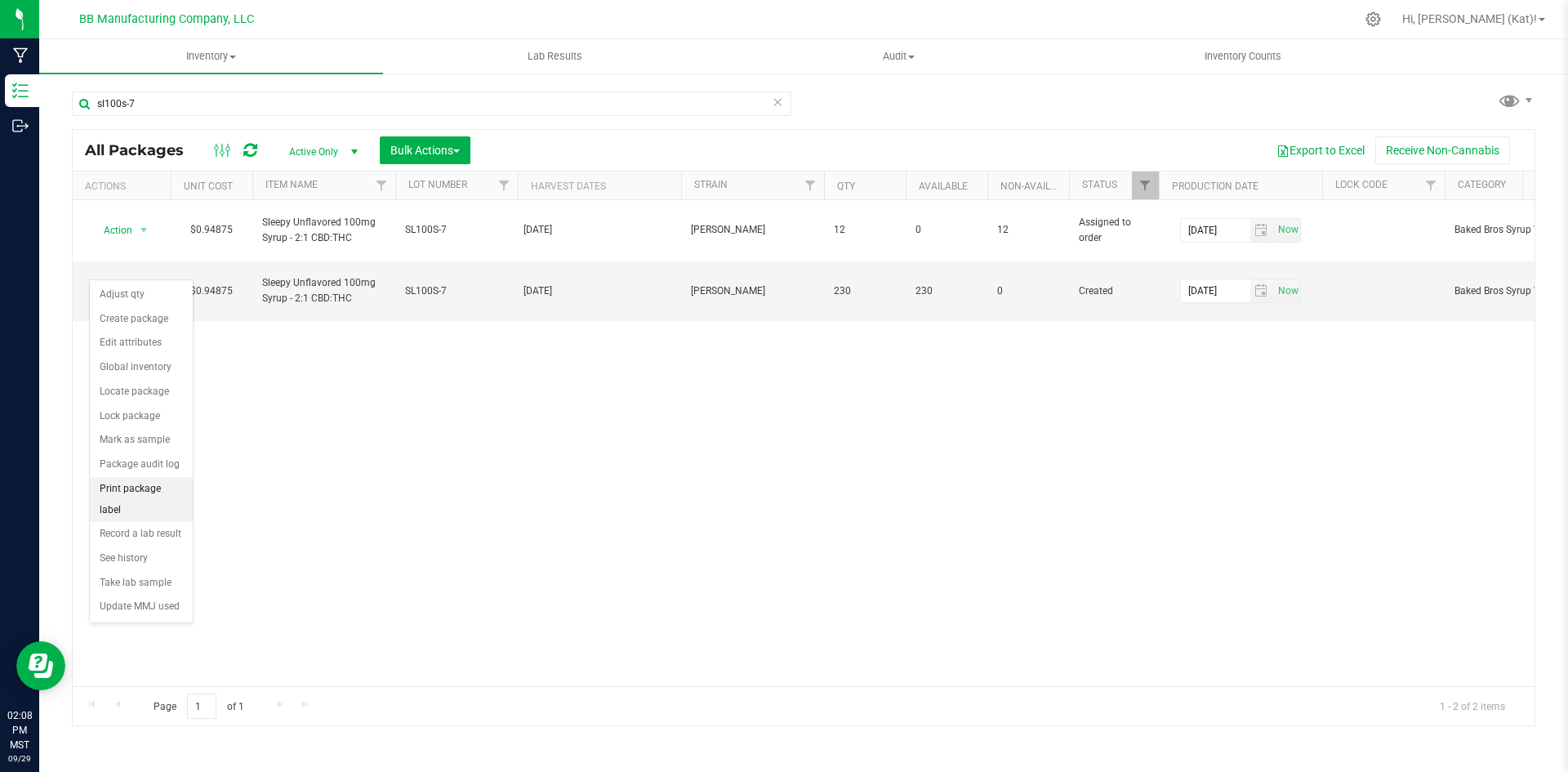
click at [165, 486] on li "Print package label" at bounding box center [141, 500] width 103 height 45
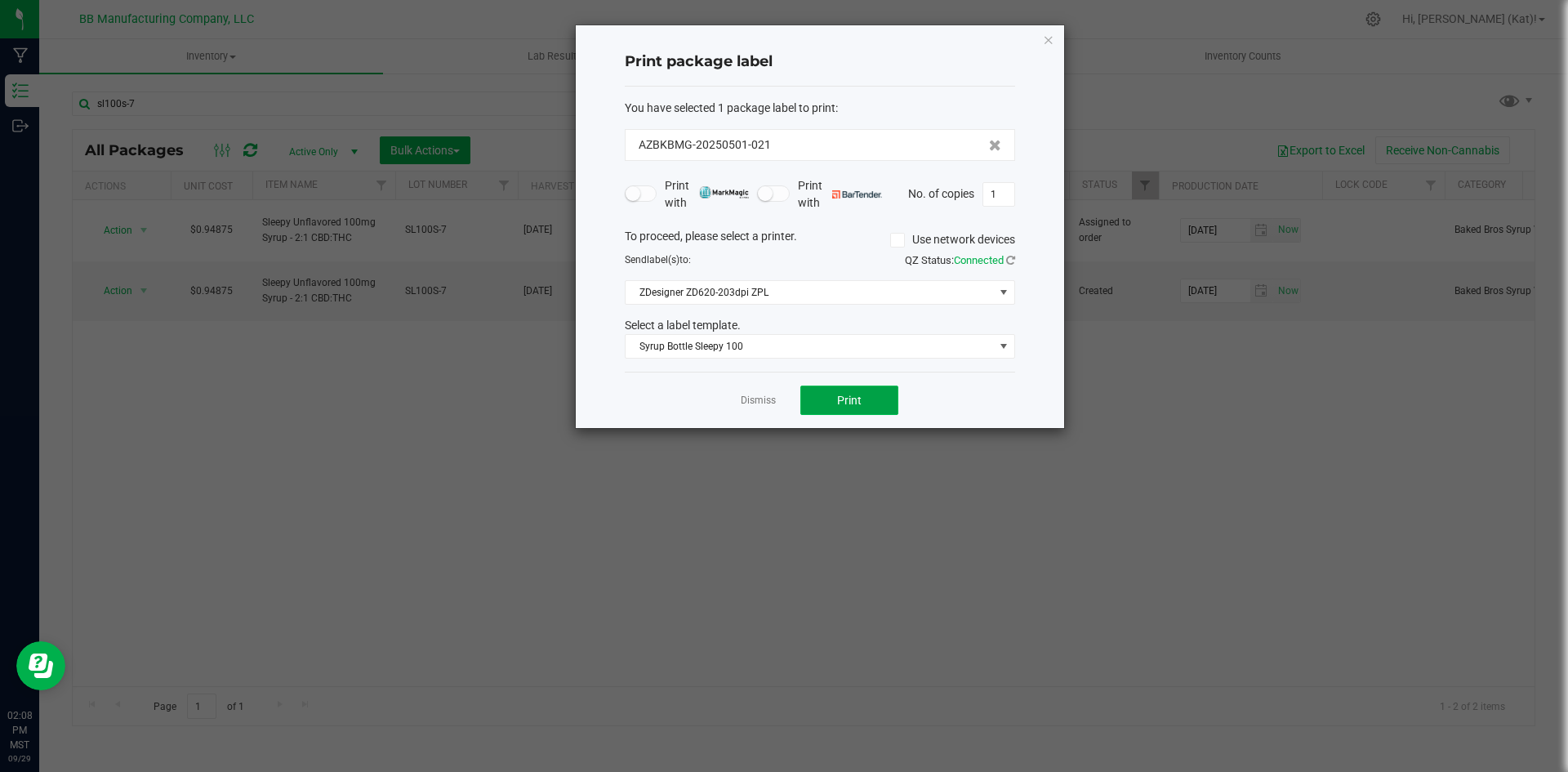
click at [843, 402] on span "Print" at bounding box center [849, 400] width 24 height 13
click at [998, 192] on input "1" at bounding box center [998, 194] width 31 height 22
type input "25"
click at [867, 390] on button "Print" at bounding box center [849, 400] width 98 height 30
